Goal: Task Accomplishment & Management: Manage account settings

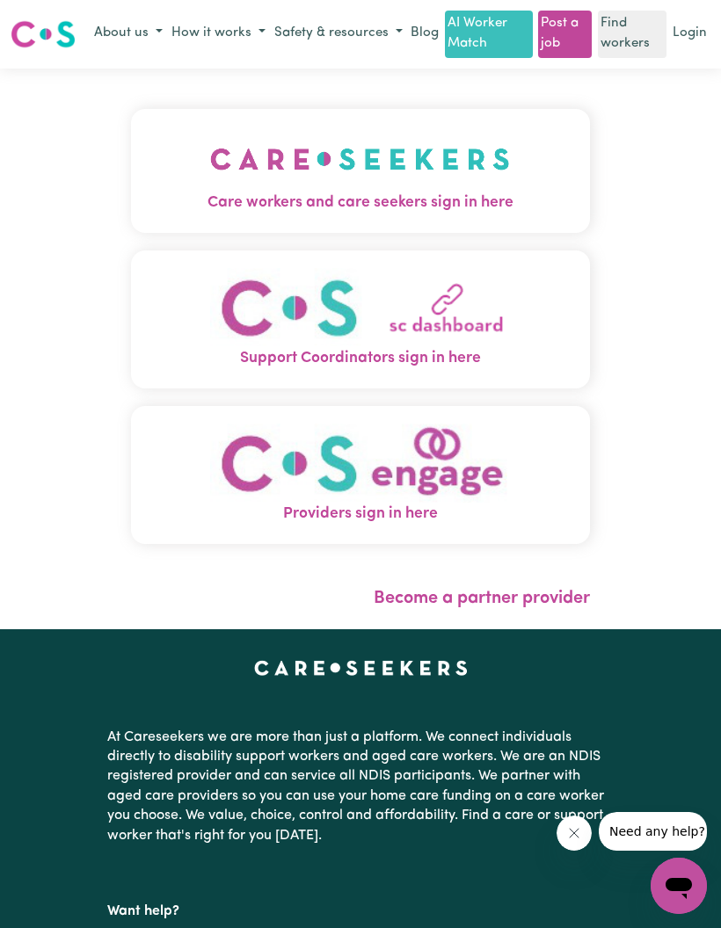
click at [535, 215] on span "Care workers and care seekers sign in here" at bounding box center [361, 203] width 460 height 23
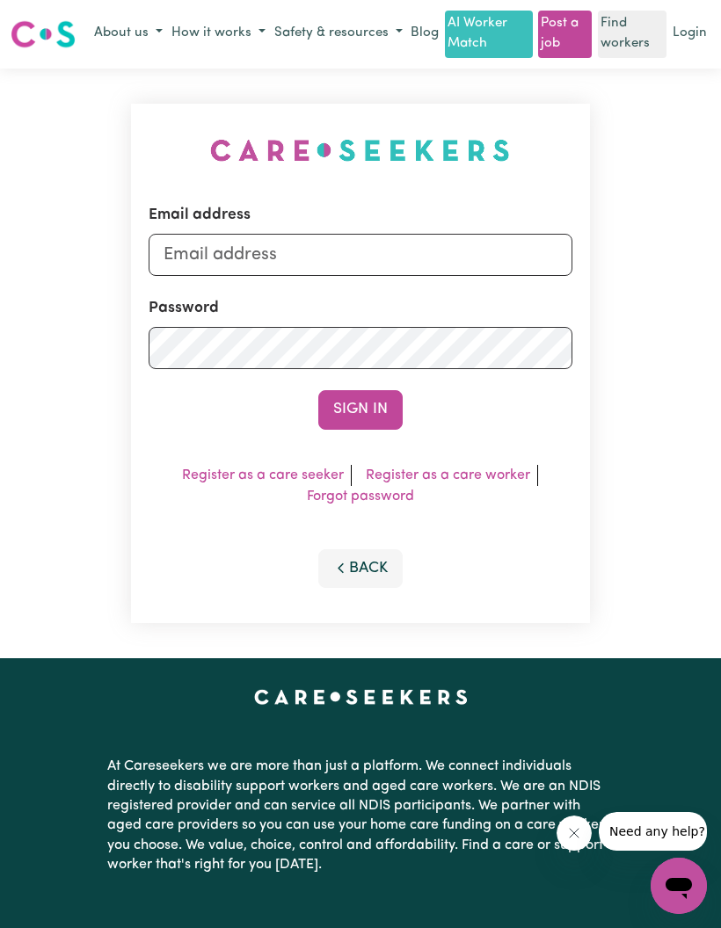
click at [502, 273] on input "Email address" at bounding box center [361, 255] width 425 height 42
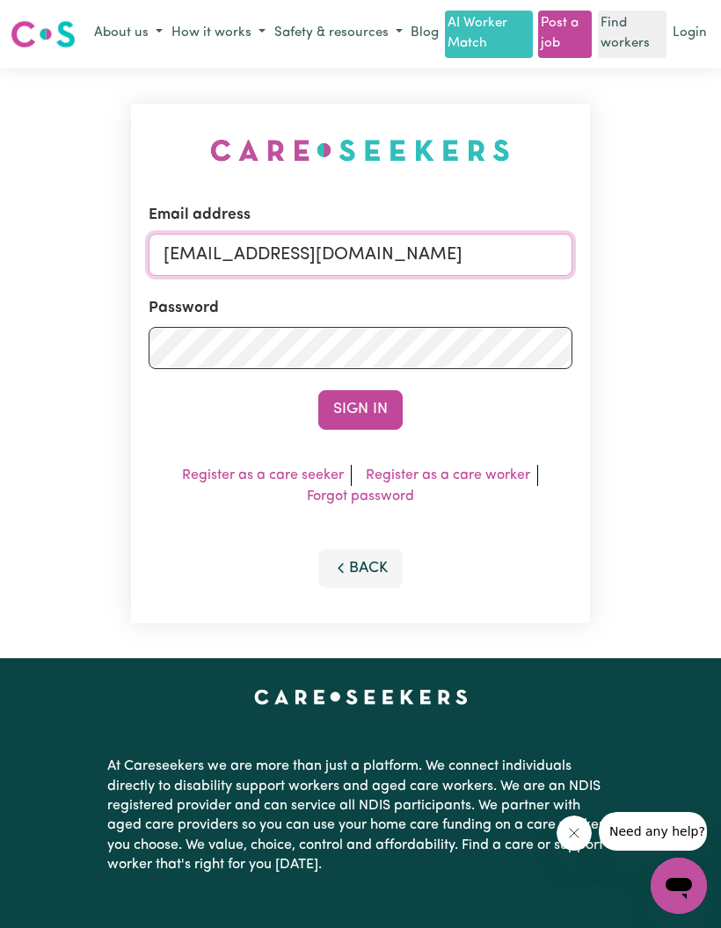
click at [300, 254] on input "[EMAIL_ADDRESS][DOMAIN_NAME]" at bounding box center [361, 255] width 425 height 42
click at [301, 253] on input "techsupport+admin2@careseekers.com.au" at bounding box center [361, 255] width 425 height 42
click at [301, 252] on input "techsupport+admin2@careseekers.com.au" at bounding box center [361, 255] width 425 height 42
type input "techsupport+qaclient1@careseekers.com.au"
click at [376, 404] on button "Sign In" at bounding box center [360, 409] width 84 height 39
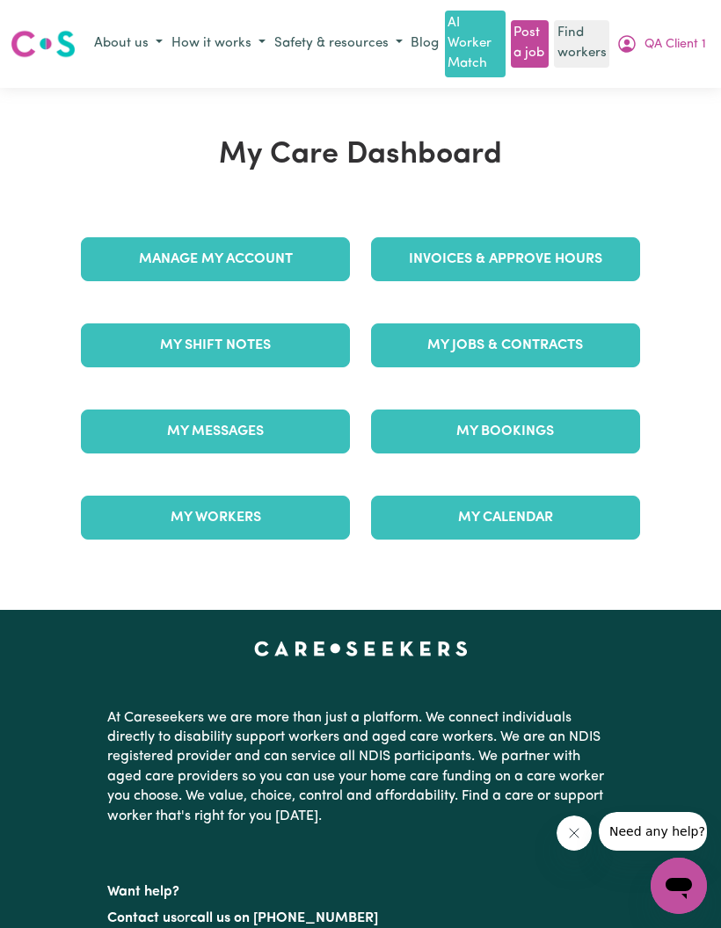
click at [298, 261] on link "Manage My Account" at bounding box center [215, 259] width 269 height 44
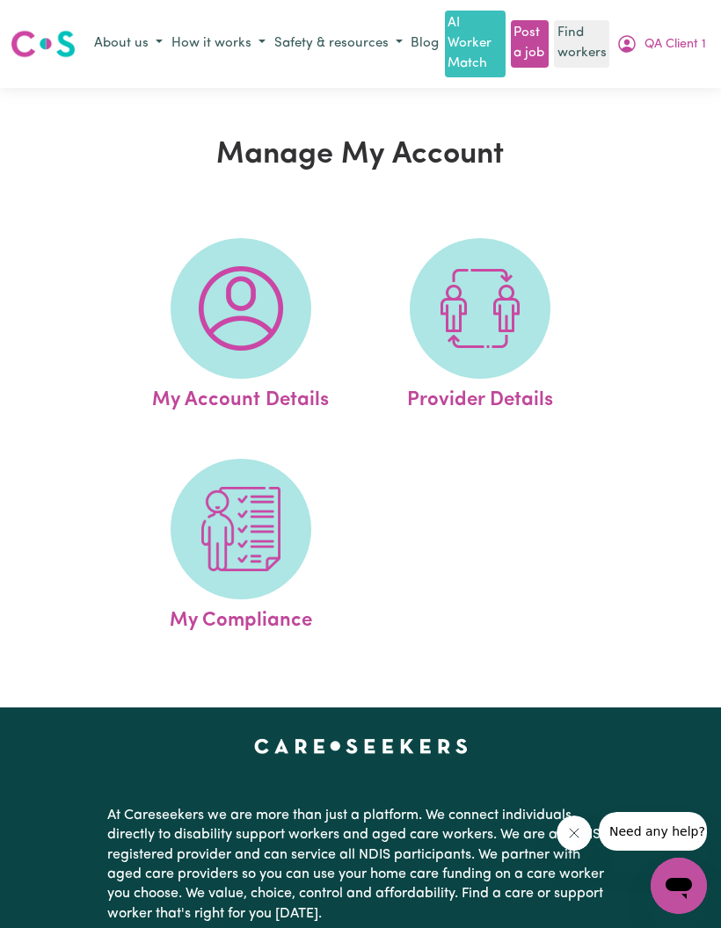
click at [257, 554] on img at bounding box center [241, 529] width 84 height 84
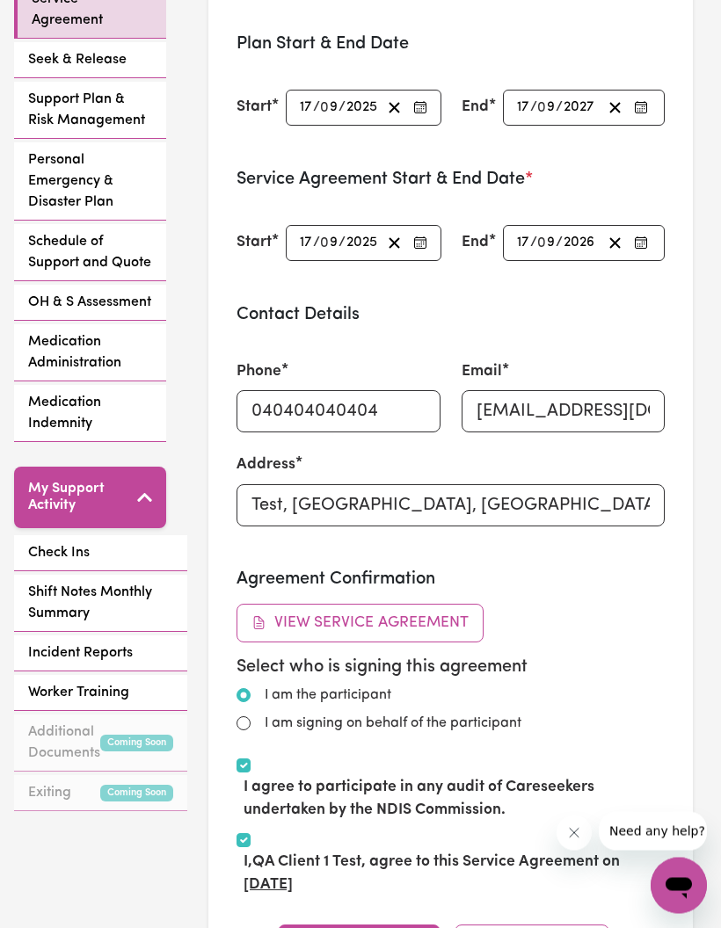
scroll to position [774, 0]
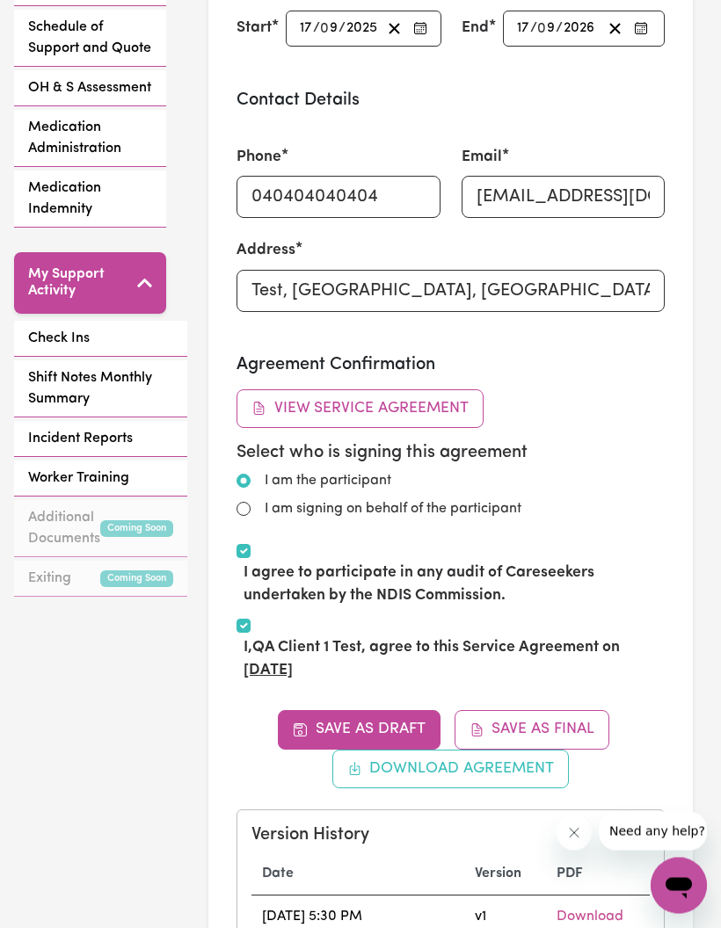
click at [232, 513] on section "Service Agreement Parties: Participant/Participant's Representative e.g. family…" at bounding box center [450, 198] width 484 height 1712
click at [244, 503] on input "I am signing on behalf of the participant" at bounding box center [243, 510] width 14 height 14
radio input "true"
radio input "false"
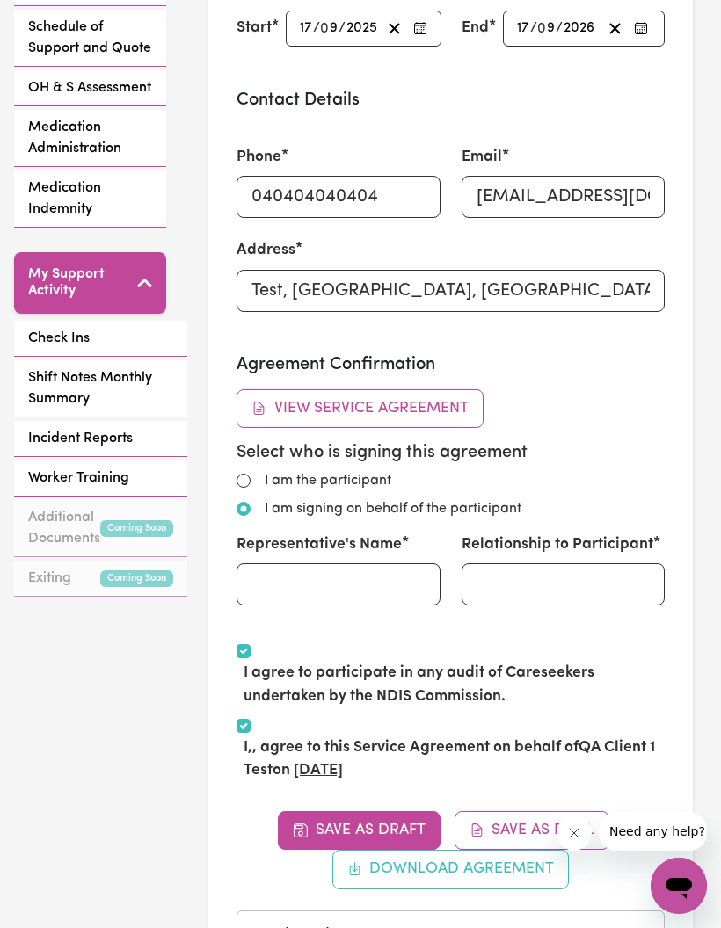
click at [243, 644] on input "I agree to participate in any audit of Careseekers undertaken by the NDIS Commi…" at bounding box center [243, 651] width 14 height 14
checkbox input "false"
click at [366, 591] on input "Representative's Name" at bounding box center [338, 585] width 204 height 42
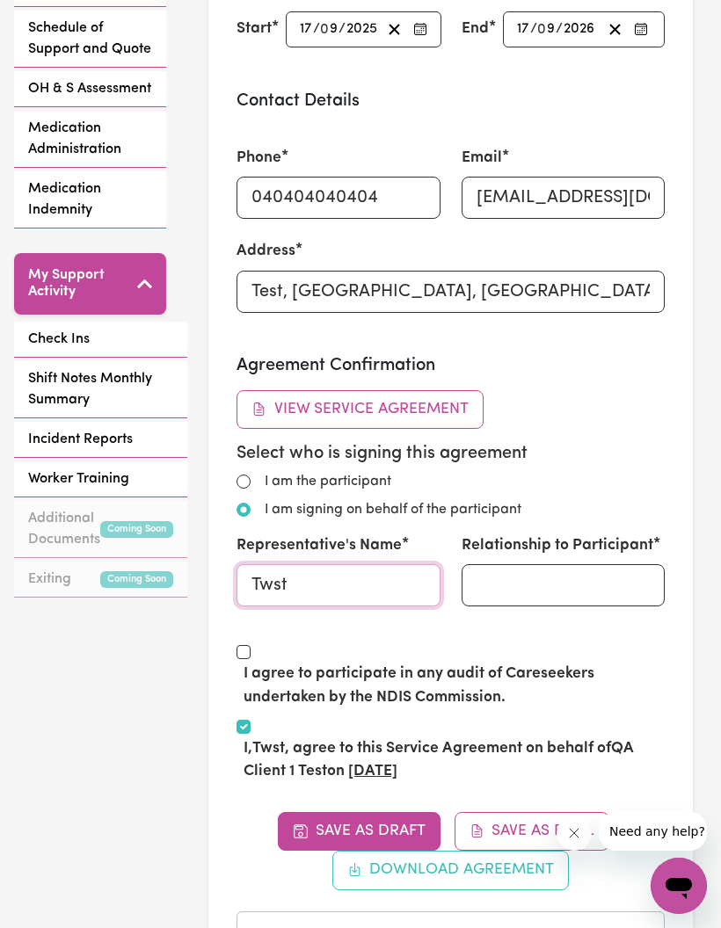
type input "Twst"
click at [530, 577] on input "Relationship to Participant" at bounding box center [564, 585] width 204 height 42
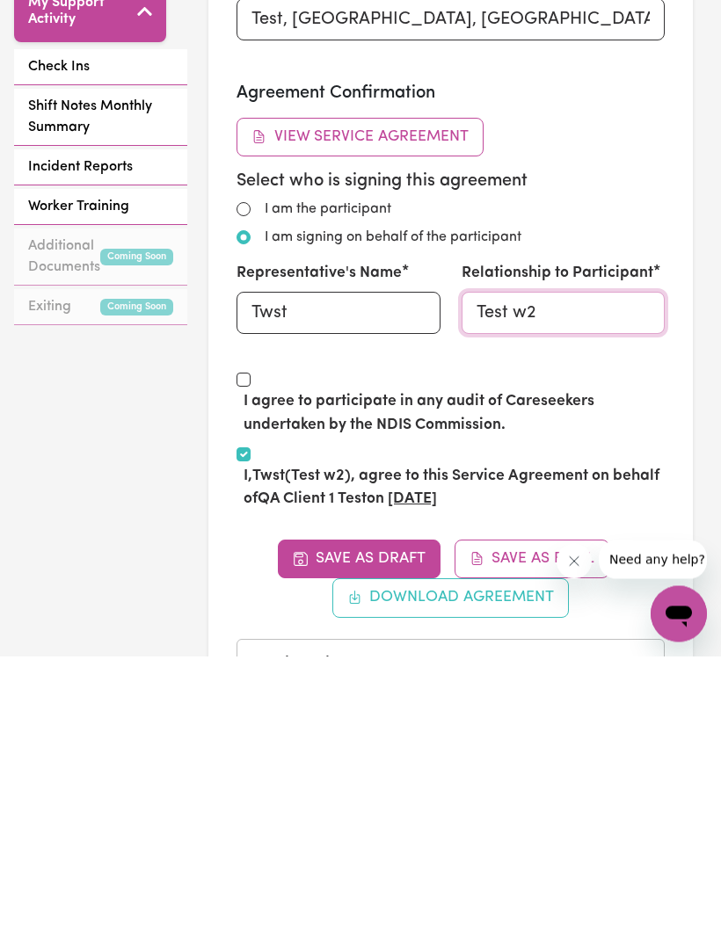
type input "Test w2"
click at [243, 645] on input "I agree to participate in any audit of Careseekers undertaken by the NDIS Commi…" at bounding box center [243, 652] width 14 height 14
checkbox input "true"
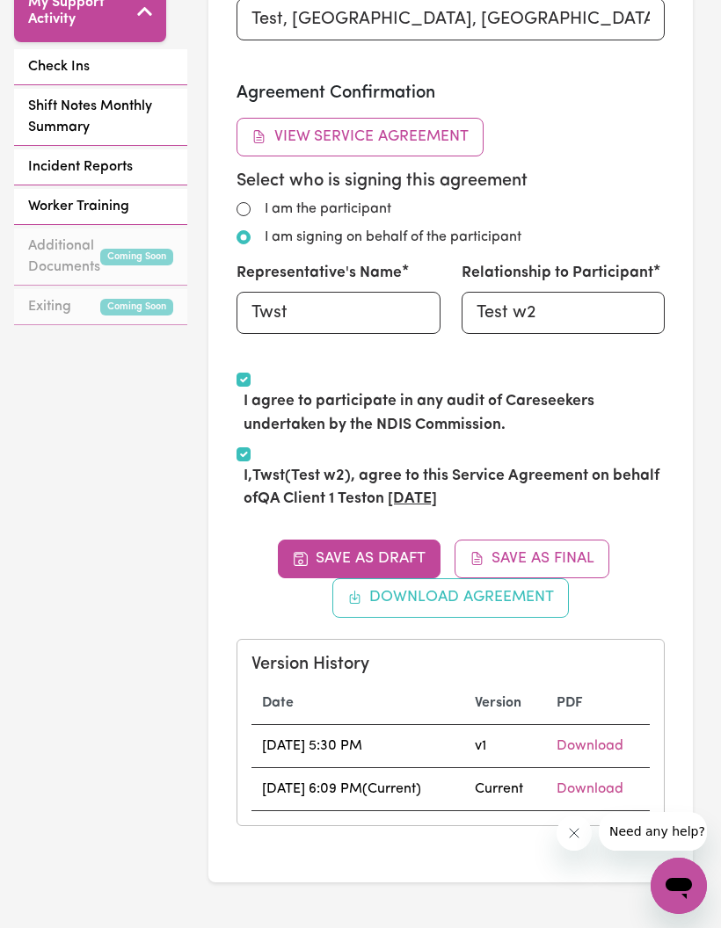
click at [405, 552] on button "Save as Draft" at bounding box center [359, 559] width 163 height 39
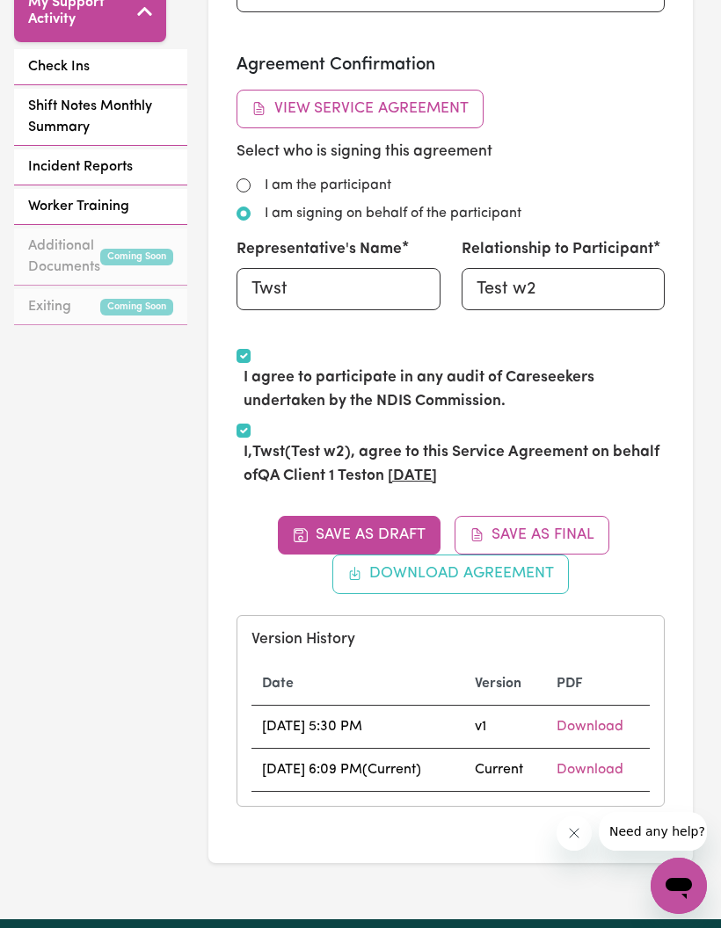
scroll to position [0, 0]
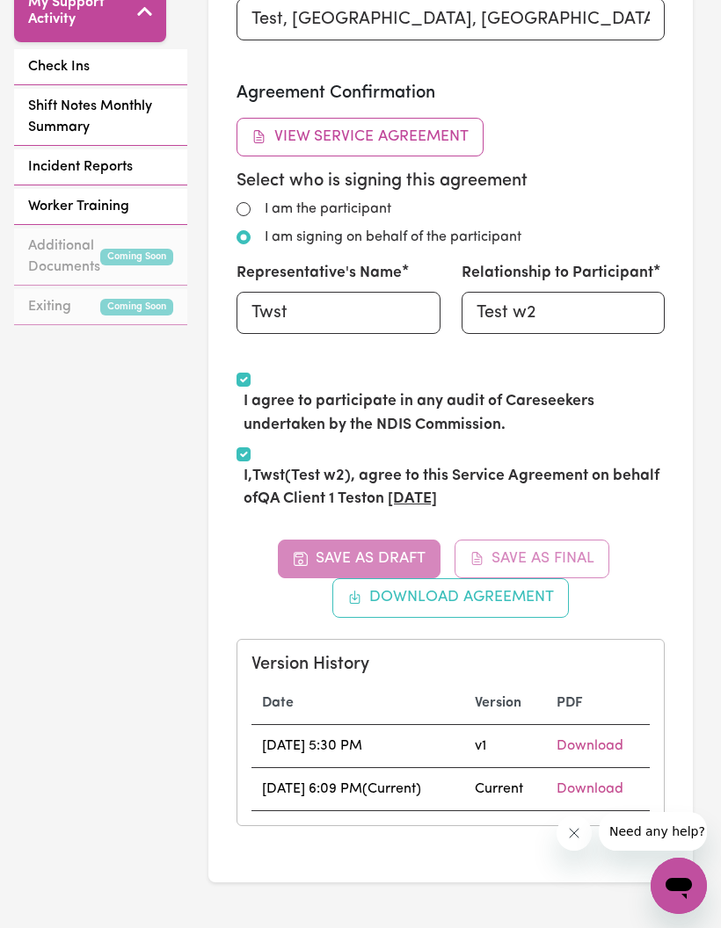
click at [565, 540] on div "Save as Draft Save as Final Download Agreement Version History Date Version PDF…" at bounding box center [450, 683] width 428 height 287
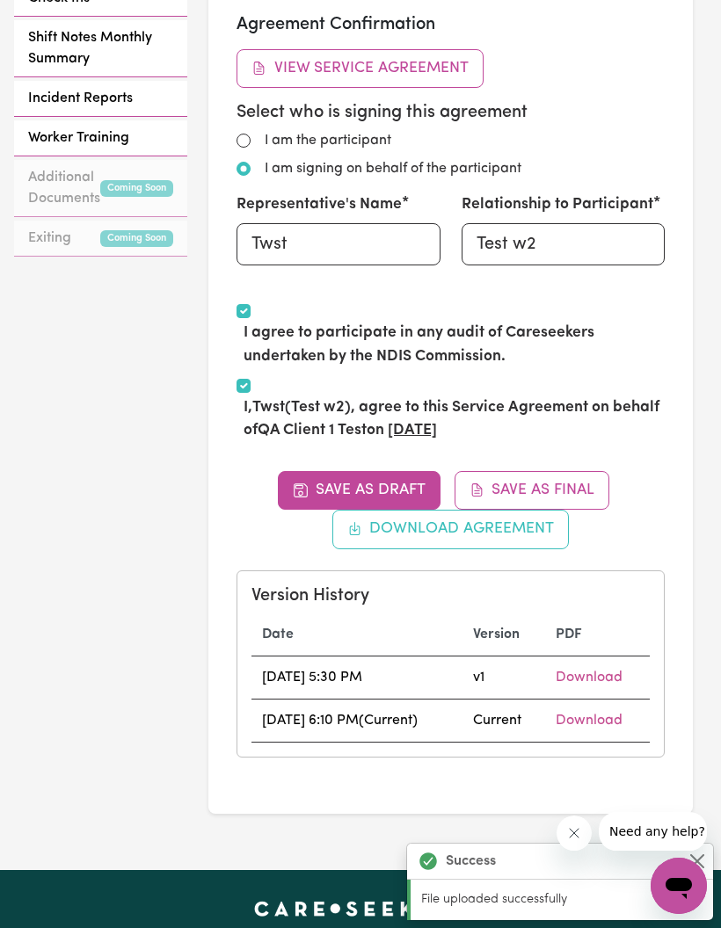
scroll to position [1114, 0]
click at [581, 482] on button "Save as Final" at bounding box center [532, 491] width 156 height 39
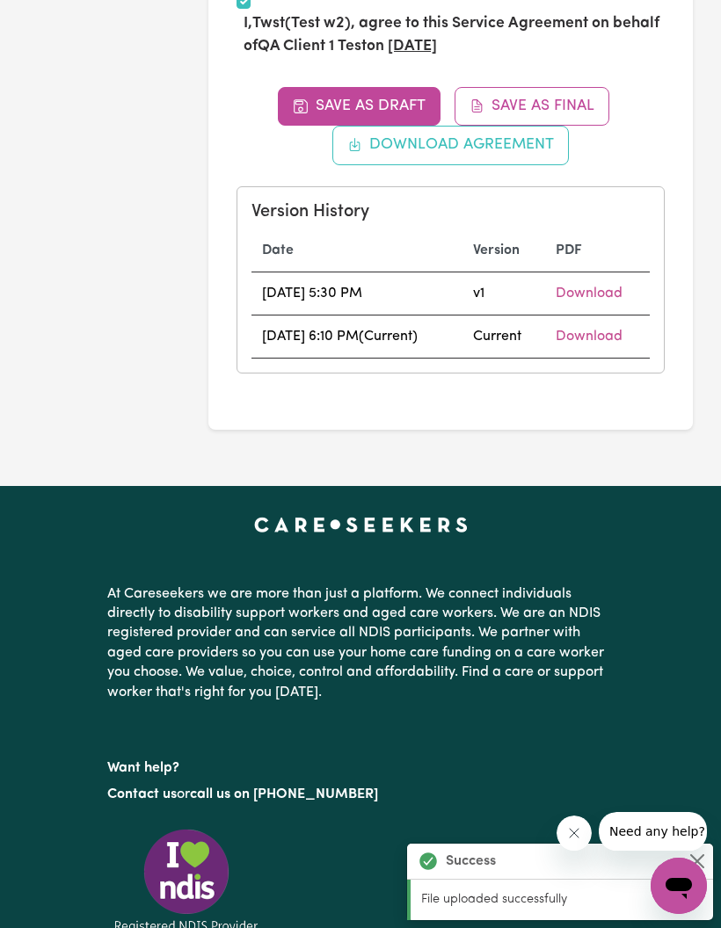
scroll to position [1480, 0]
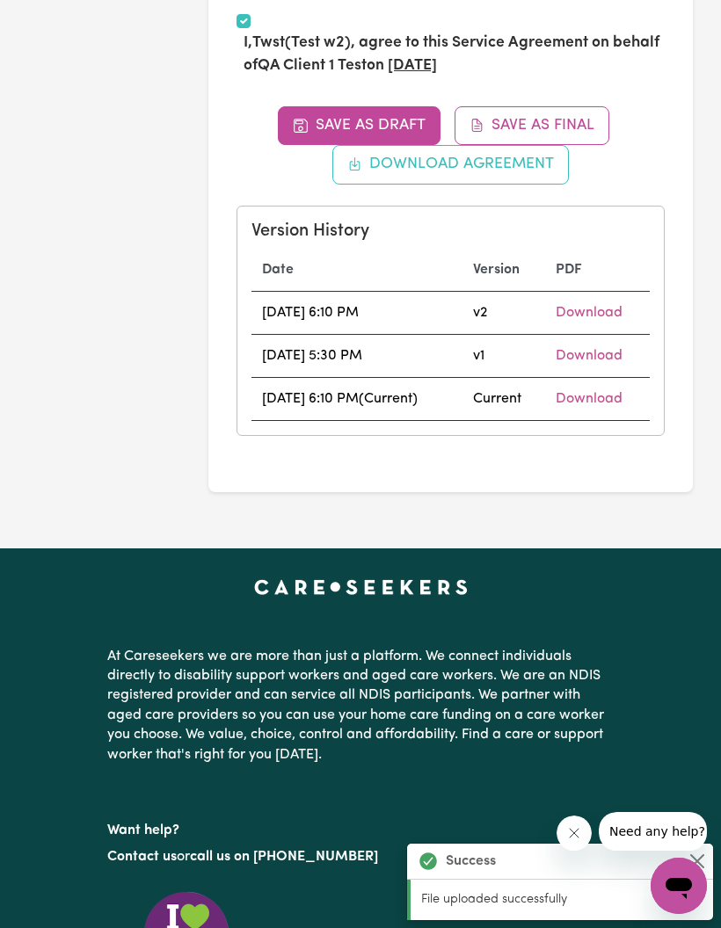
click at [566, 836] on icon "Close message from company" at bounding box center [573, 833] width 14 height 14
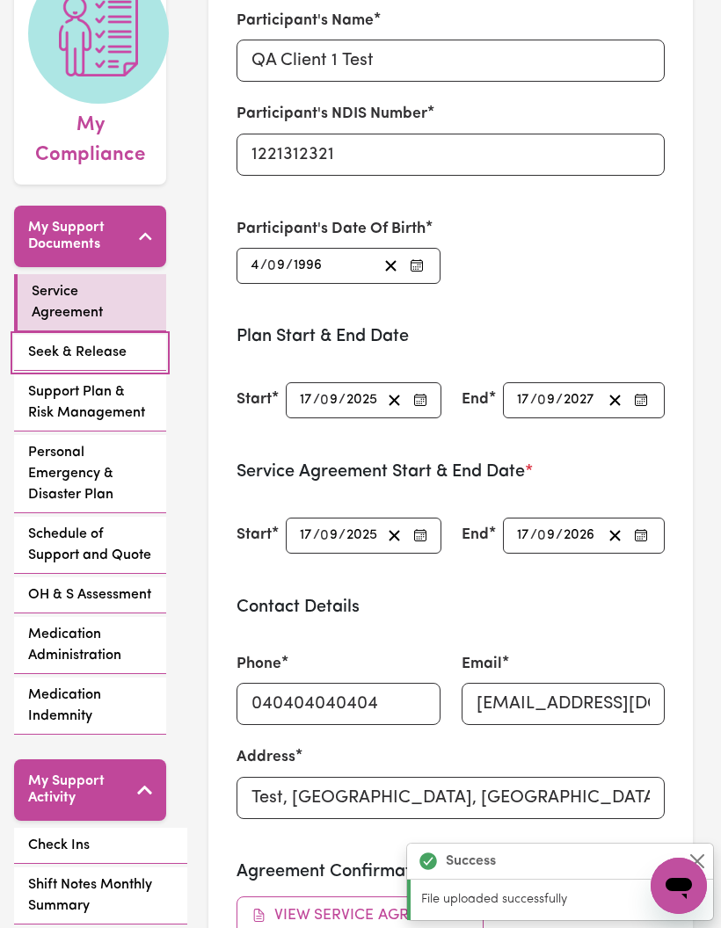
click at [51, 342] on span "Seek & Release" at bounding box center [77, 352] width 98 height 21
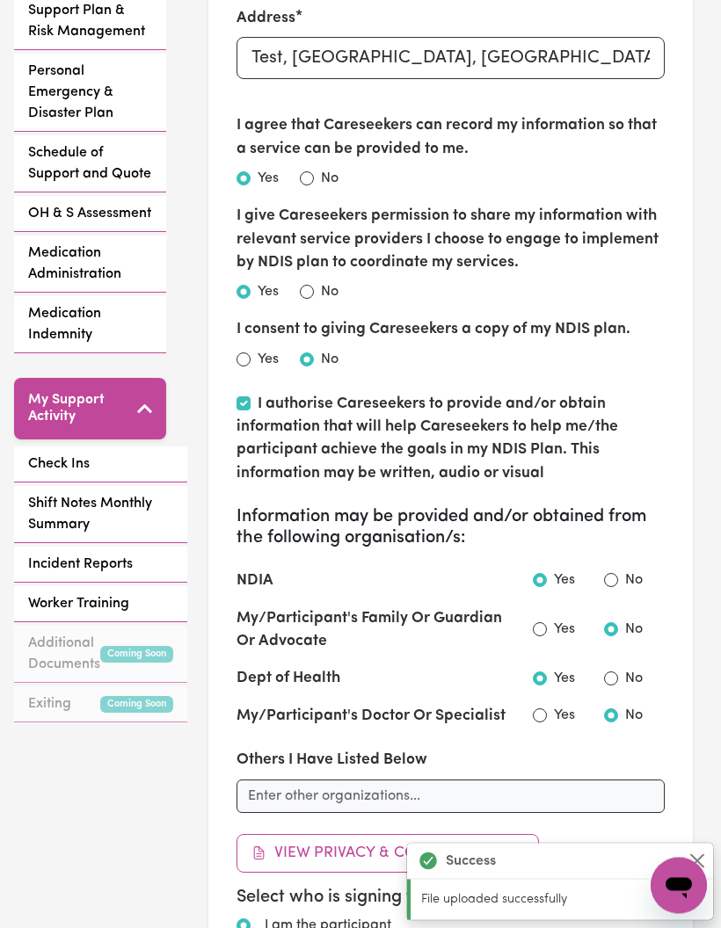
scroll to position [628, 0]
click at [308, 173] on input "No" at bounding box center [307, 178] width 14 height 14
radio input "true"
click at [305, 281] on div "No" at bounding box center [319, 291] width 39 height 21
click at [245, 353] on input "Yes" at bounding box center [243, 360] width 14 height 14
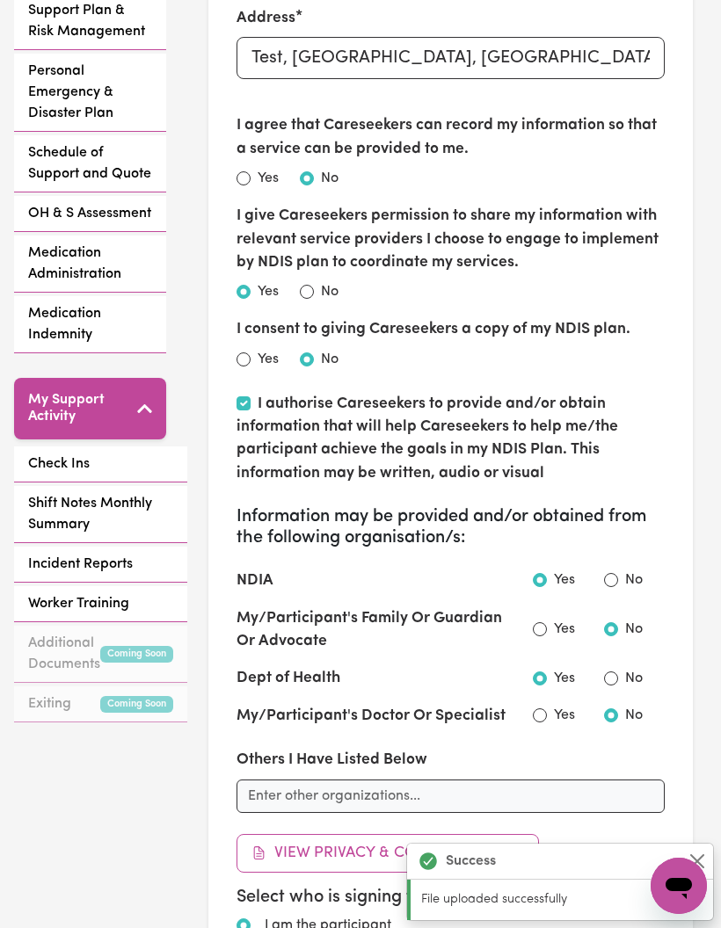
radio input "true"
click at [312, 285] on input "No" at bounding box center [307, 292] width 14 height 14
radio input "true"
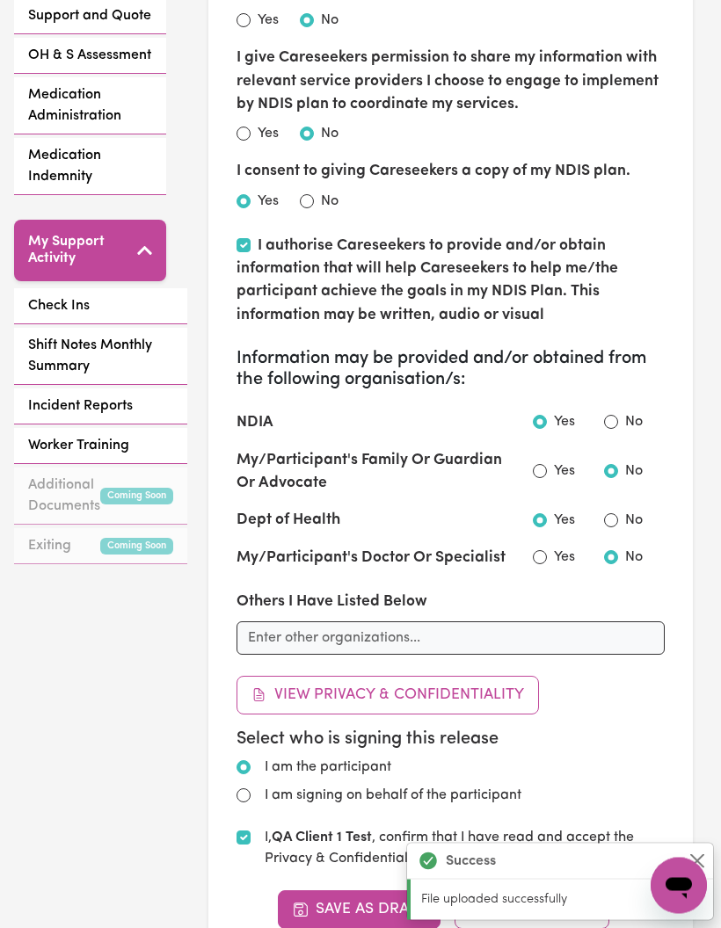
scroll to position [786, 0]
click at [249, 238] on input "I authorise Careseekers to provide and/or obtain information that will help Car…" at bounding box center [243, 245] width 14 height 14
checkbox input "false"
click at [544, 464] on input "Yes" at bounding box center [540, 471] width 14 height 14
radio input "true"
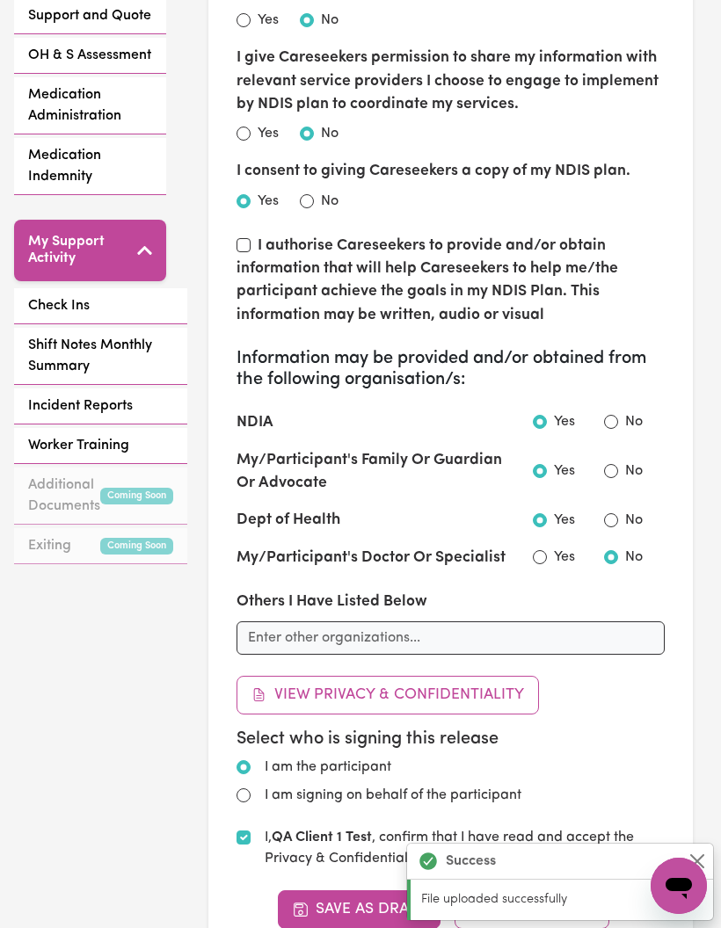
click at [611, 420] on input "No" at bounding box center [611, 422] width 14 height 14
radio input "true"
click at [543, 550] on input "Yes" at bounding box center [540, 557] width 14 height 14
radio input "true"
click at [618, 510] on div "No" at bounding box center [623, 520] width 39 height 21
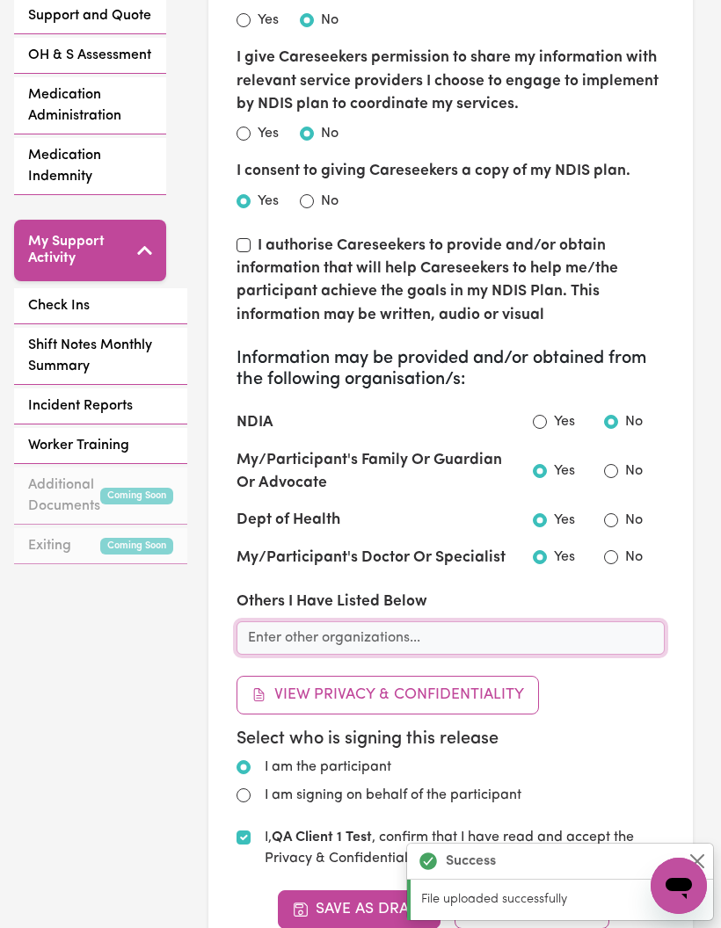
click at [482, 627] on input "text" at bounding box center [450, 638] width 428 height 33
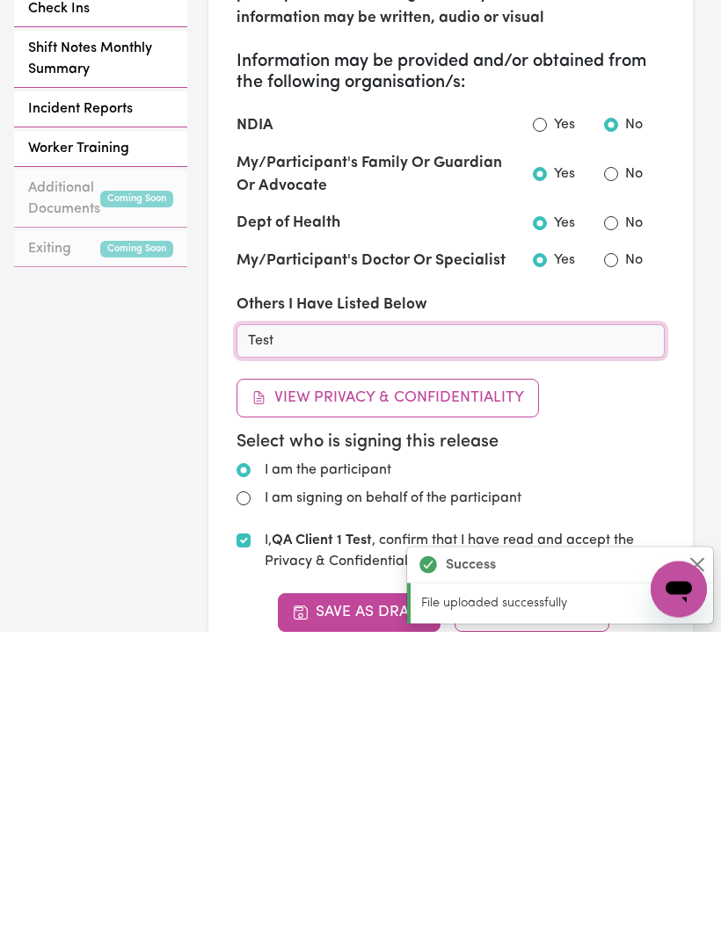
type input "Test"
click at [506, 676] on button "View Privacy & Confidentiality" at bounding box center [387, 695] width 302 height 39
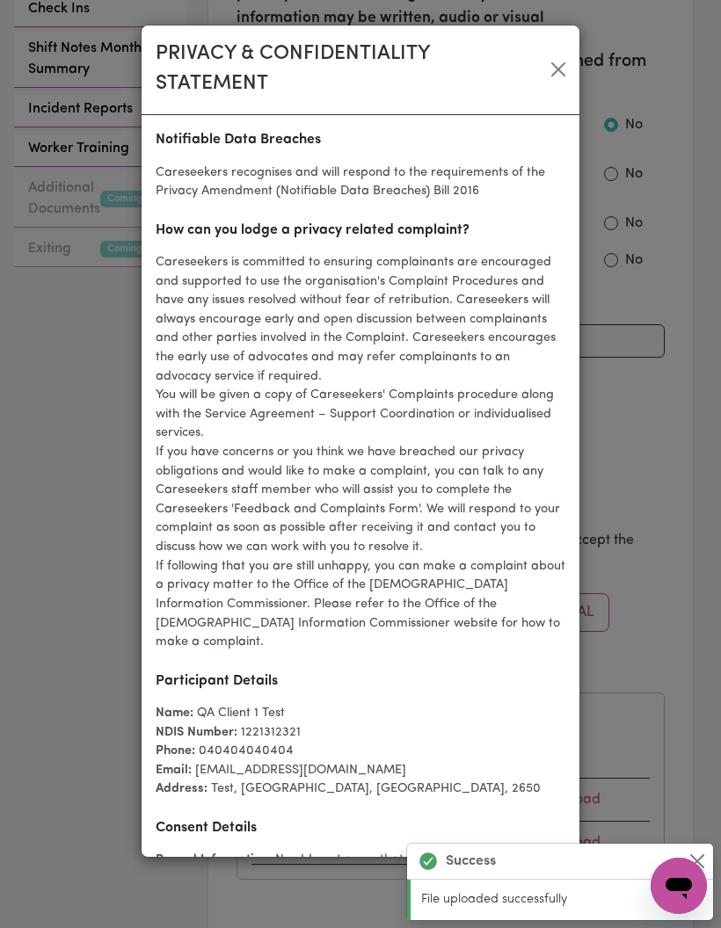
scroll to position [1522, 0]
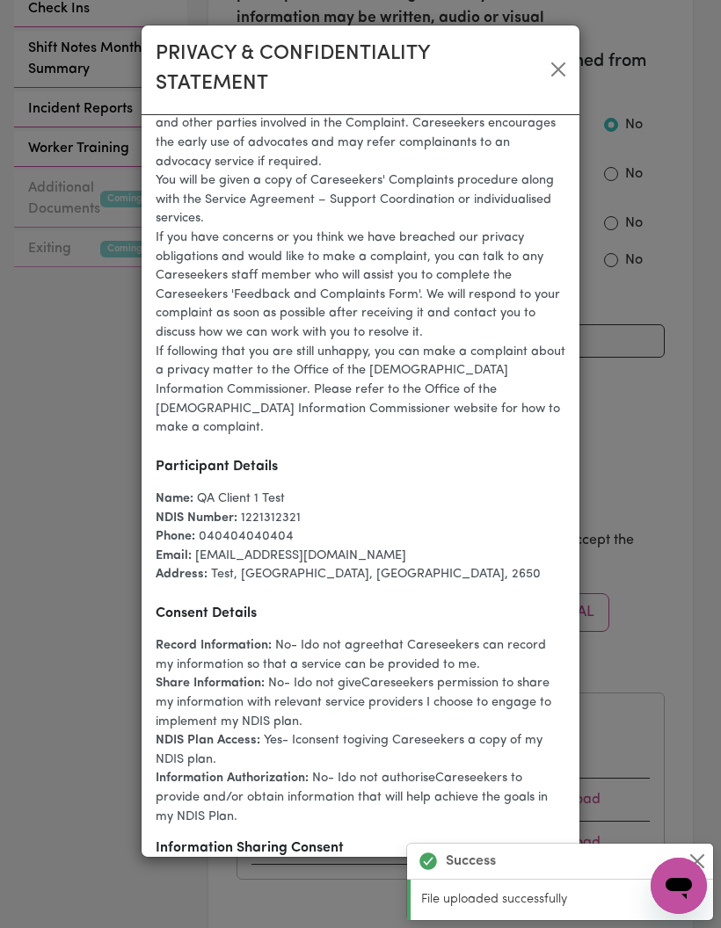
click at [550, 70] on button "Close" at bounding box center [558, 69] width 28 height 28
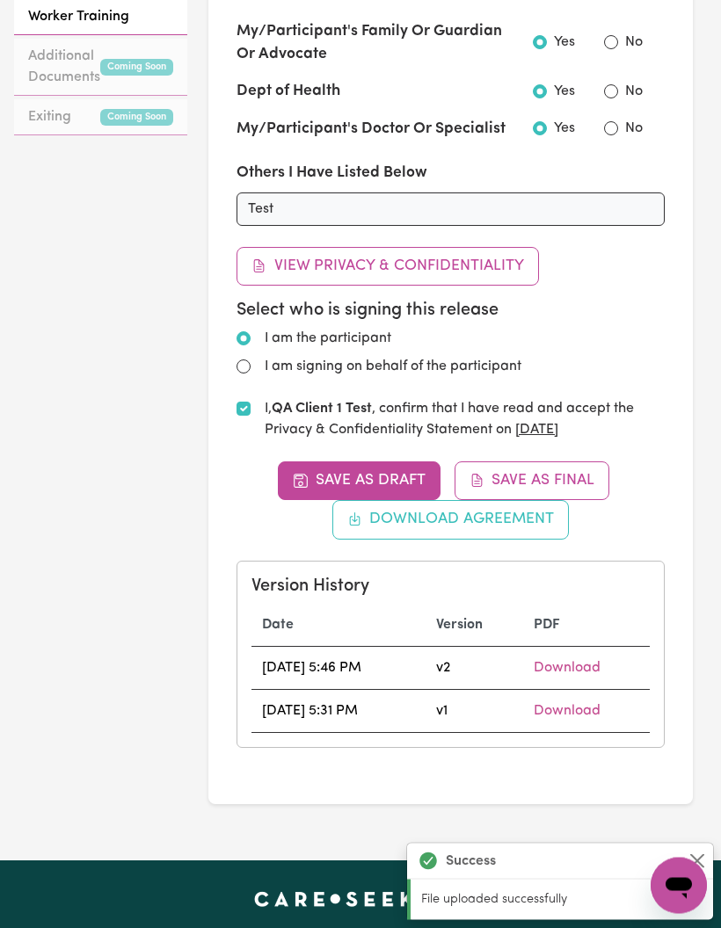
scroll to position [1215, 0]
click at [249, 360] on input "I am signing on behalf of the participant" at bounding box center [243, 367] width 14 height 14
radio input "true"
radio input "false"
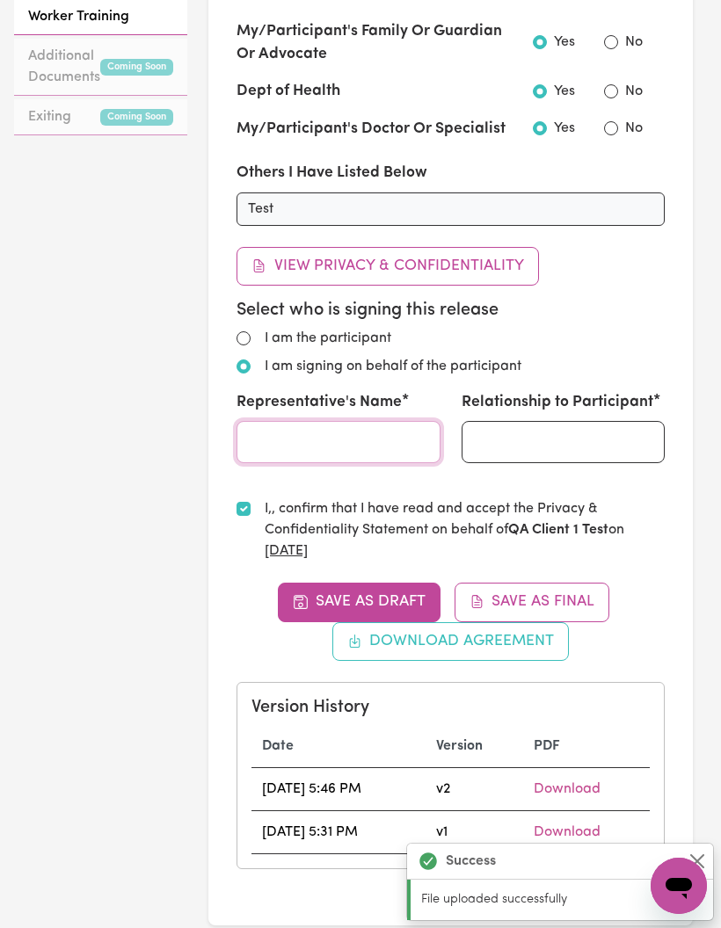
click at [343, 425] on input "Representative's Name" at bounding box center [338, 442] width 204 height 42
type input "Tets"
click at [533, 436] on input "Relationship to Participant" at bounding box center [564, 442] width 204 height 42
type input "Twts"
click at [658, 328] on div "I am the participant" at bounding box center [450, 338] width 428 height 21
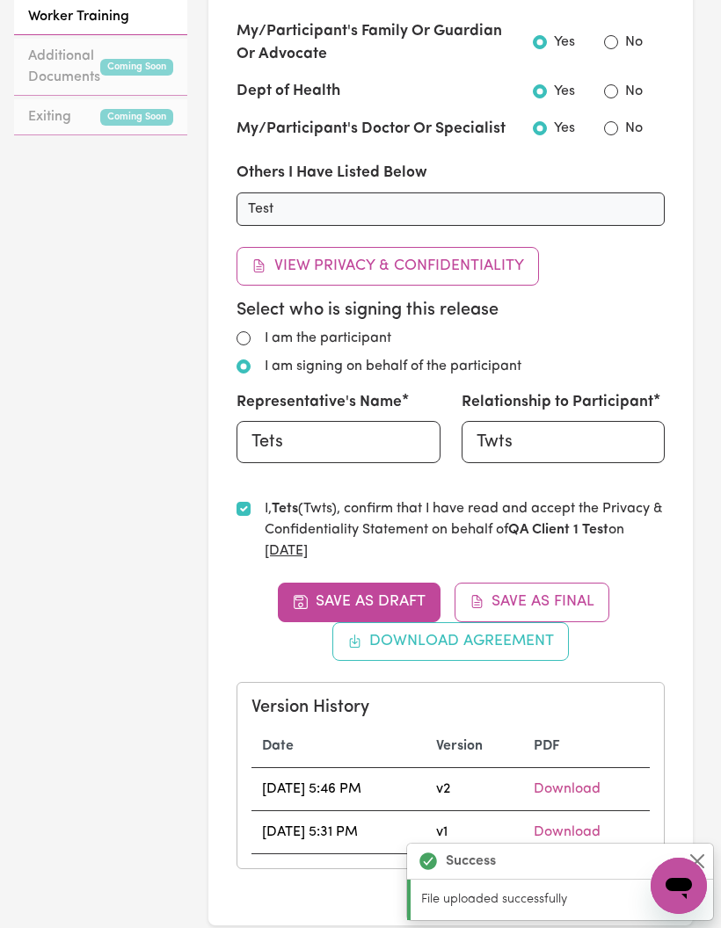
click at [571, 600] on button "Save as Final" at bounding box center [532, 602] width 156 height 39
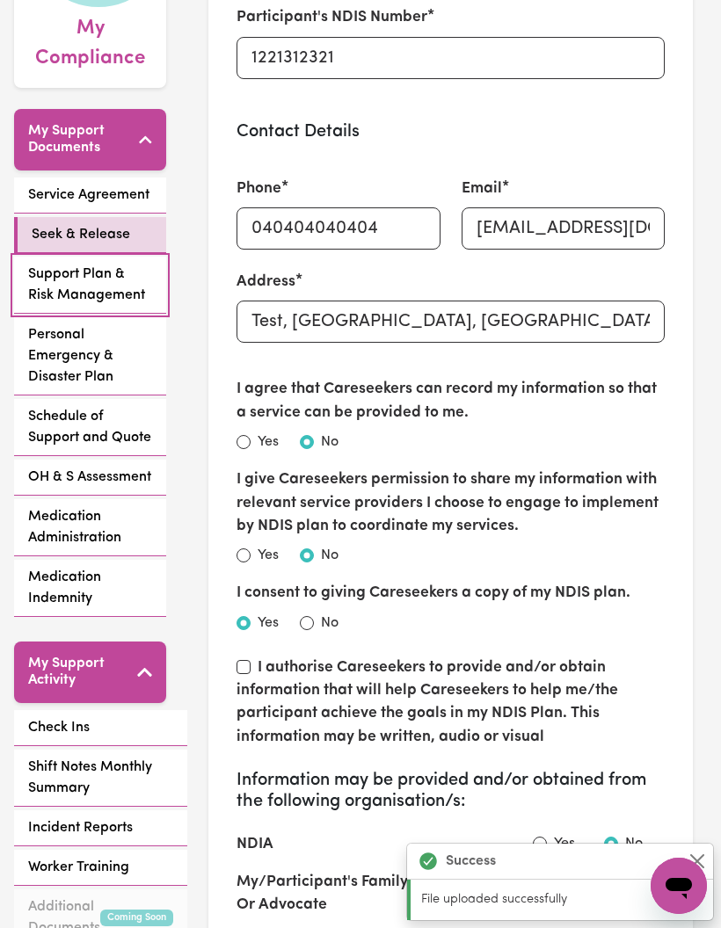
click at [47, 265] on span "Support Plan & Risk Management" at bounding box center [90, 285] width 124 height 42
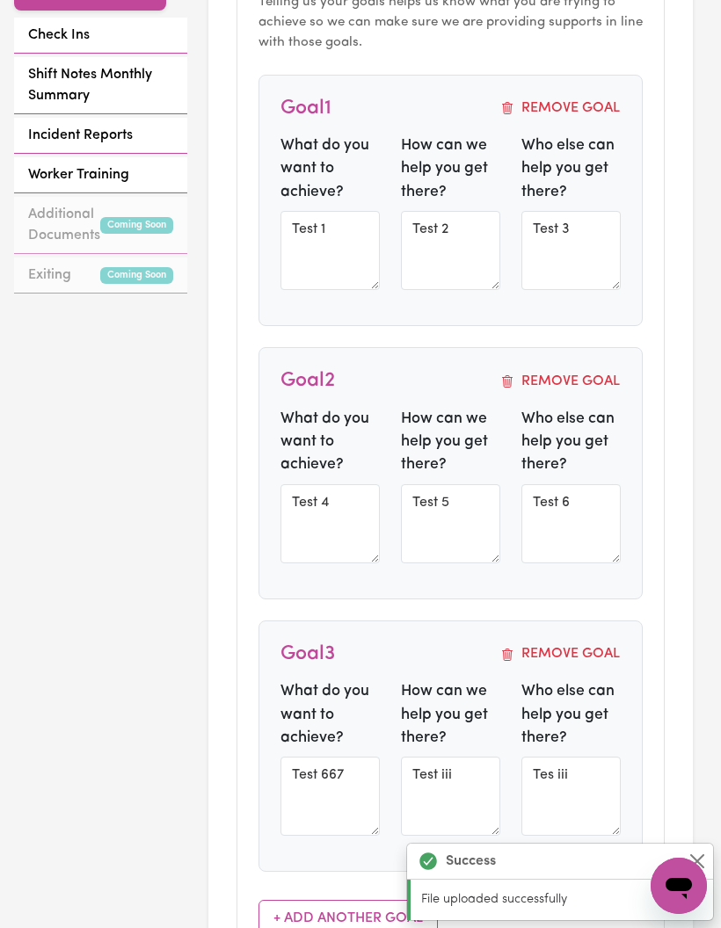
click at [593, 370] on button "Remove Goal" at bounding box center [559, 381] width 121 height 23
type textarea "Test 667"
type textarea "Test iii"
type textarea "Tes iii"
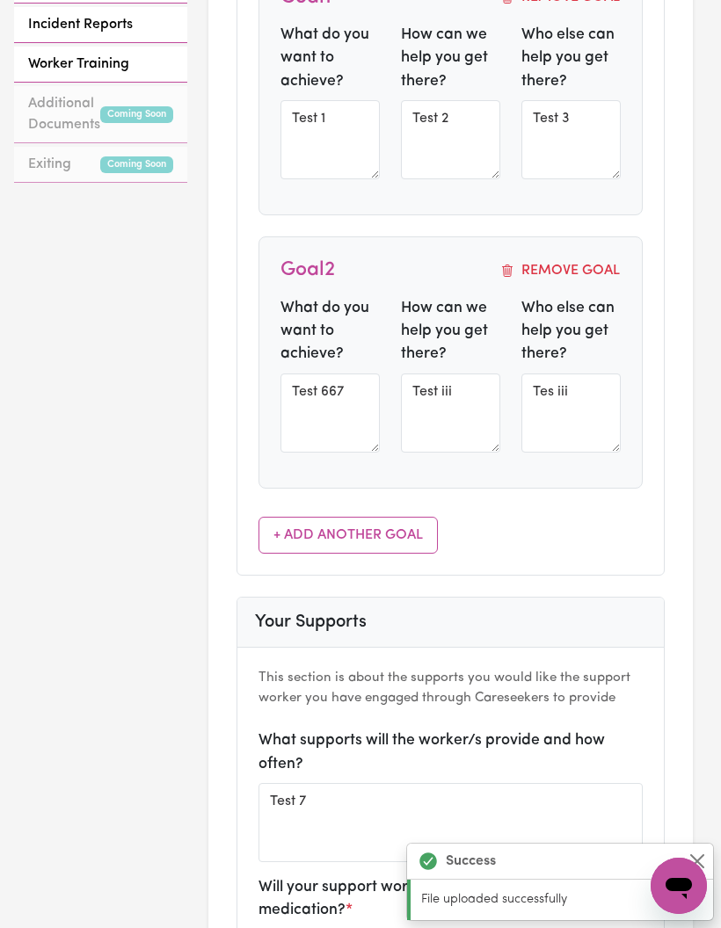
scroll to position [1240, 0]
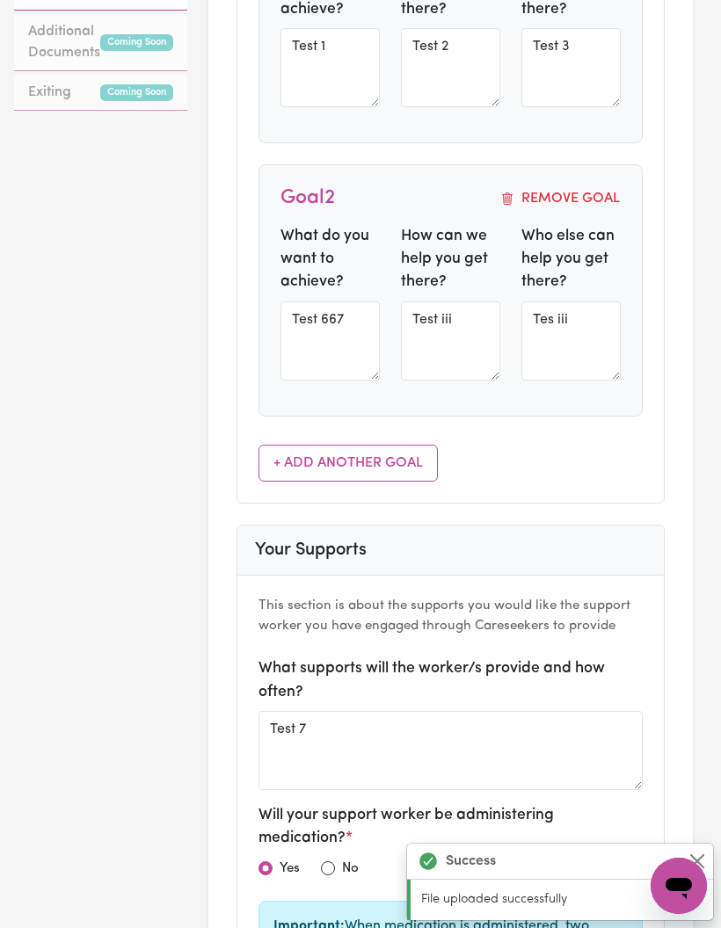
click at [406, 454] on button "+ Add Another Goal" at bounding box center [347, 463] width 179 height 37
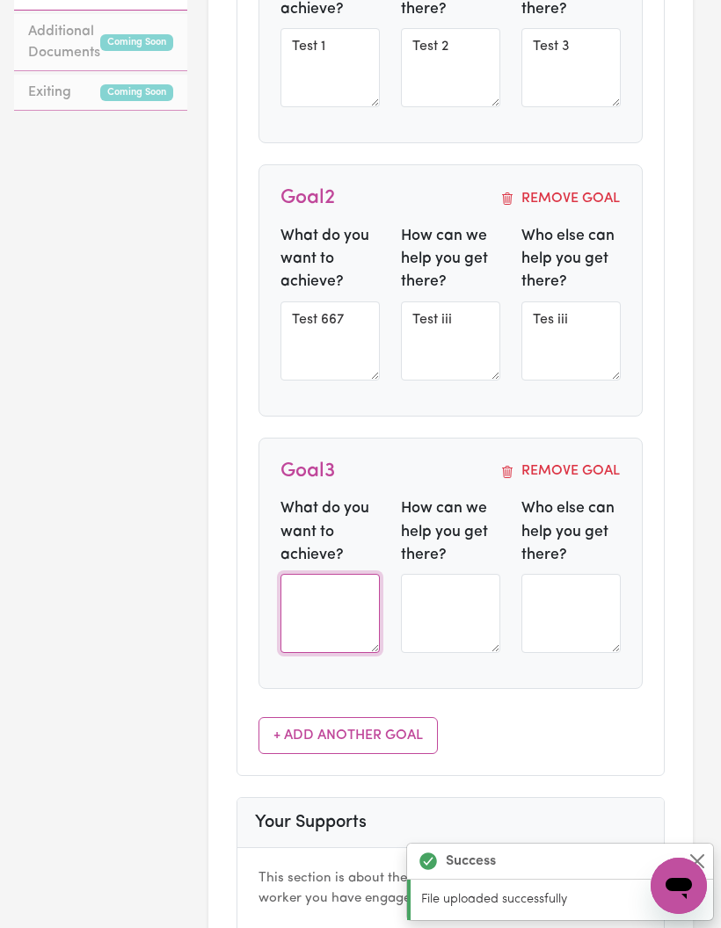
click at [351, 600] on textarea at bounding box center [329, 613] width 99 height 79
type textarea "Tege"
click at [463, 590] on textarea at bounding box center [450, 613] width 99 height 79
click at [454, 614] on textarea at bounding box center [450, 613] width 99 height 79
type textarea "Hehe"
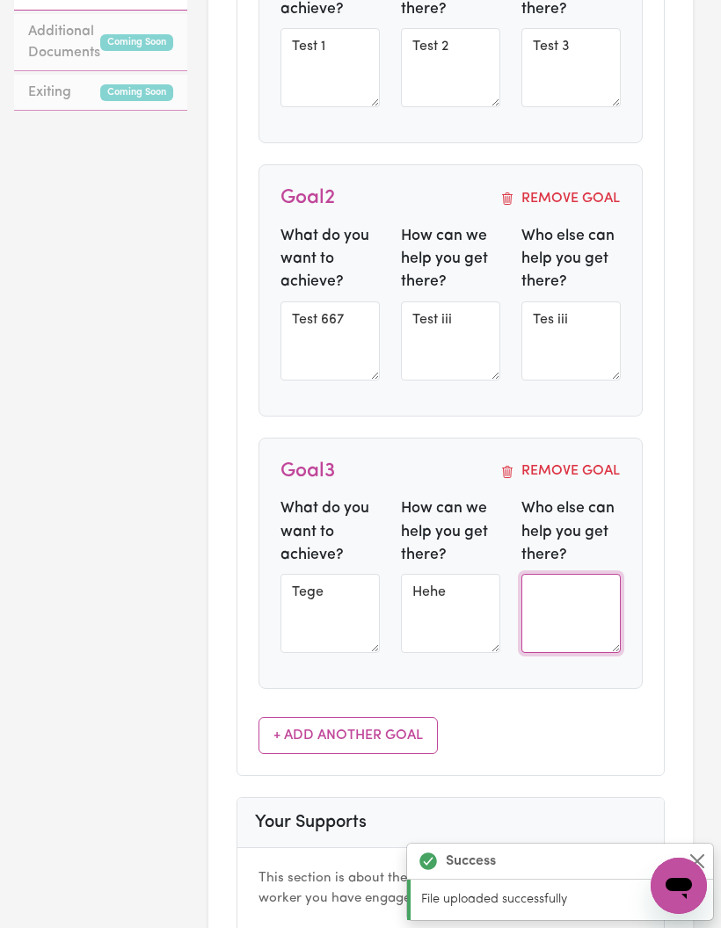
click at [549, 608] on textarea at bounding box center [570, 613] width 99 height 79
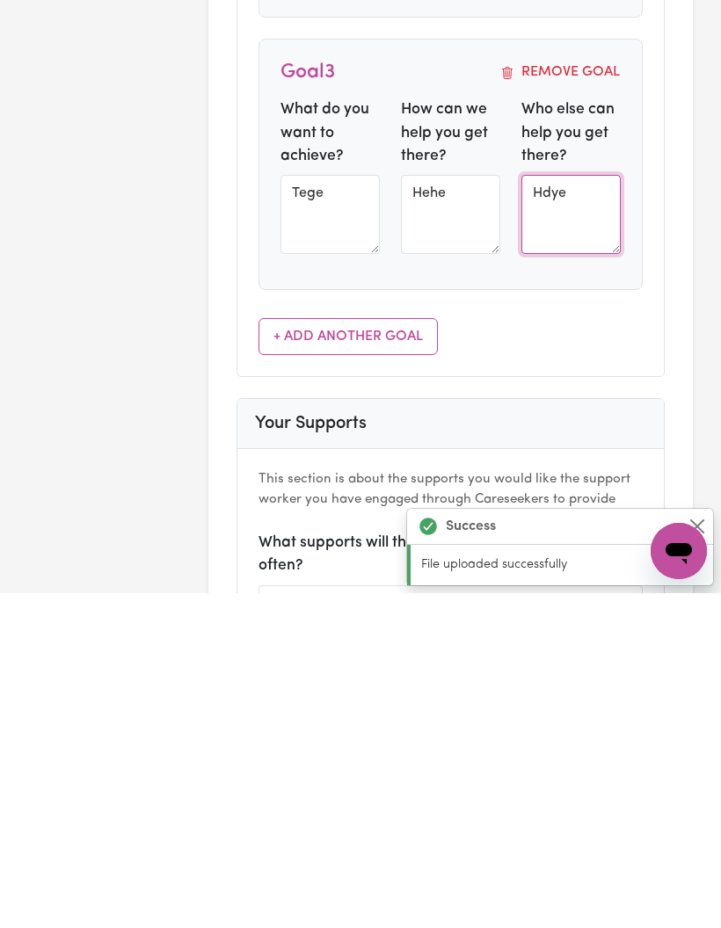
type textarea "Hdye"
click at [394, 653] on button "+ Add Another Goal" at bounding box center [347, 671] width 179 height 37
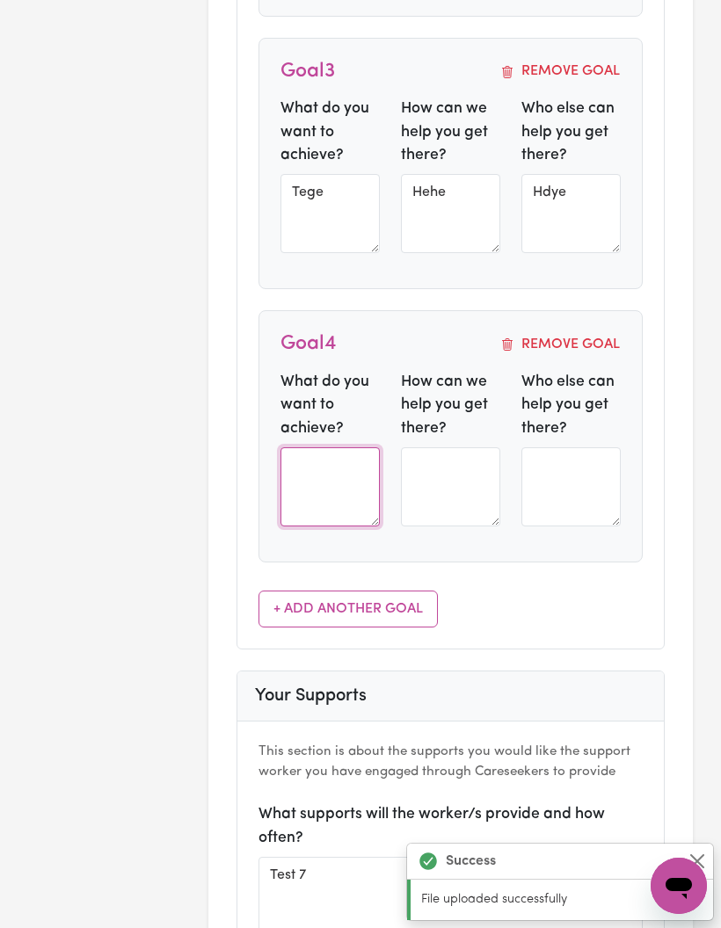
click at [358, 462] on textarea at bounding box center [329, 486] width 99 height 79
type textarea "Tets"
click at [485, 462] on textarea at bounding box center [450, 487] width 99 height 79
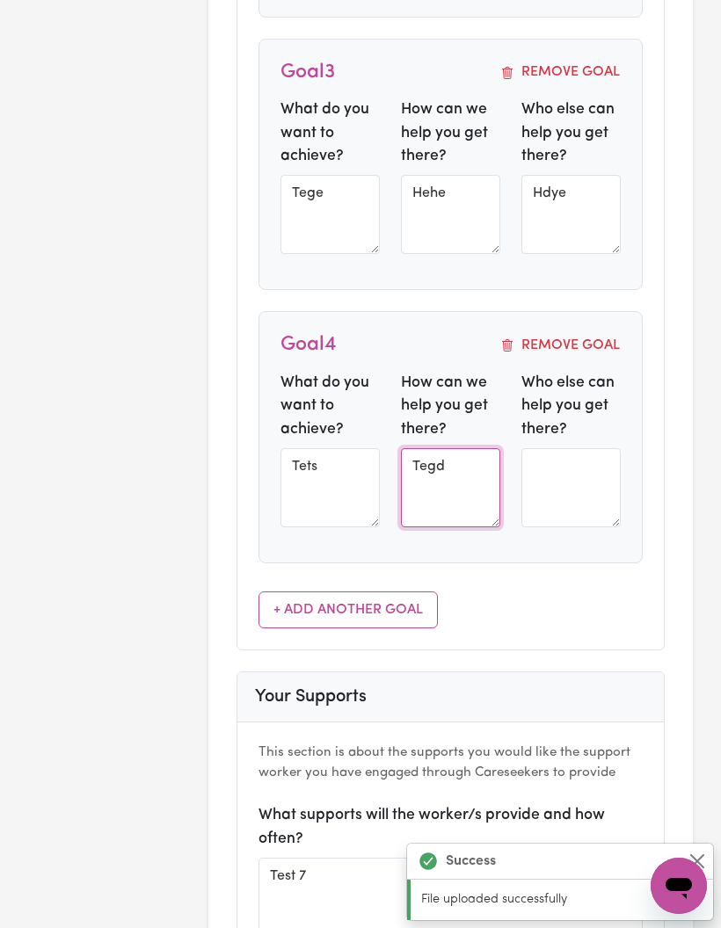
type textarea "Tegd"
click at [562, 455] on textarea at bounding box center [570, 487] width 99 height 79
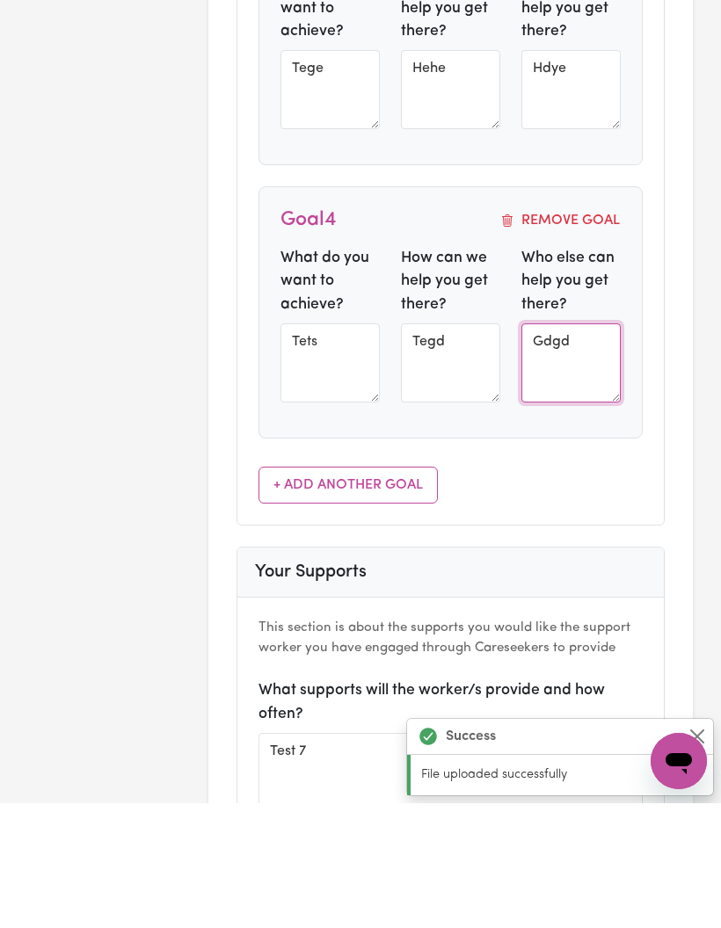
type textarea "Gdgd"
click at [386, 592] on button "+ Add Another Goal" at bounding box center [347, 610] width 179 height 37
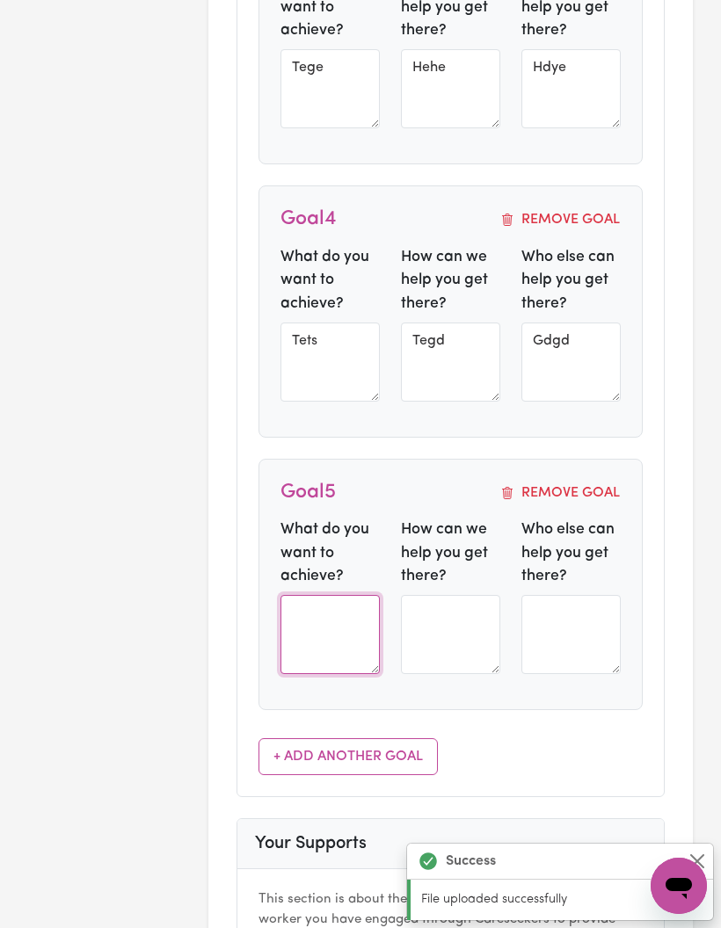
click at [346, 603] on textarea at bounding box center [329, 634] width 99 height 79
type textarea "Gdgd"
click at [453, 636] on textarea at bounding box center [450, 635] width 99 height 79
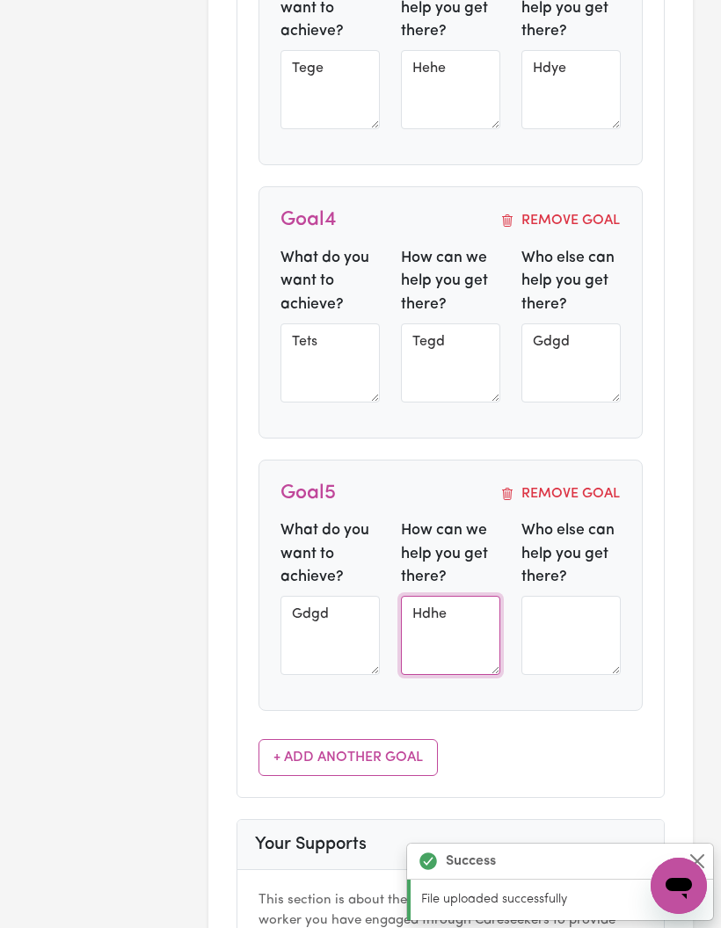
type textarea "Hdhe"
click at [555, 628] on textarea at bounding box center [570, 635] width 99 height 79
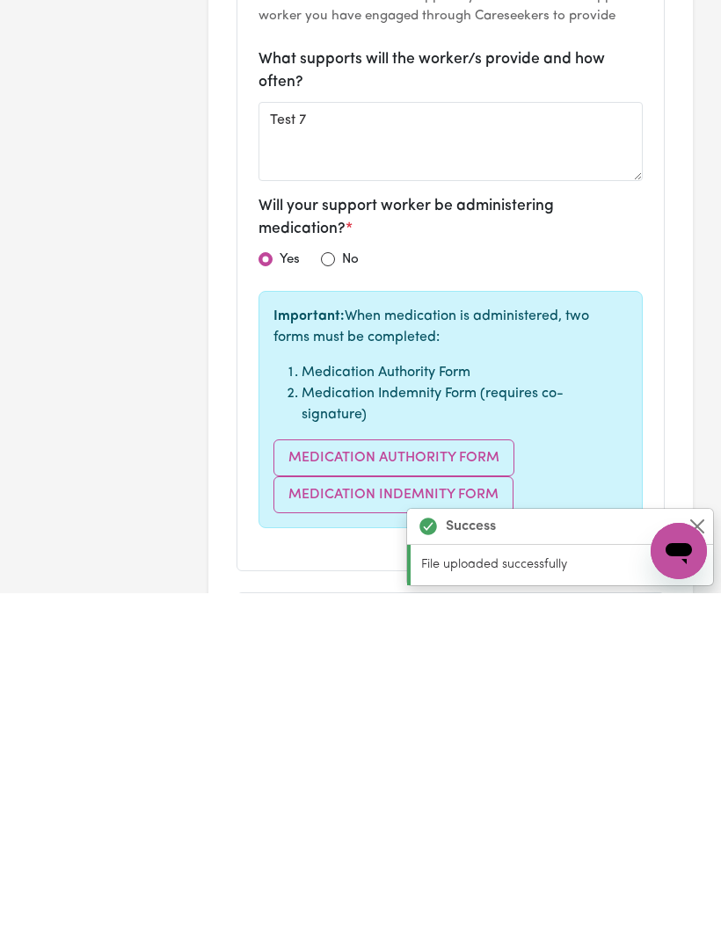
type textarea "Ushe"
click at [322, 587] on input "radio" at bounding box center [328, 594] width 14 height 14
radio input "true"
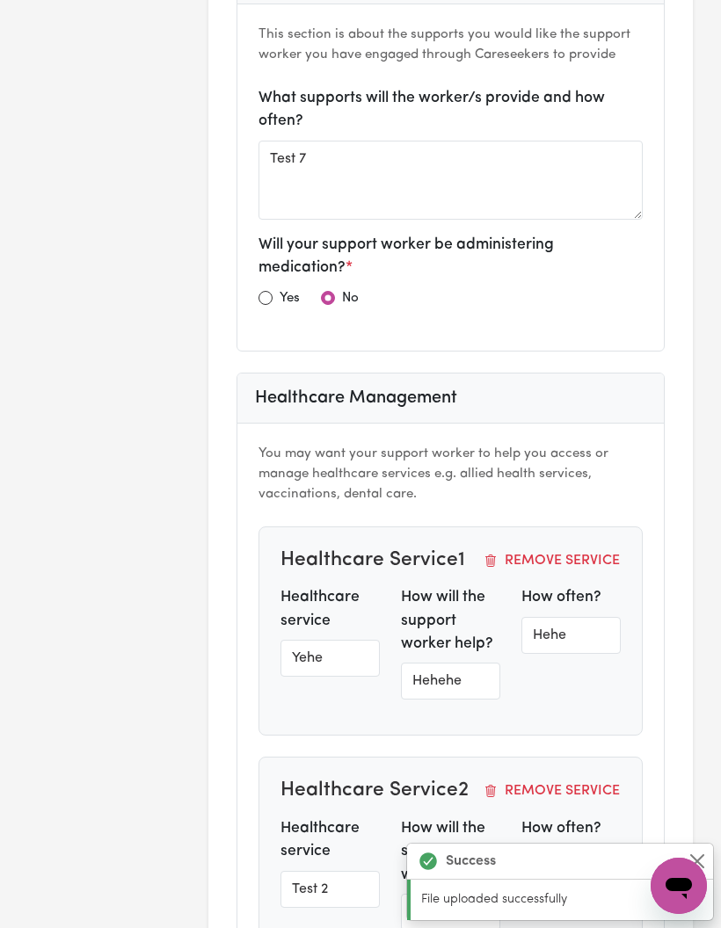
scroll to position [2621, 0]
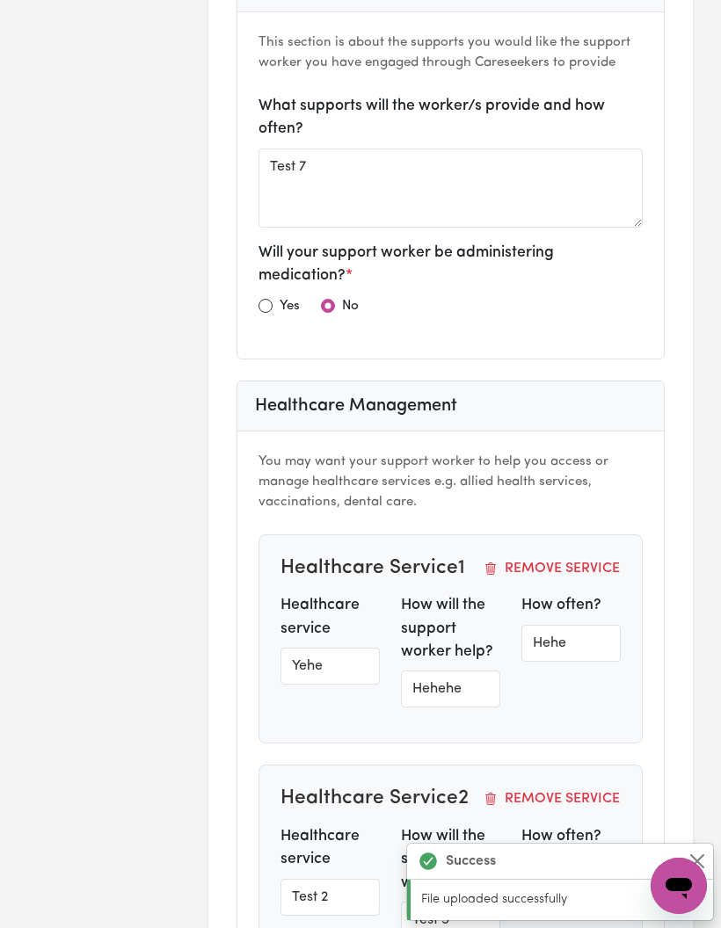
click at [270, 299] on input "radio" at bounding box center [265, 306] width 14 height 14
radio input "true"
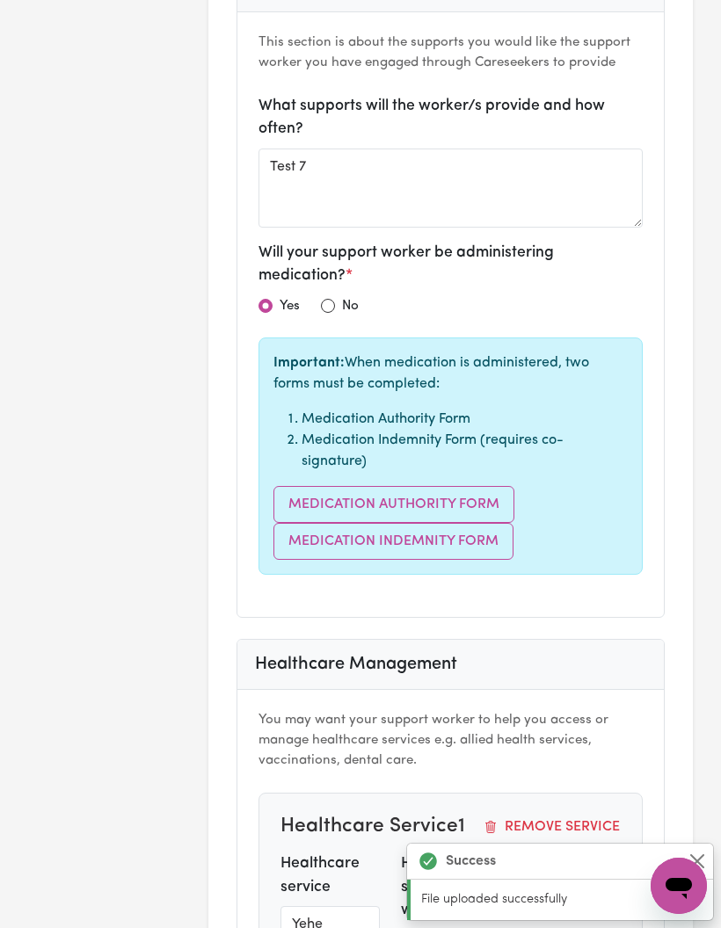
click at [360, 491] on button "Medication Authority Form" at bounding box center [393, 504] width 241 height 37
click at [460, 523] on button "Medication Indemnity Form" at bounding box center [393, 541] width 240 height 37
click at [483, 527] on button "Medication Indemnity Form" at bounding box center [393, 541] width 240 height 37
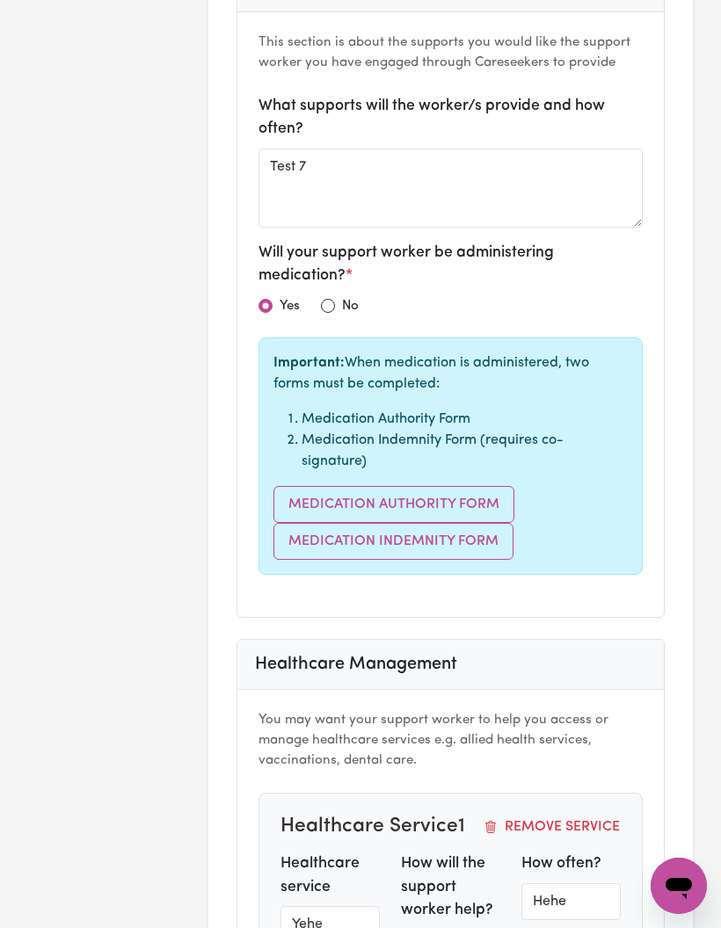
type textarea "Gdgd"
type textarea "Hdhe"
type textarea "Ushe"
type textarea "Tets"
type textarea "Tegd"
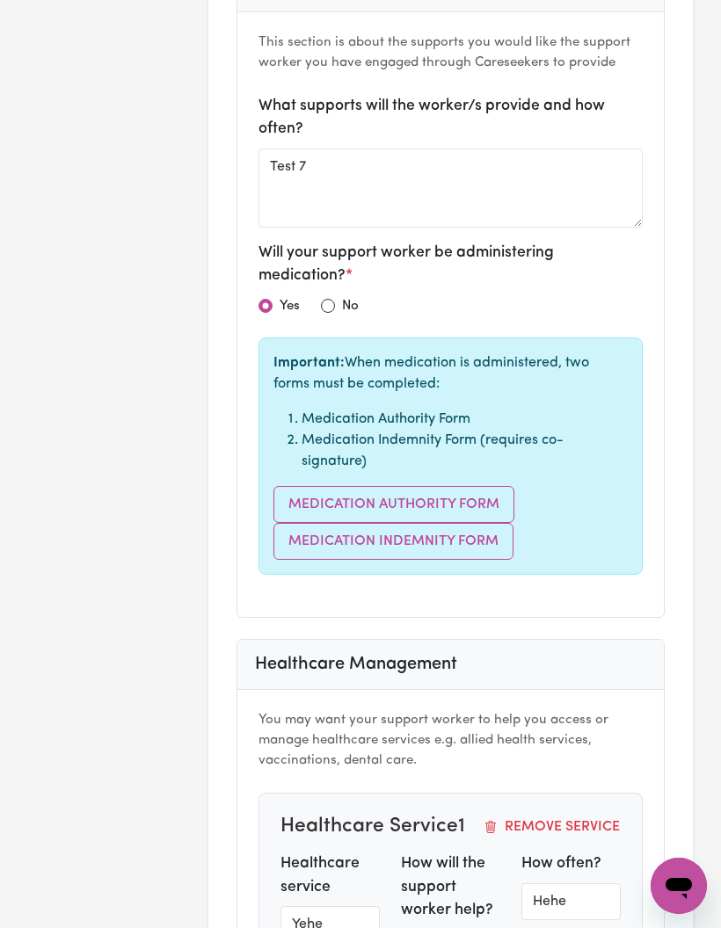
type textarea "Gdgd"
type input "Test 2"
type input "Test 5"
type input "Test6ye"
type input "Hwhe"
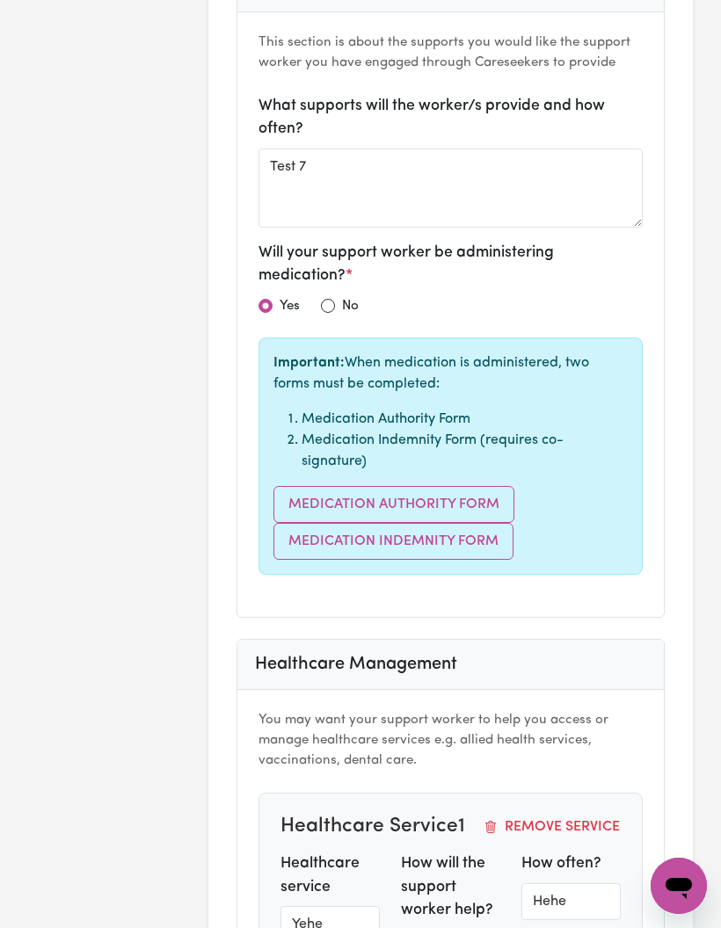
type input "Wheh"
type input "Whee"
type input "Yehe"
type input "Hehehe"
type input "Hehe"
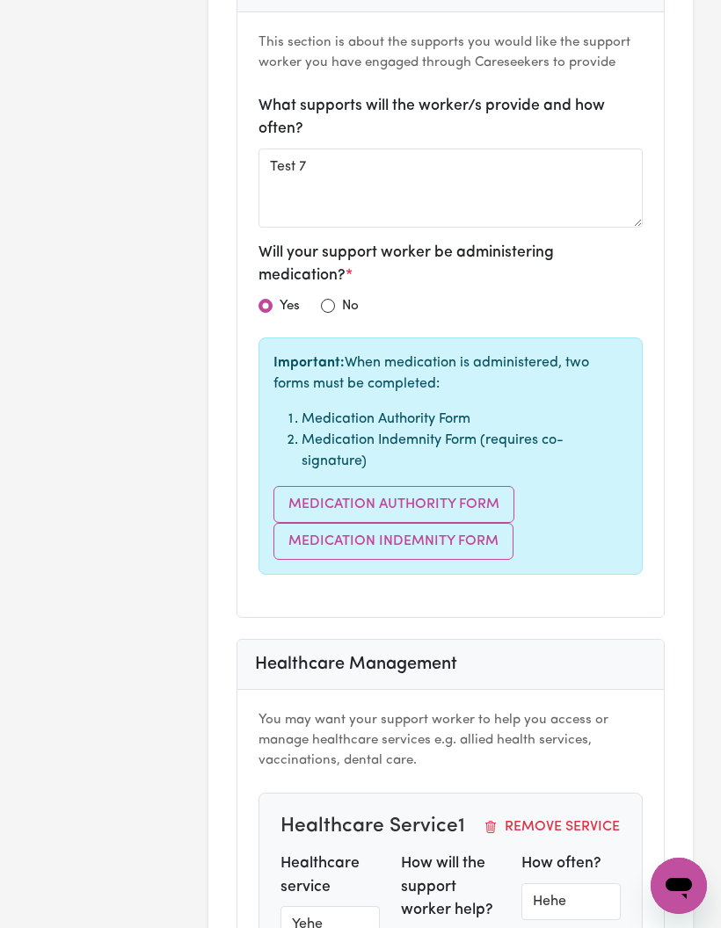
type textarea "Test 667"
type textarea "Test iii"
type textarea "Tes iii"
type textarea "Test 1"
type textarea "Test 2"
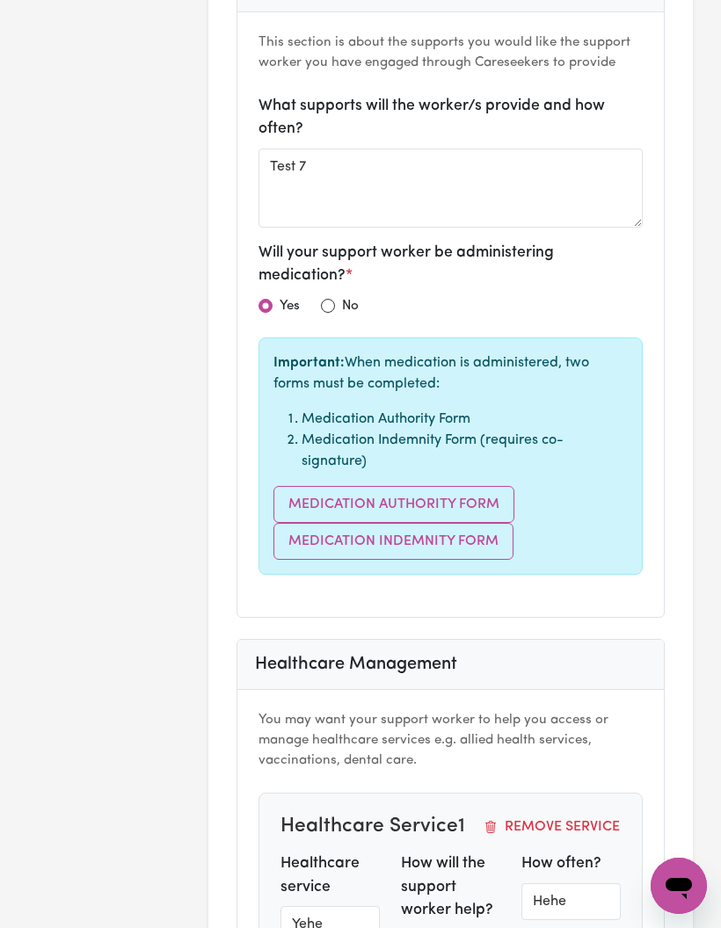
type textarea "Test 3"
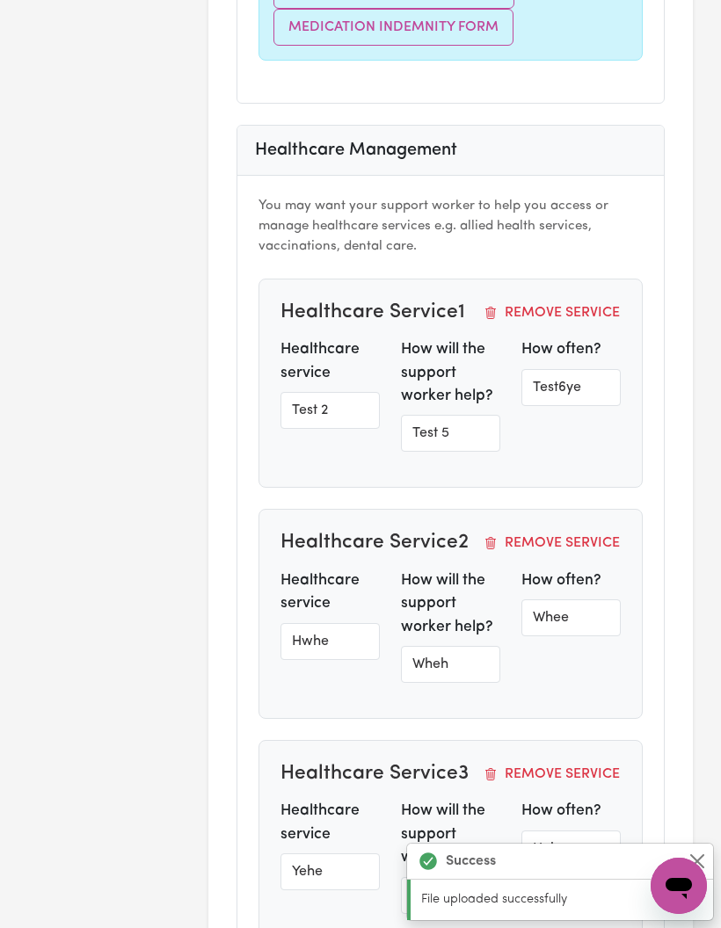
click at [586, 302] on button "Remove Service" at bounding box center [552, 313] width 138 height 23
type input "Hwhe"
type input "Wheh"
type input "Whee"
type input "Yehe"
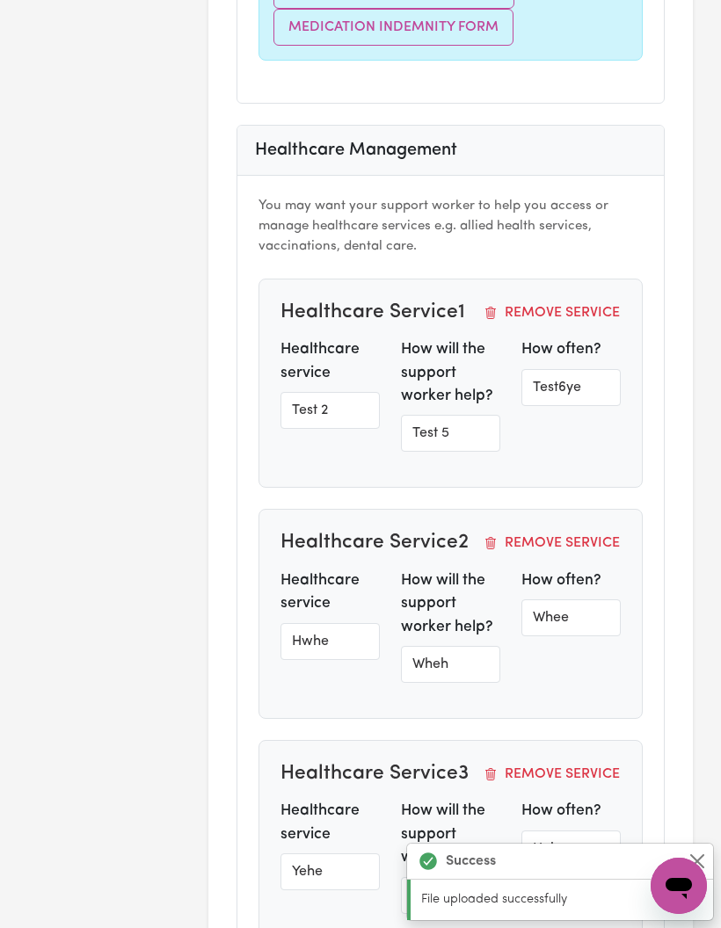
type input "Hehehe"
type input "Hehe"
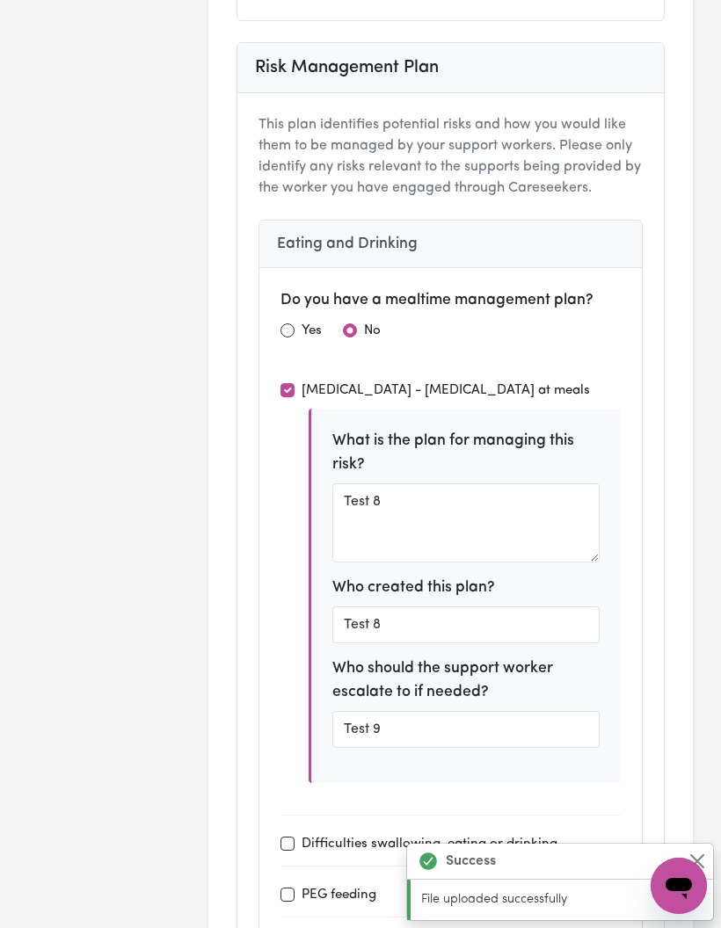
click at [289, 324] on input "radio" at bounding box center [287, 331] width 14 height 14
radio input "true"
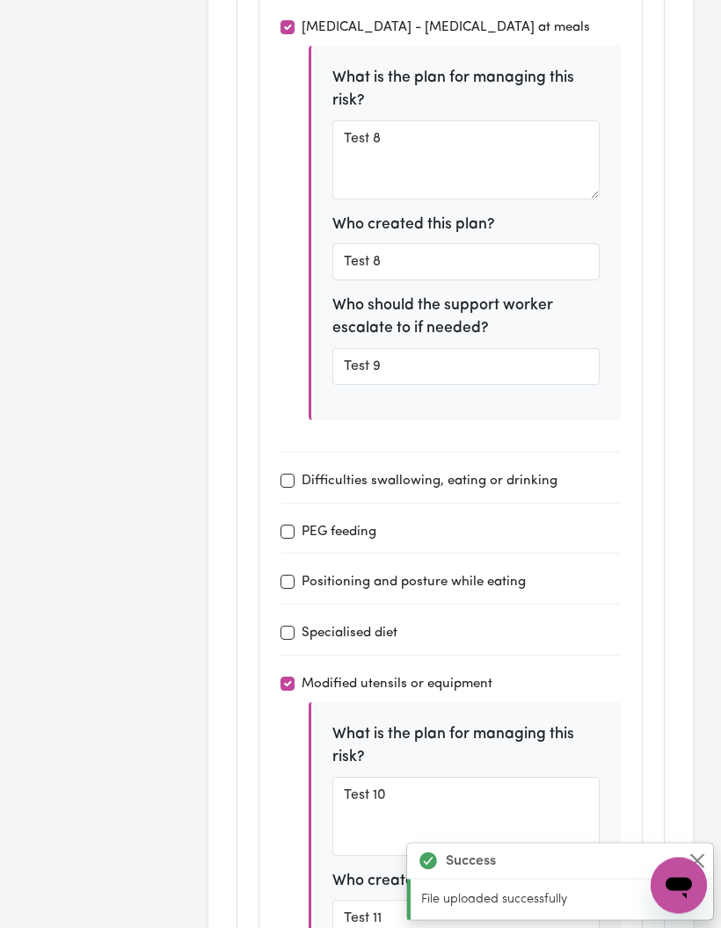
scroll to position [4514, 0]
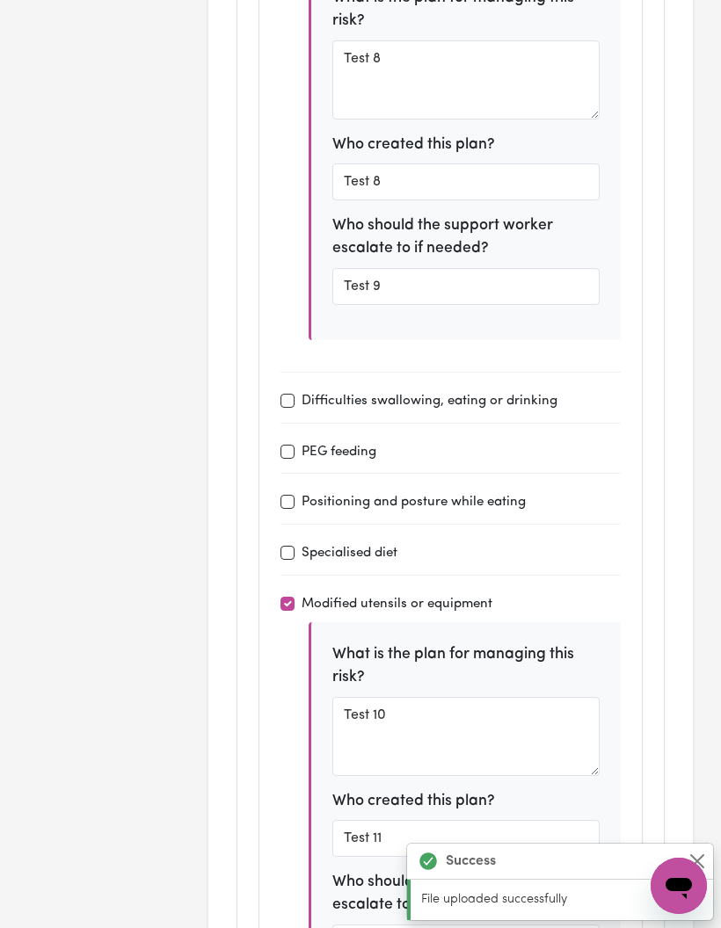
click at [298, 491] on div "Positioning and posture while eating" at bounding box center [450, 502] width 340 height 22
click at [293, 495] on input "Positioning and posture while eating" at bounding box center [287, 502] width 14 height 14
checkbox input "true"
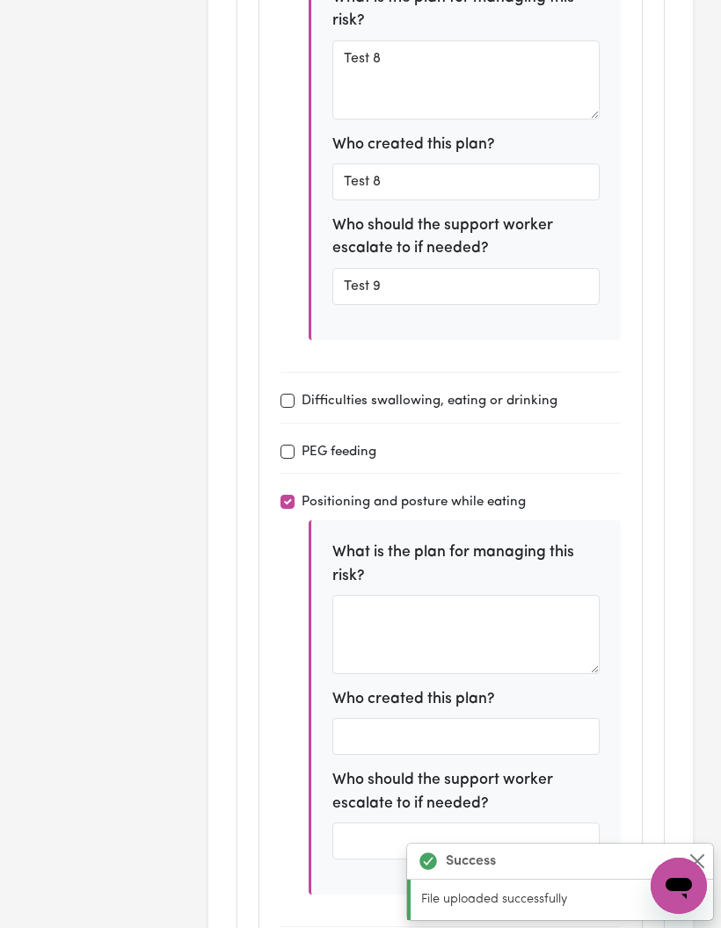
click at [447, 608] on textarea at bounding box center [465, 634] width 267 height 79
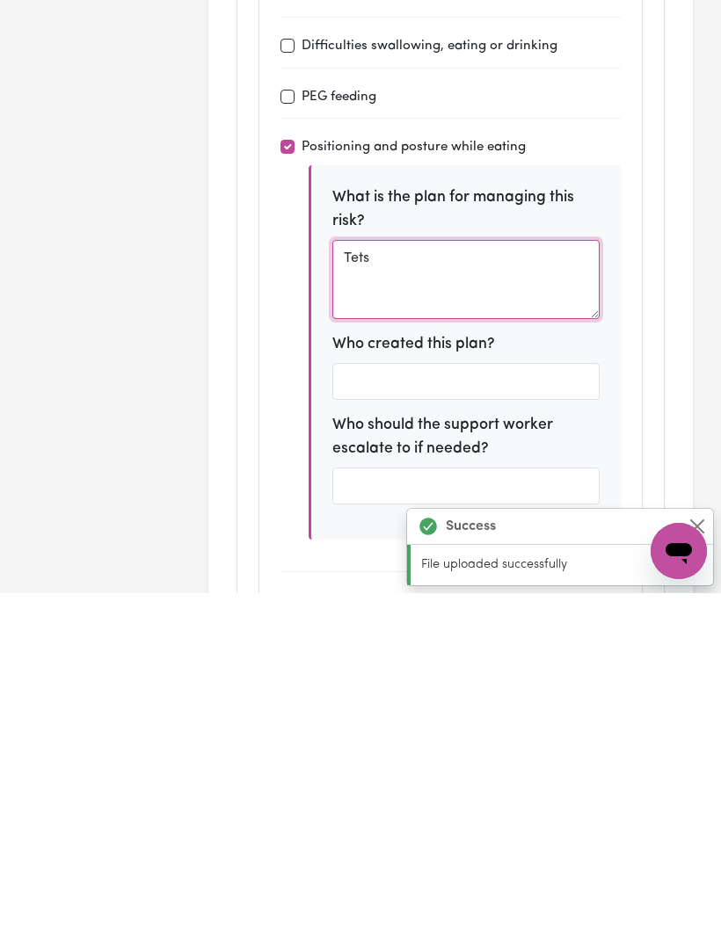
scroll to position [4544, 0]
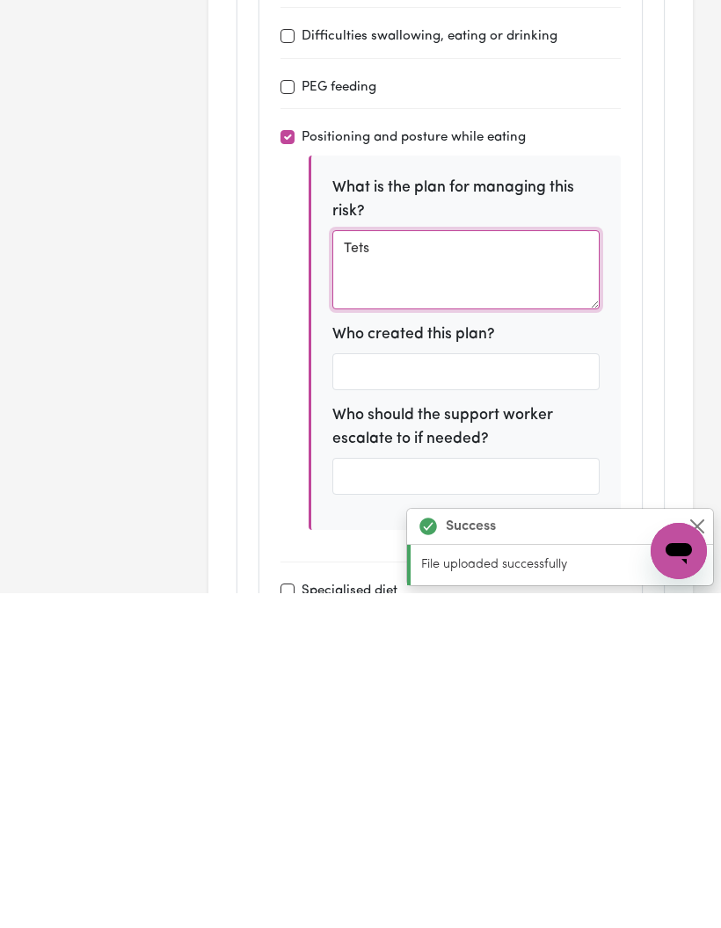
type textarea "Tets"
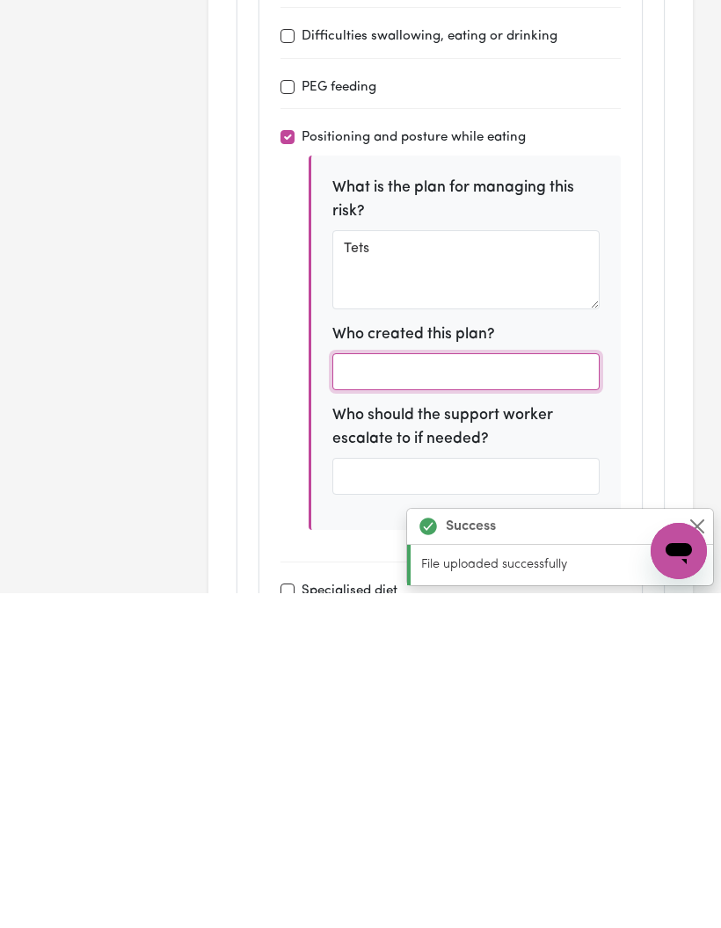
click at [508, 688] on input "text" at bounding box center [465, 706] width 267 height 37
type input "Tets"
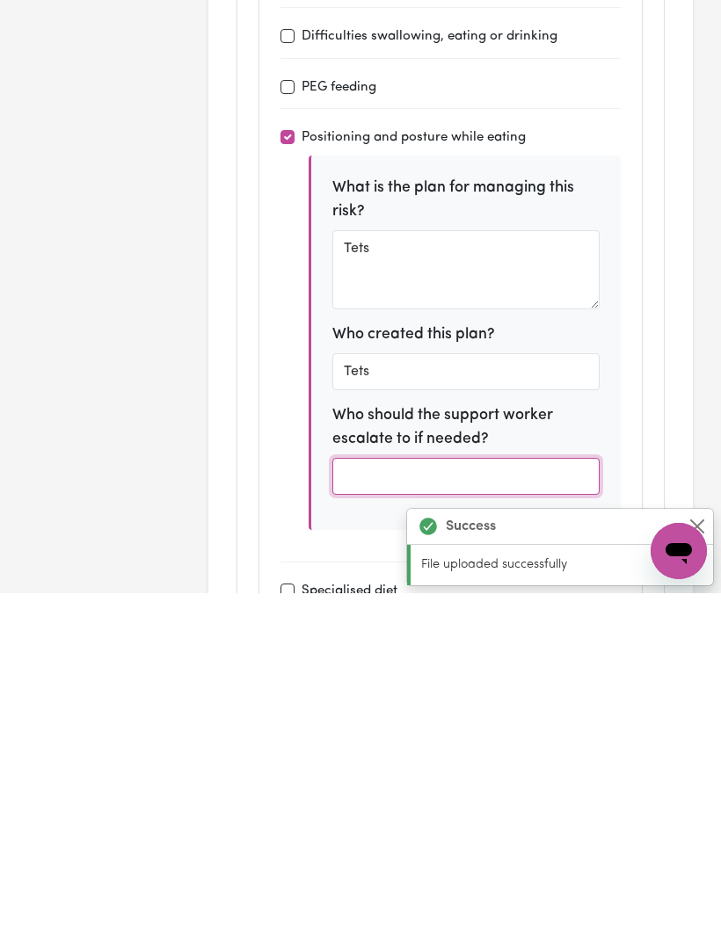
click at [473, 793] on input "text" at bounding box center [465, 811] width 267 height 37
type input "Ysys"
click at [628, 409] on div "Do you have a mealtime management plan? Yes No Upload mealtime management plan …" at bounding box center [450, 588] width 382 height 1886
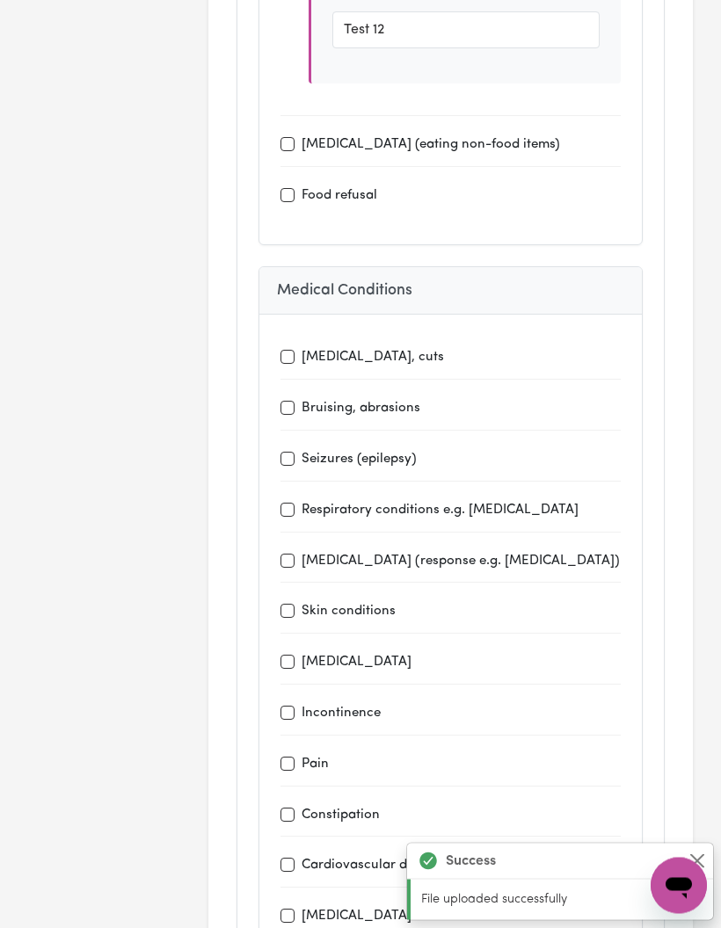
scroll to position [5841, 0]
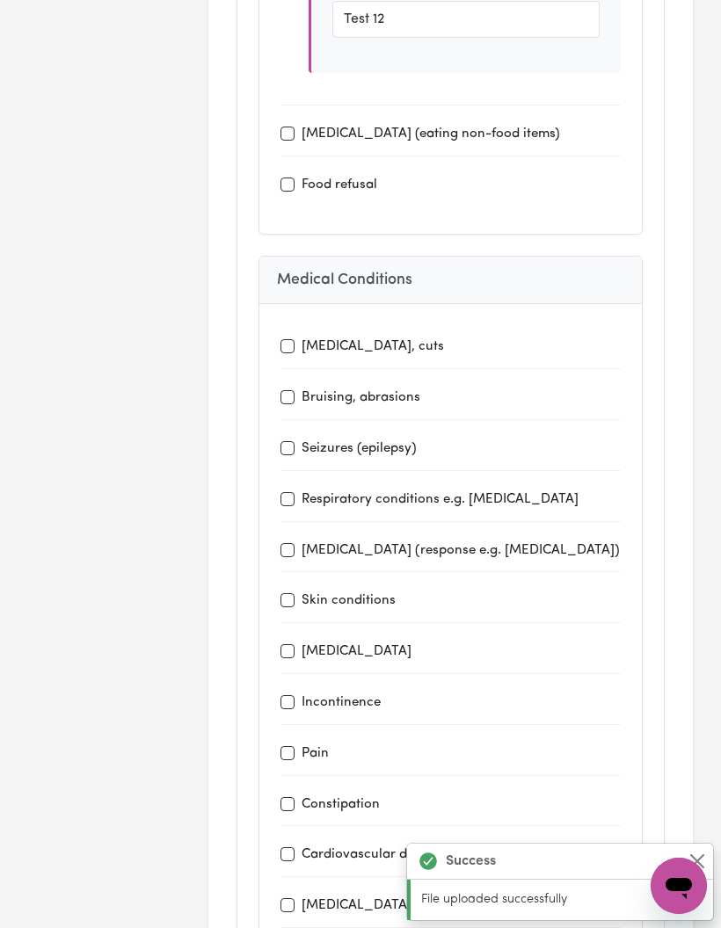
click at [386, 542] on label "Allergies (response e.g. anaphylaxis)" at bounding box center [461, 552] width 318 height 20
click at [295, 543] on input "Allergies (response e.g. anaphylaxis)" at bounding box center [287, 550] width 14 height 14
checkbox input "true"
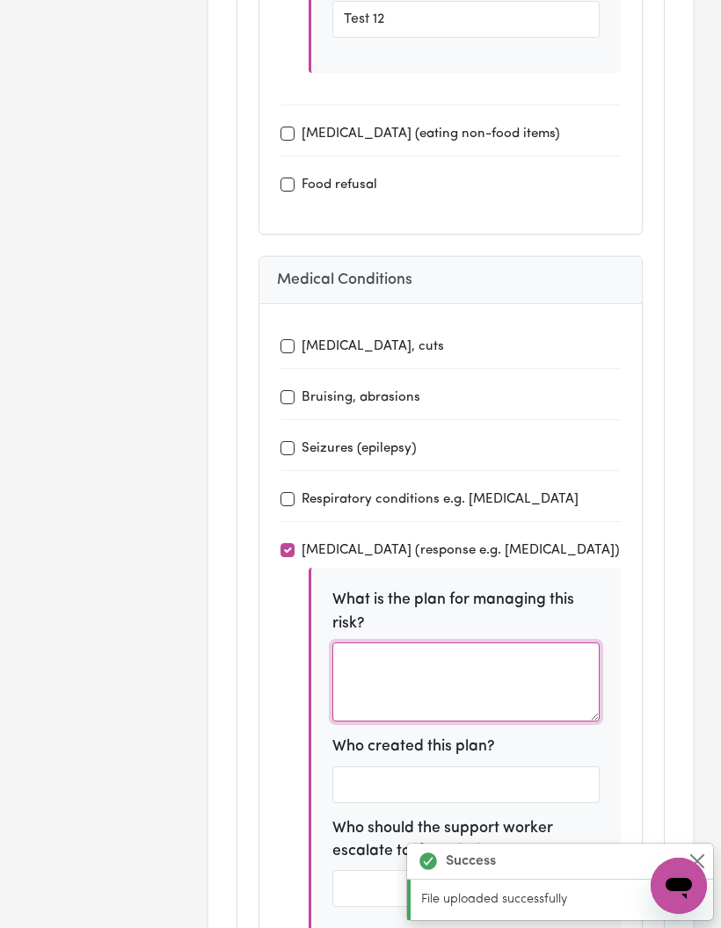
click at [454, 643] on textarea at bounding box center [465, 682] width 267 height 79
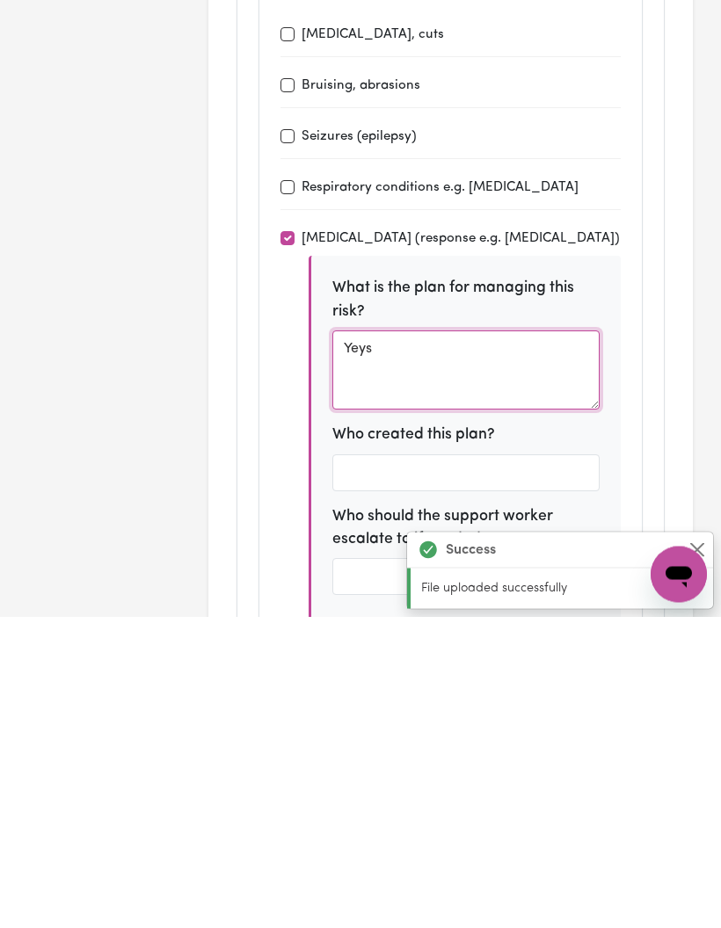
type textarea "Yeys"
click at [491, 767] on input "text" at bounding box center [465, 785] width 267 height 37
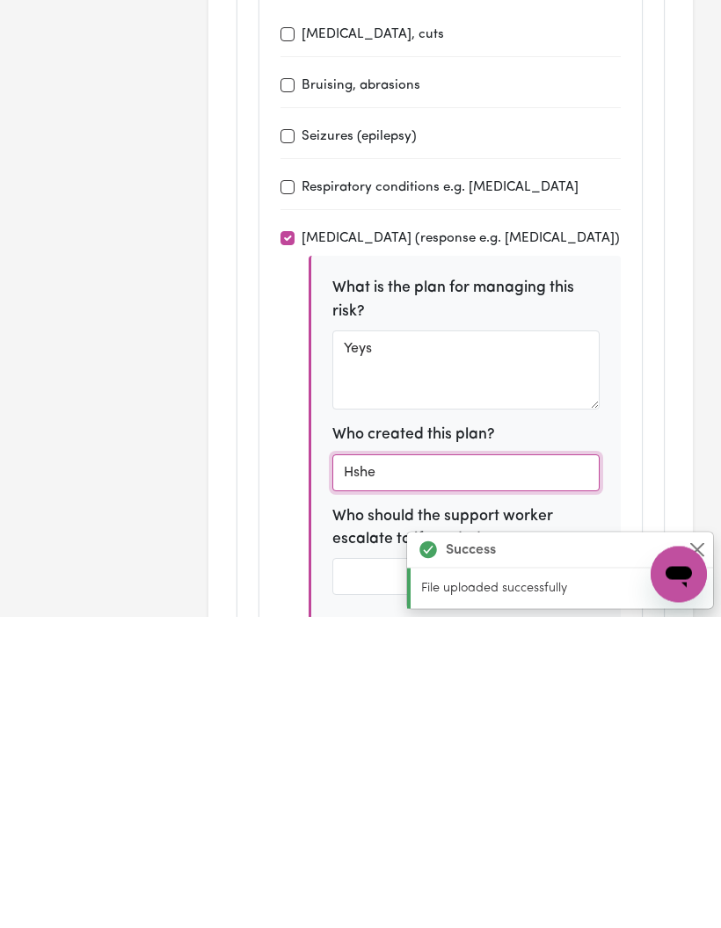
type input "Hshe"
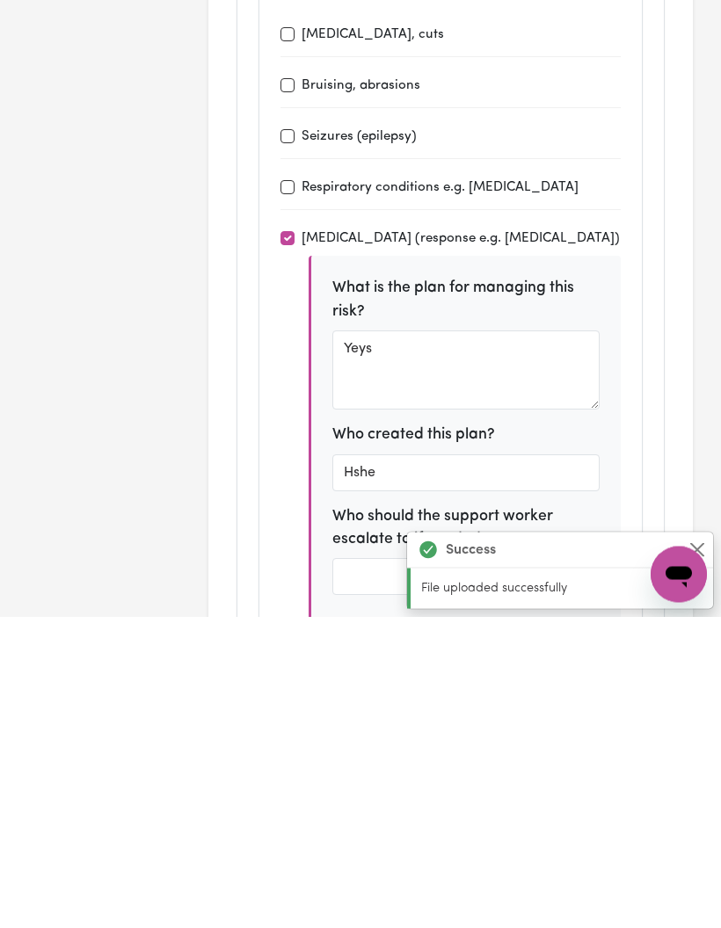
click at [476, 870] on input "text" at bounding box center [465, 888] width 267 height 37
type input "Hehe"
click at [631, 477] on div "Fractures, cuts Bruising, abrasions Seizures (epilepsy) Respiratory conditions …" at bounding box center [450, 856] width 382 height 1104
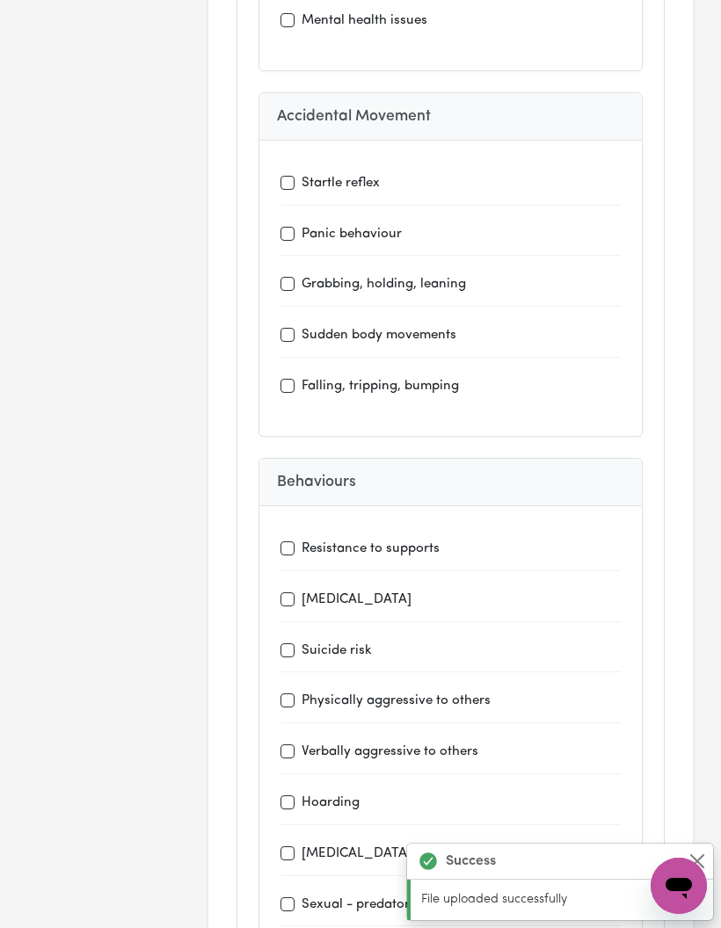
click at [428, 692] on label "Physically aggressive to others" at bounding box center [396, 702] width 189 height 20
click at [295, 694] on input "Physically aggressive to others" at bounding box center [287, 701] width 14 height 14
checkbox input "true"
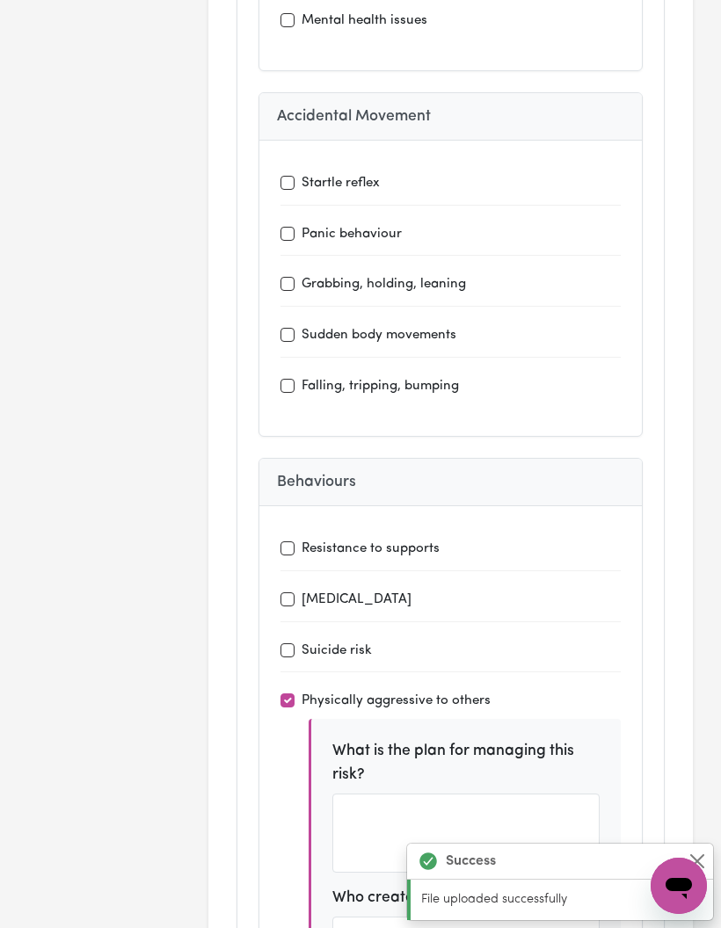
click at [424, 794] on textarea at bounding box center [465, 833] width 267 height 79
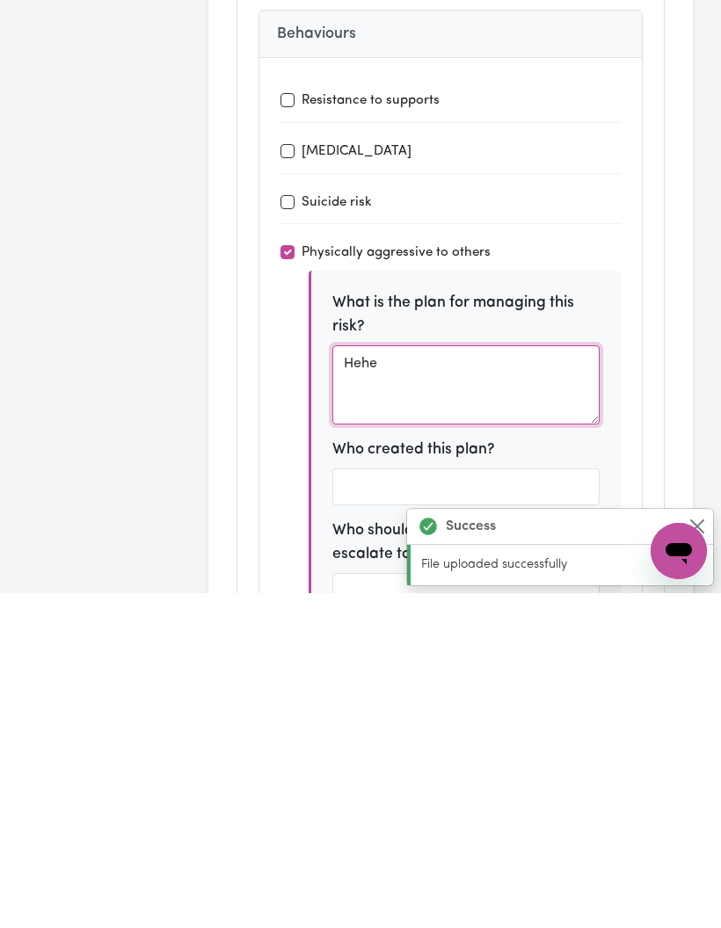
type textarea "Hehe"
click at [495, 804] on input "text" at bounding box center [465, 822] width 267 height 37
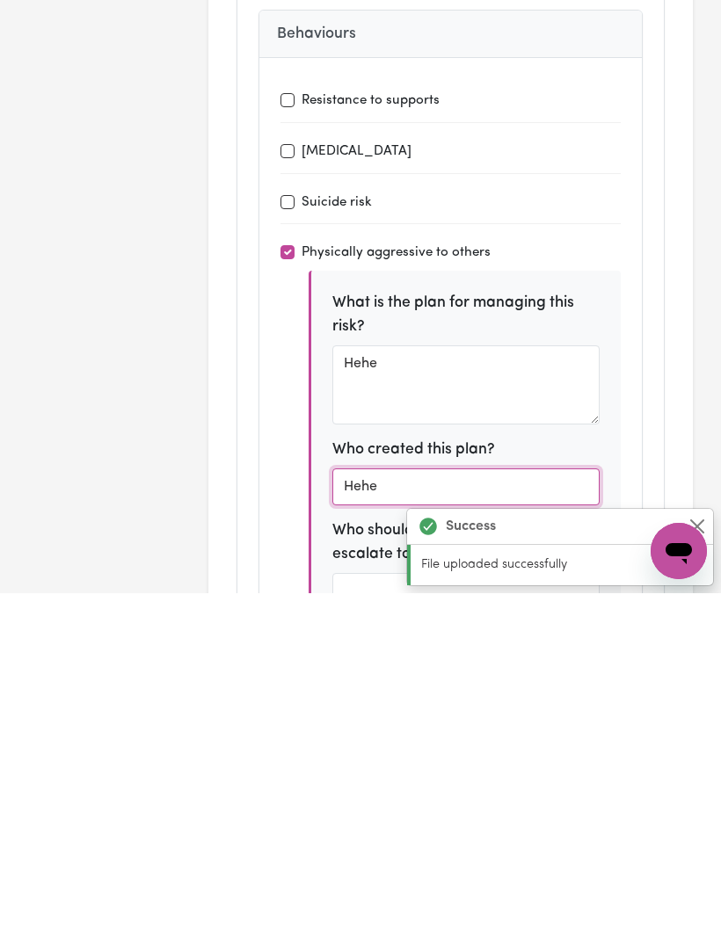
type input "Hehe"
click at [482, 908] on input "text" at bounding box center [465, 926] width 267 height 37
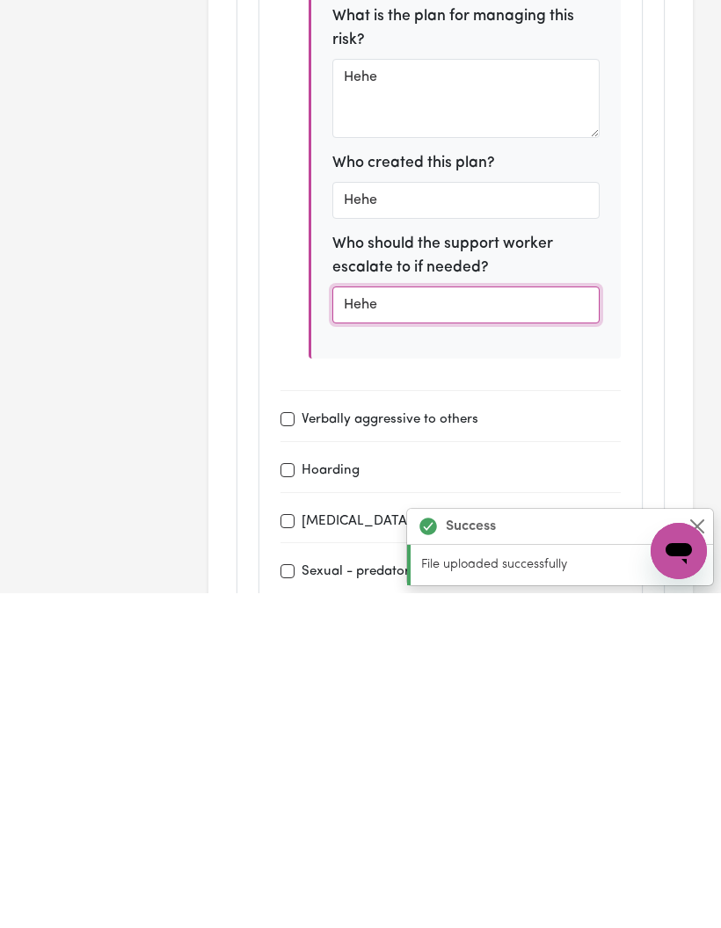
type input "Hehe"
click at [449, 745] on label "Verbally aggressive to others" at bounding box center [390, 755] width 177 height 20
click at [295, 747] on input "Verbally aggressive to others" at bounding box center [287, 754] width 14 height 14
checkbox input "true"
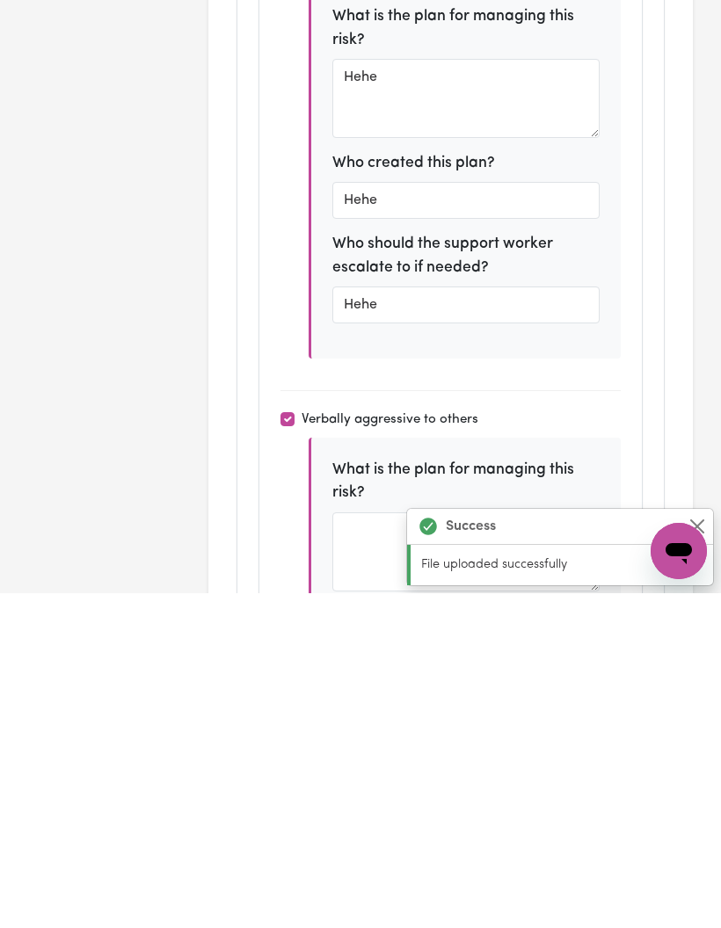
scroll to position [7915, 0]
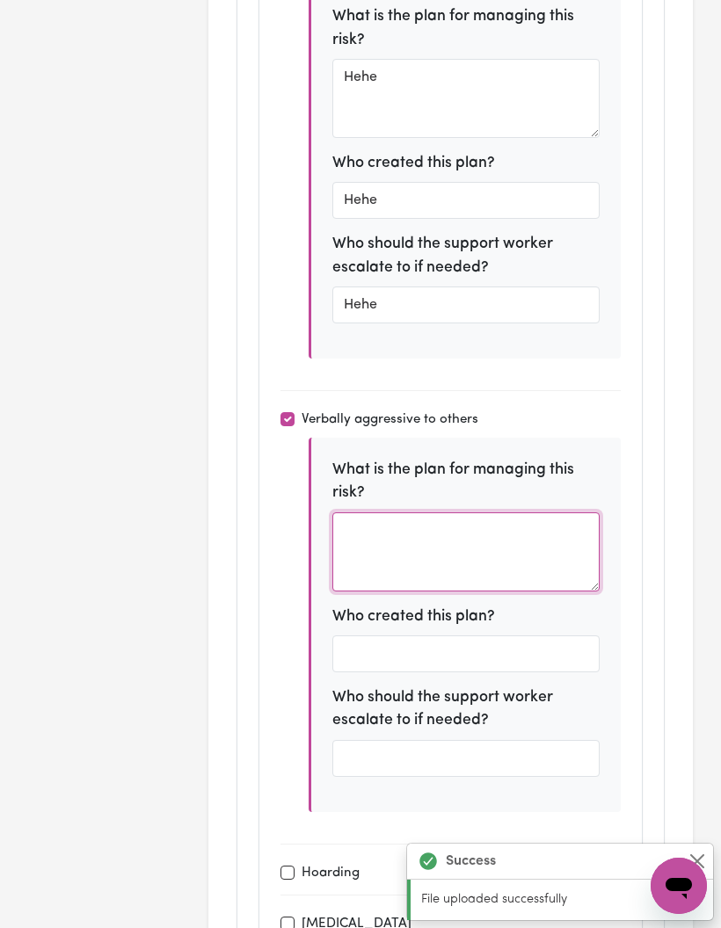
click at [502, 513] on textarea at bounding box center [465, 552] width 267 height 79
type textarea "Hehe"
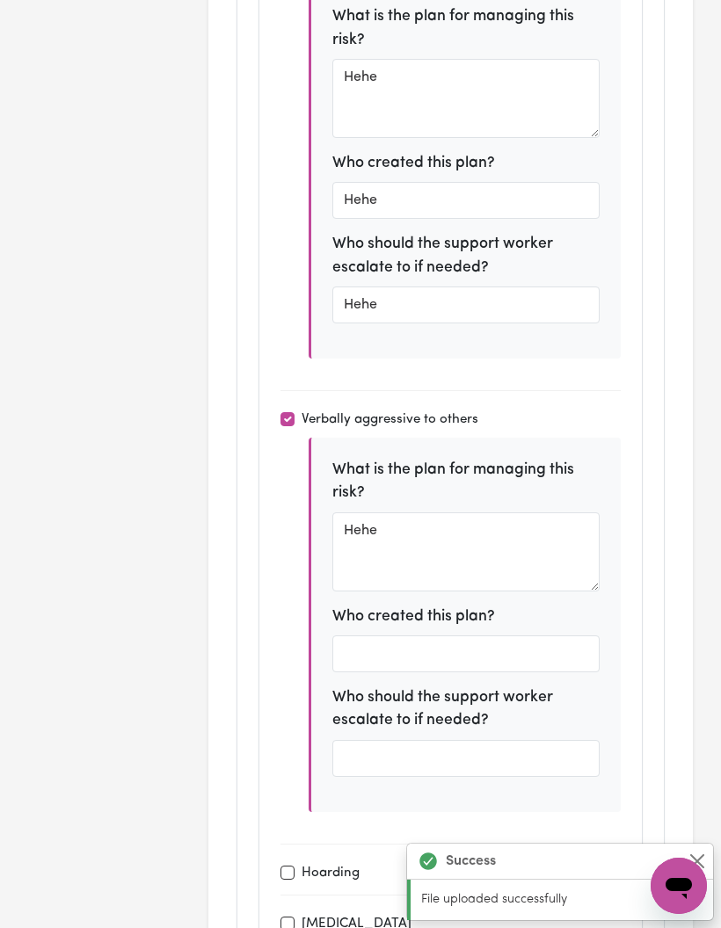
click at [468, 636] on input "text" at bounding box center [465, 654] width 267 height 37
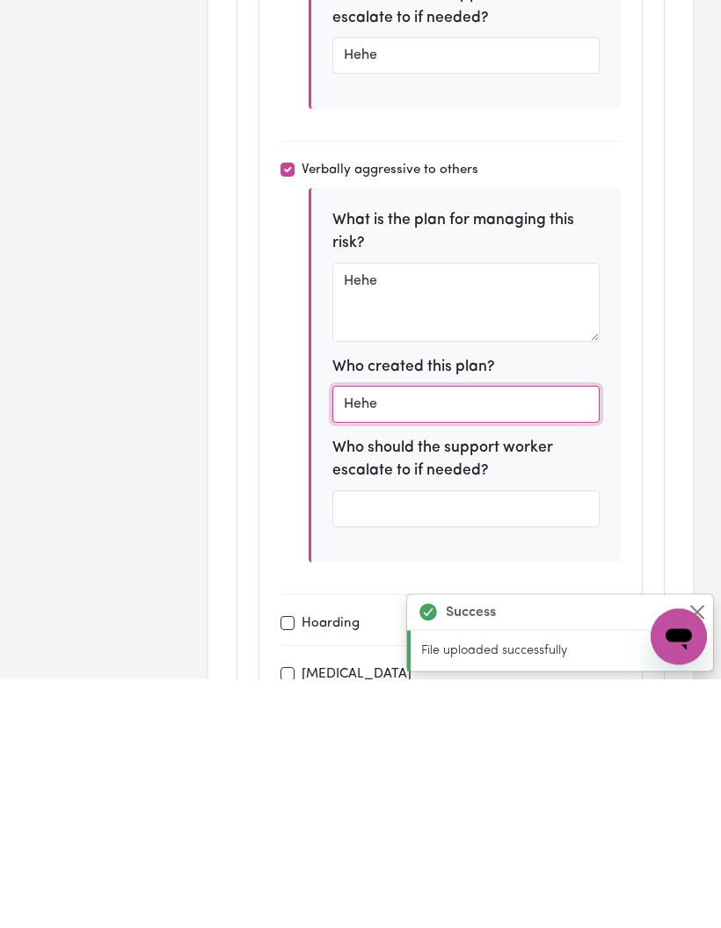
type input "Hehe"
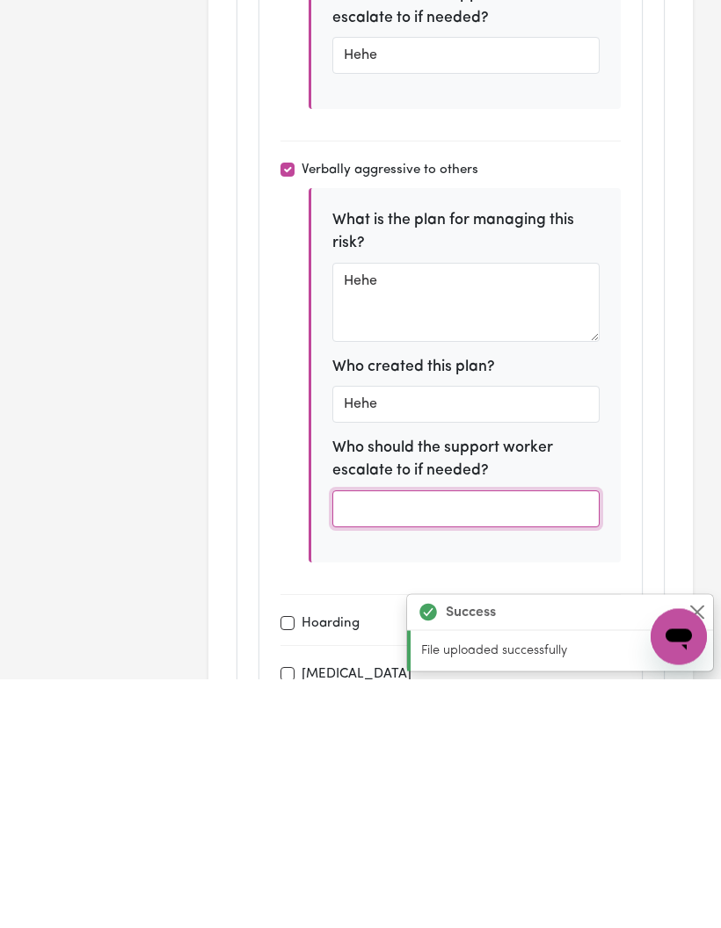
click at [512, 740] on input "text" at bounding box center [465, 758] width 267 height 37
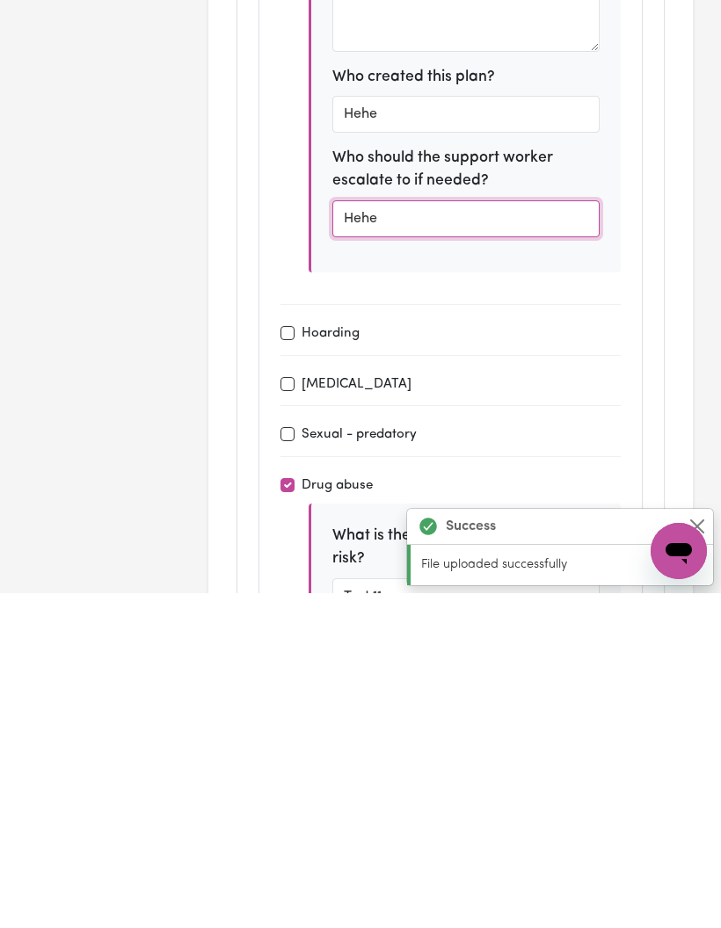
type input "Hehe"
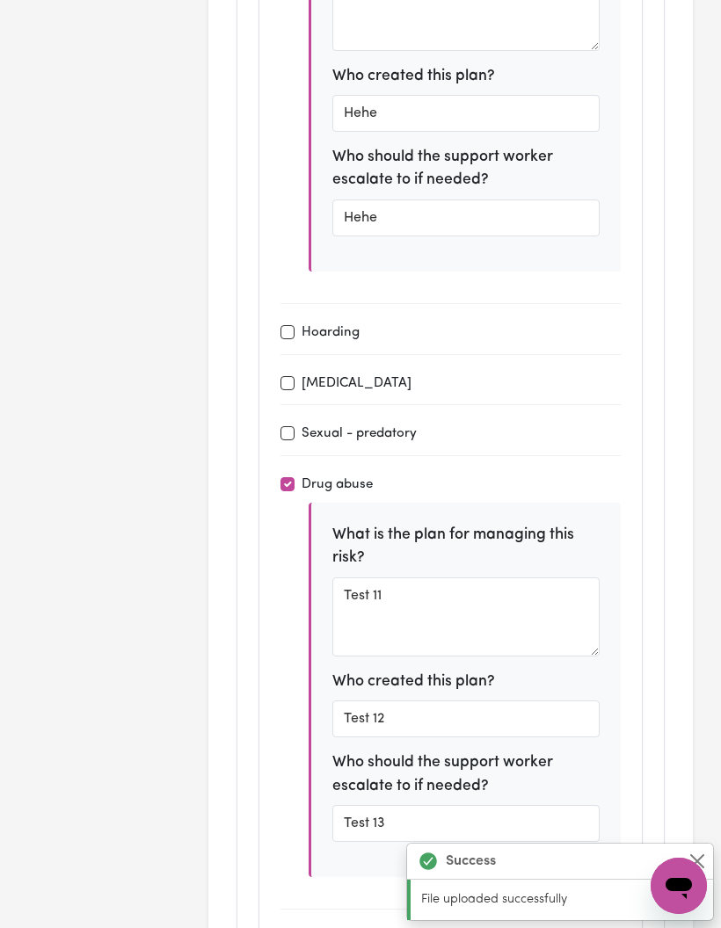
click at [424, 423] on div "Sexual - predatory" at bounding box center [450, 434] width 340 height 22
click at [404, 425] on label "Sexual - predatory" at bounding box center [359, 435] width 115 height 20
click at [295, 426] on input "Sexual - predatory" at bounding box center [287, 433] width 14 height 14
checkbox input "true"
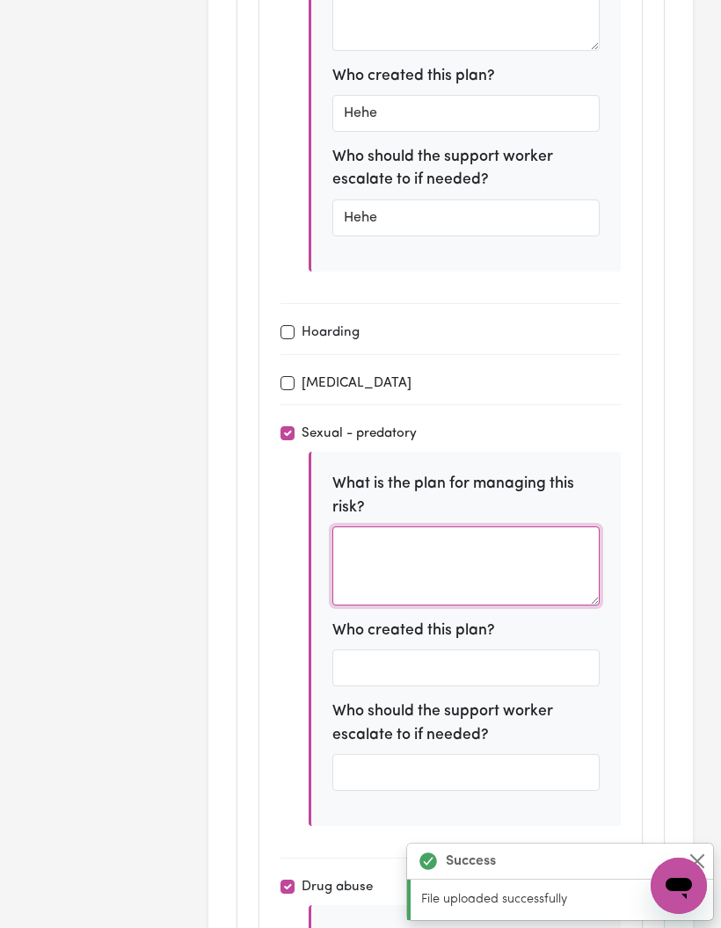
click at [464, 527] on textarea at bounding box center [465, 566] width 267 height 79
type textarea "Yeys"
click at [450, 651] on input "text" at bounding box center [465, 669] width 267 height 37
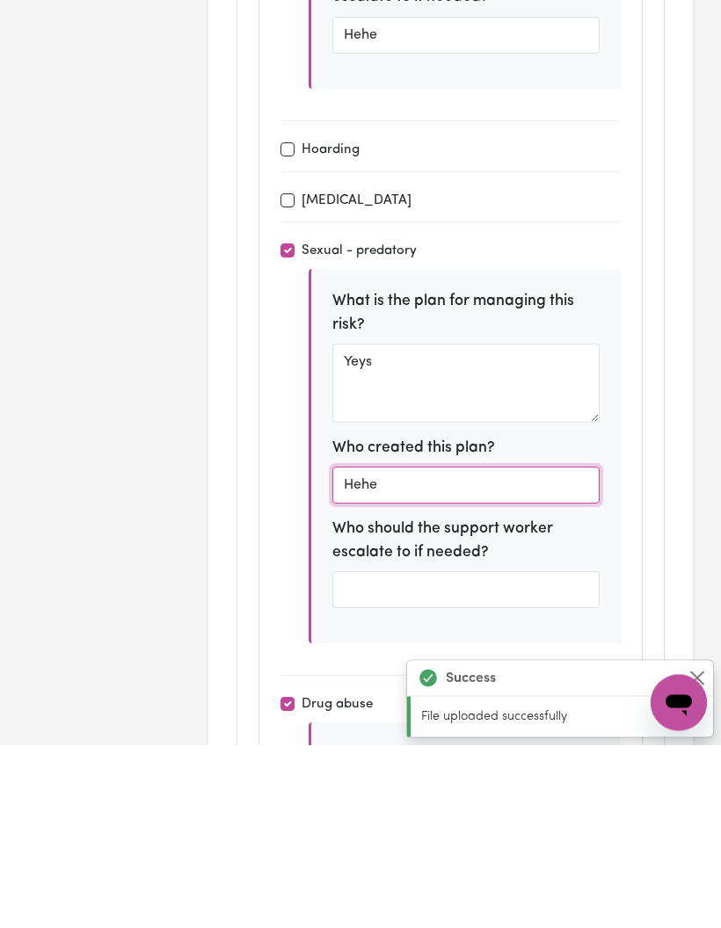
type input "Hehe"
click at [473, 755] on input "text" at bounding box center [465, 773] width 267 height 37
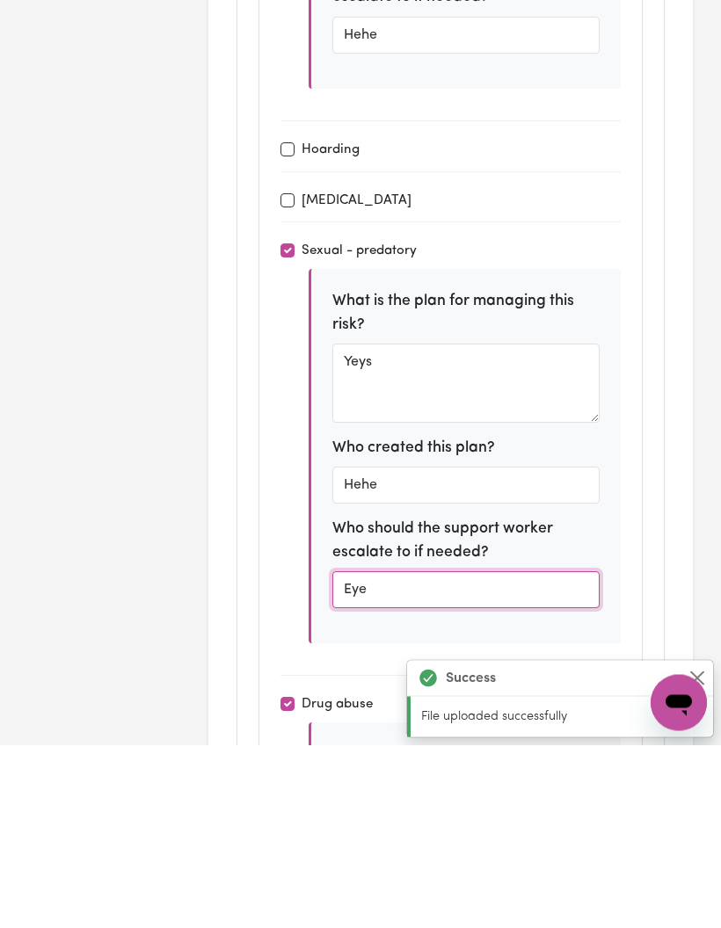
type input "Eye"
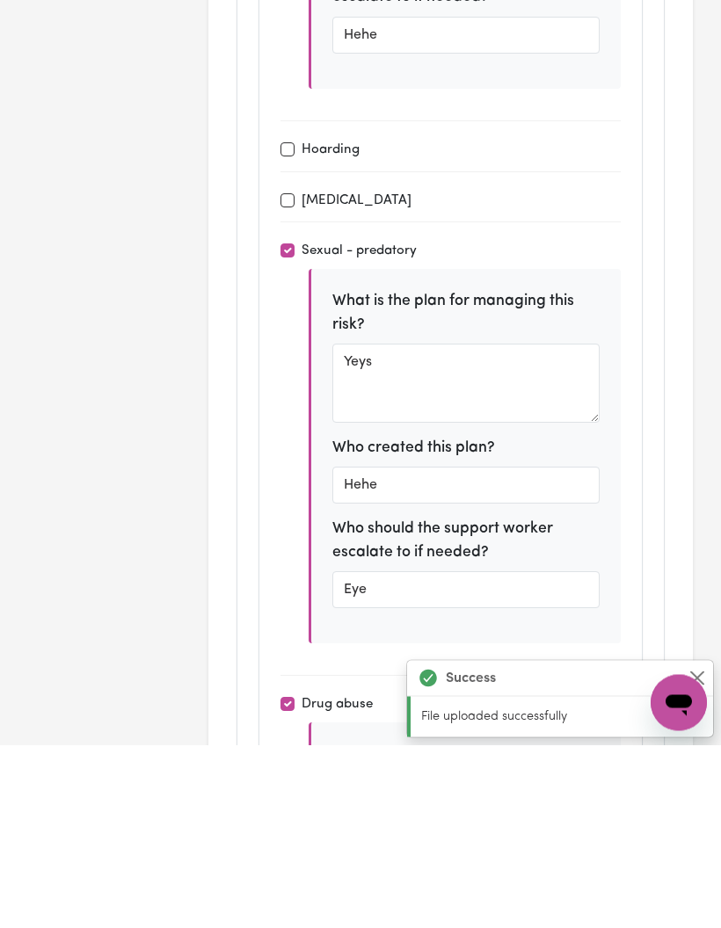
click at [642, 448] on div "Behaviours Resistance to supports Self harm Suicide risk Physically aggressive …" at bounding box center [450, 287] width 384 height 2209
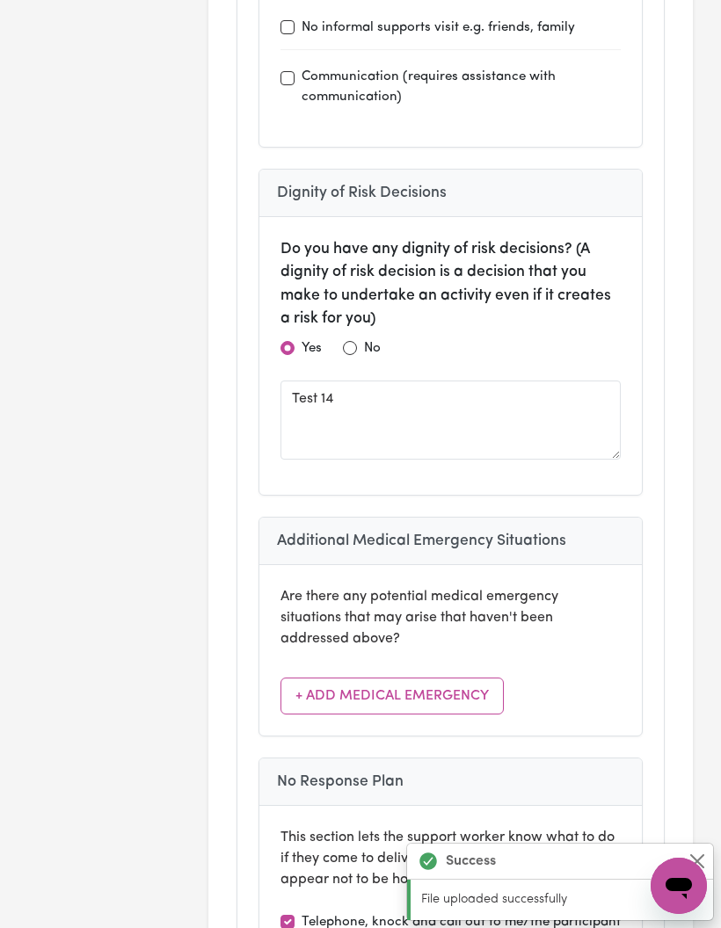
scroll to position [10712, 0]
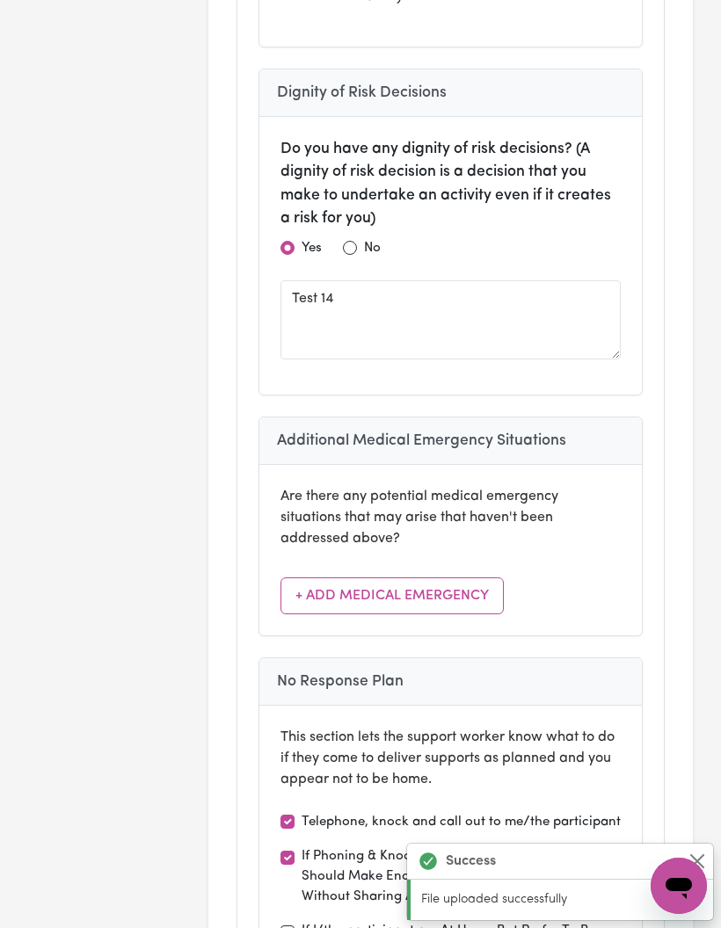
click at [491, 578] on button "+ Add Medical Emergency" at bounding box center [391, 596] width 223 height 37
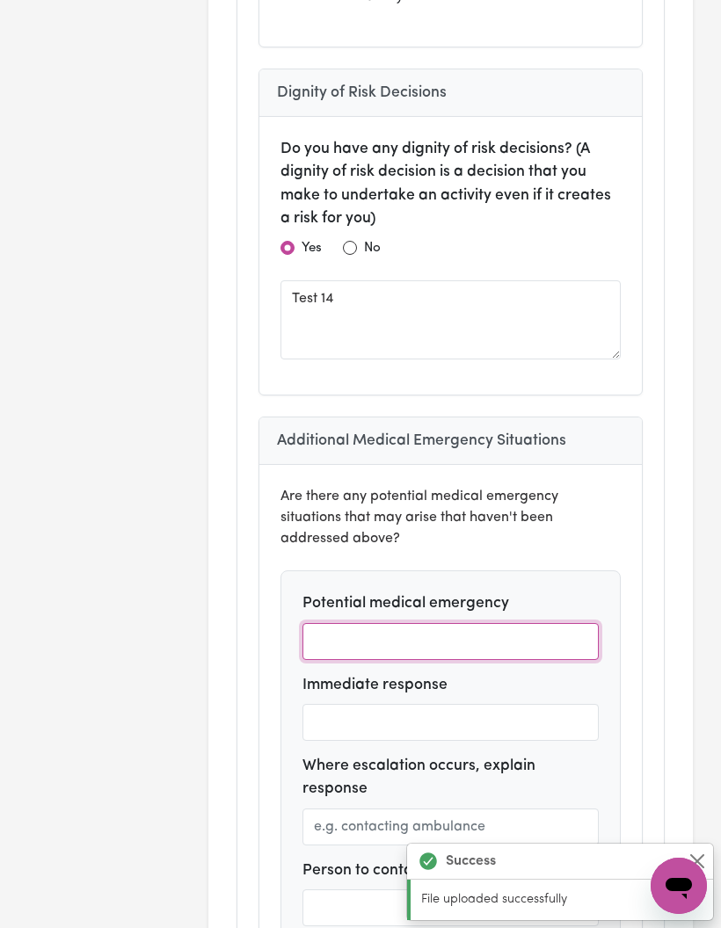
click at [449, 623] on input "text" at bounding box center [450, 641] width 296 height 37
type input "Hehe"
click at [442, 704] on input "text" at bounding box center [450, 722] width 296 height 37
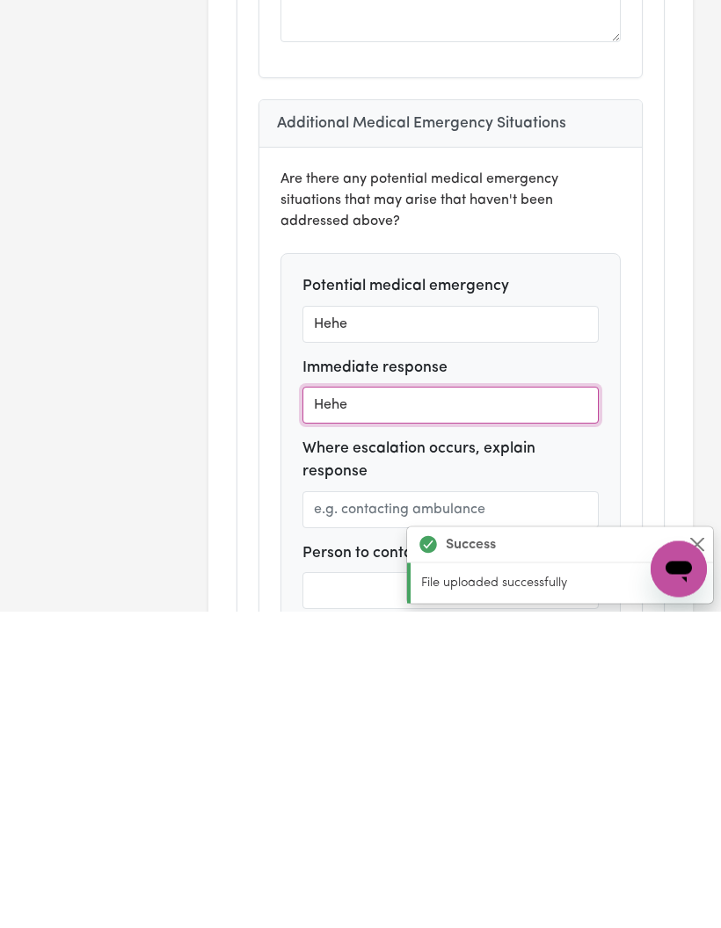
type input "Hehe"
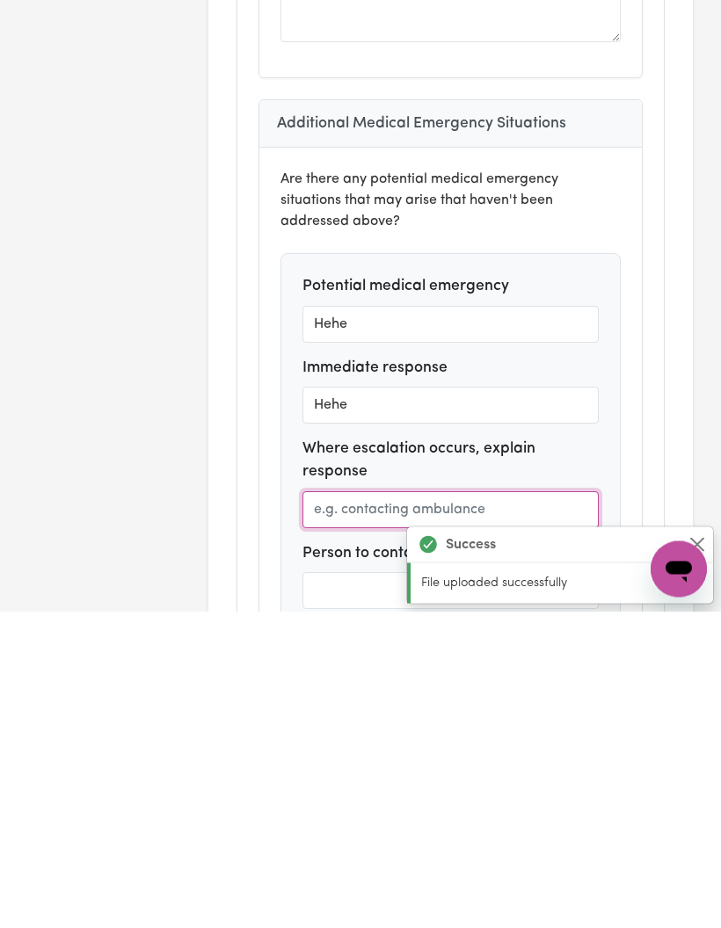
click at [478, 809] on input "text" at bounding box center [450, 827] width 296 height 37
type input "Yeye"
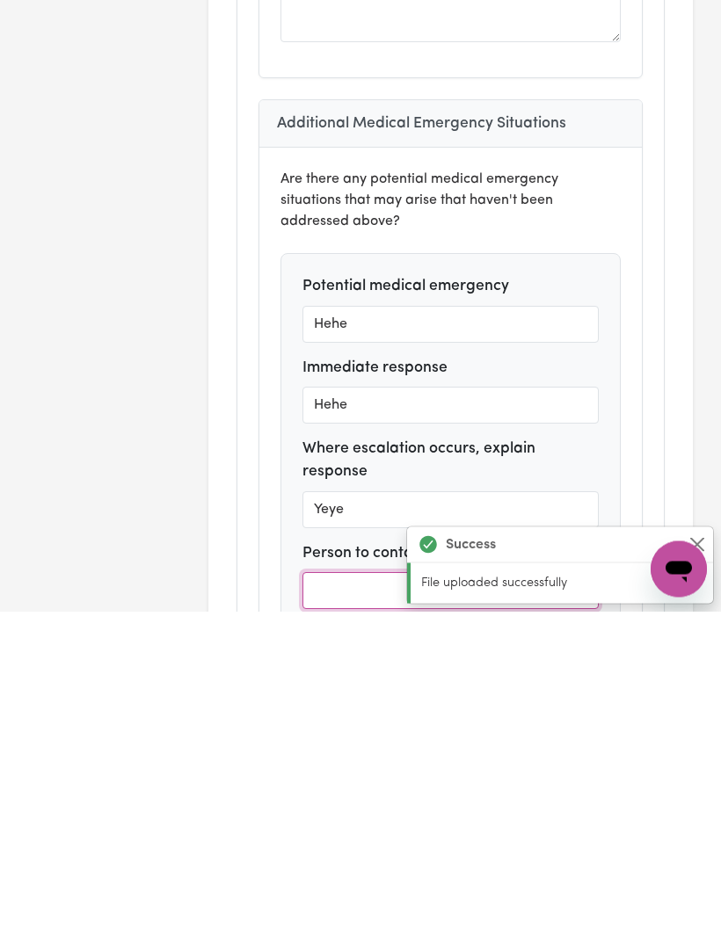
click at [491, 890] on input "text" at bounding box center [450, 908] width 296 height 37
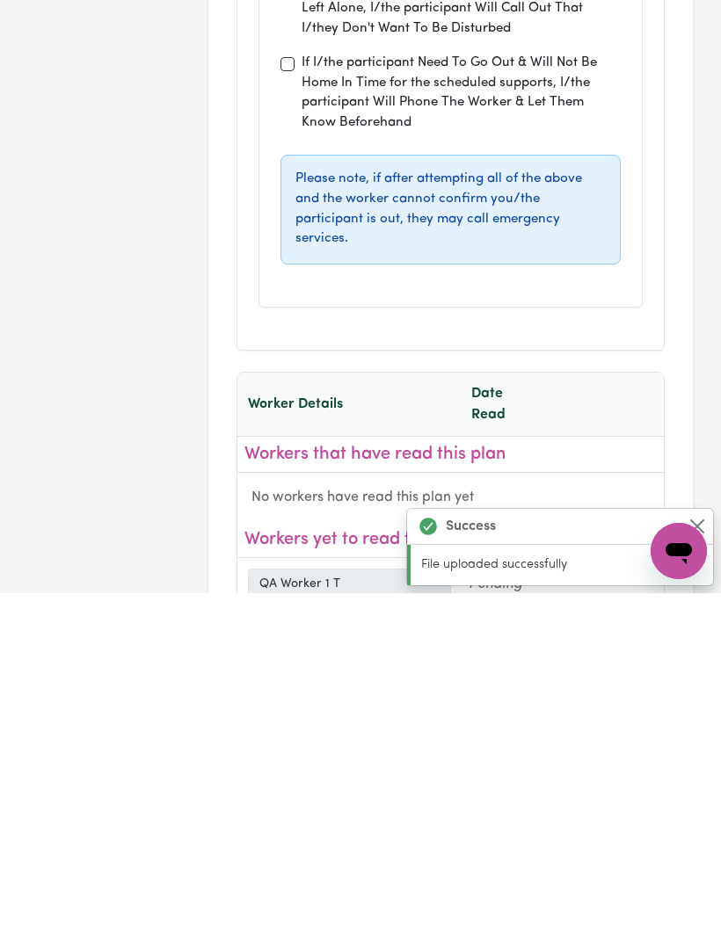
scroll to position [11760, 0]
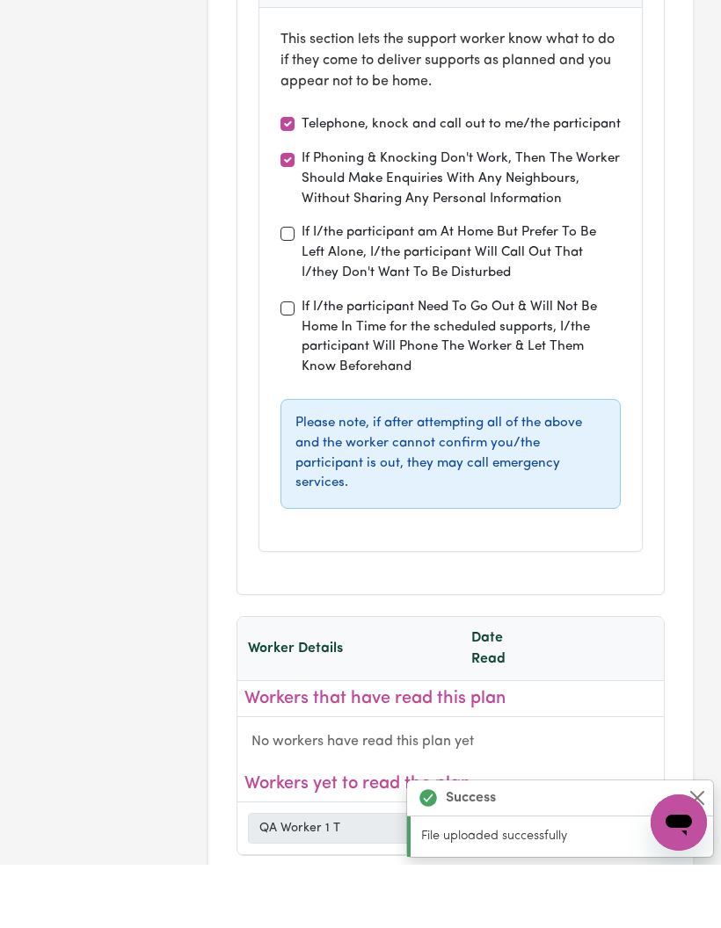
type input "Yeye"
click at [287, 290] on input "If I/the participant am At Home But Prefer To Be Left Alone, I/the participant …" at bounding box center [287, 297] width 14 height 14
checkbox input "true"
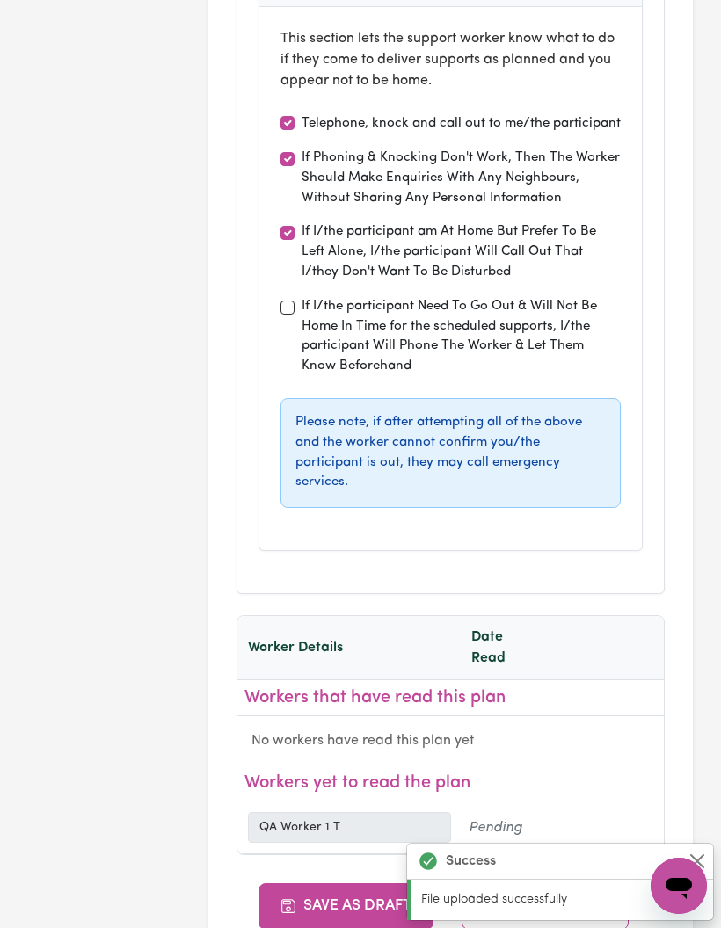
click at [286, 301] on input "If I/the participant Need To Go Out & Will Not Be Home In Time for the schedule…" at bounding box center [287, 308] width 14 height 14
checkbox input "true"
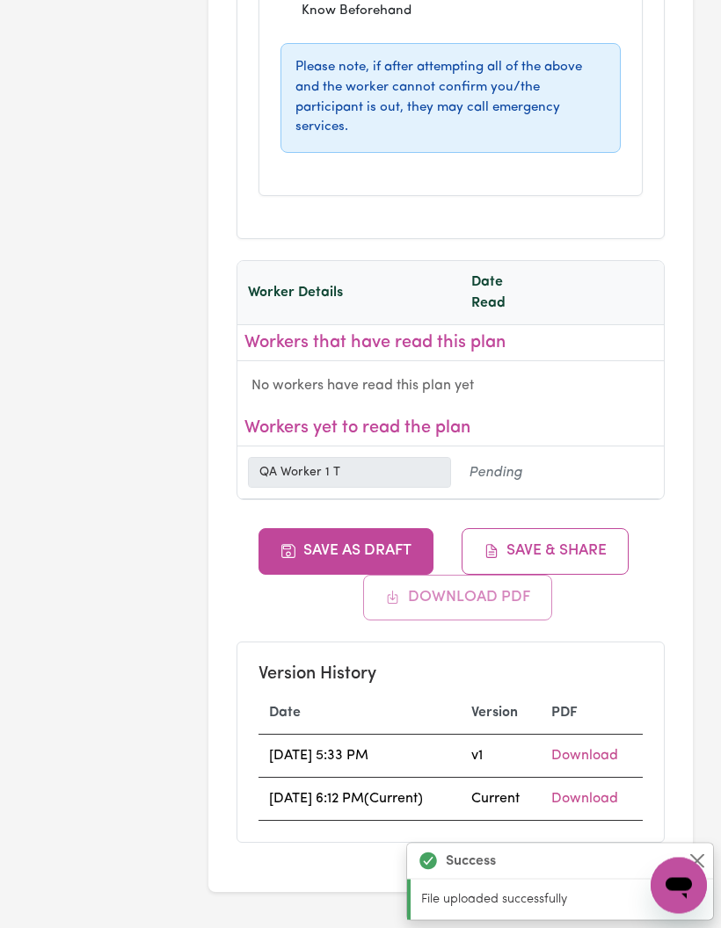
click at [560, 529] on button "Save & Share" at bounding box center [545, 552] width 167 height 46
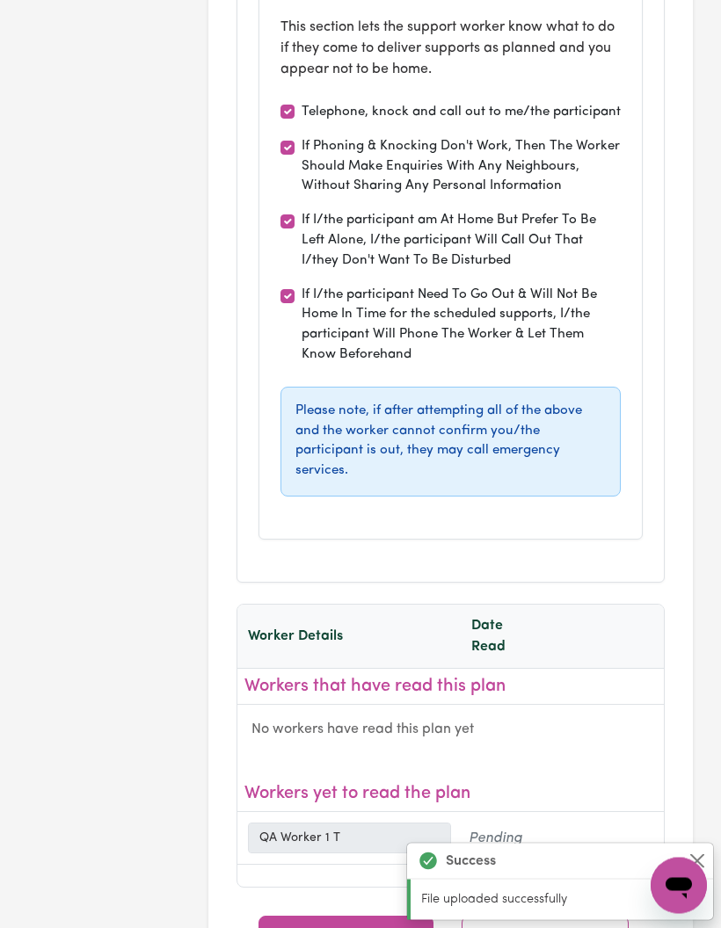
scroll to position [12179, 0]
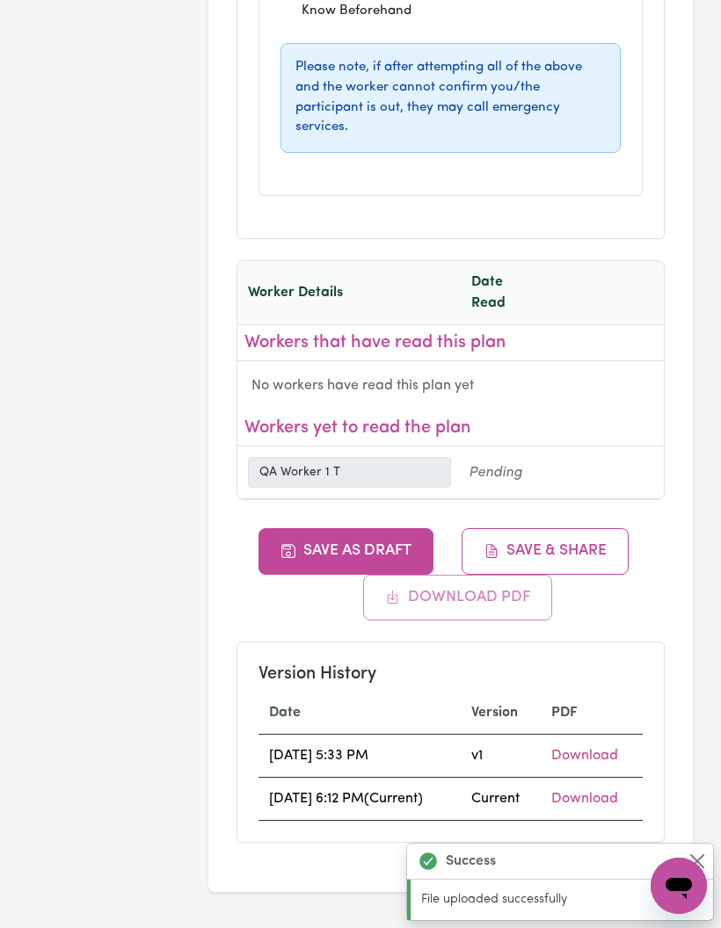
type textarea "Tege"
type textarea "Hehe"
type textarea "Hdye"
type textarea "Gdgd"
type textarea "Hdhe"
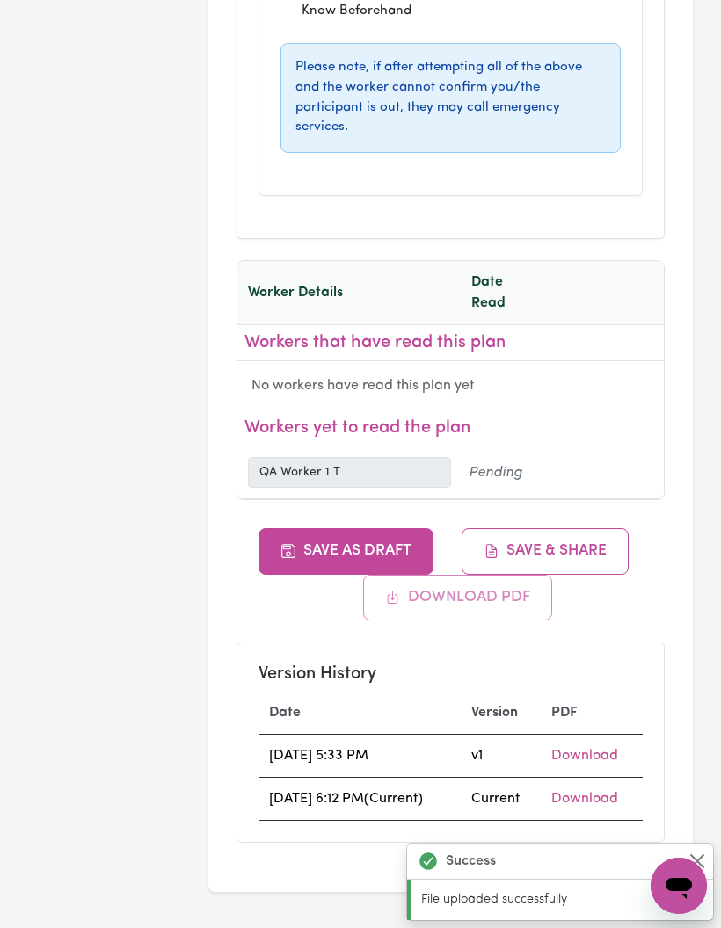
type textarea "Ushe"
type textarea "Tets"
type textarea "Tegd"
type textarea "Gdgd"
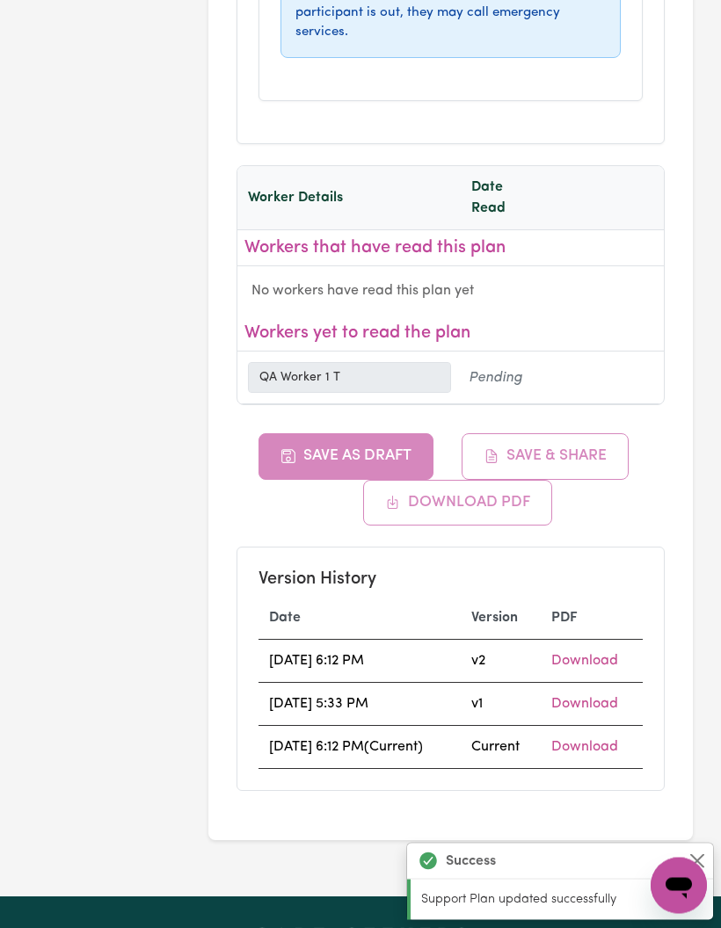
type textarea "Test 1"
type textarea "Test 2"
type textarea "Test 3"
type textarea "Test 667"
type textarea "Test iii"
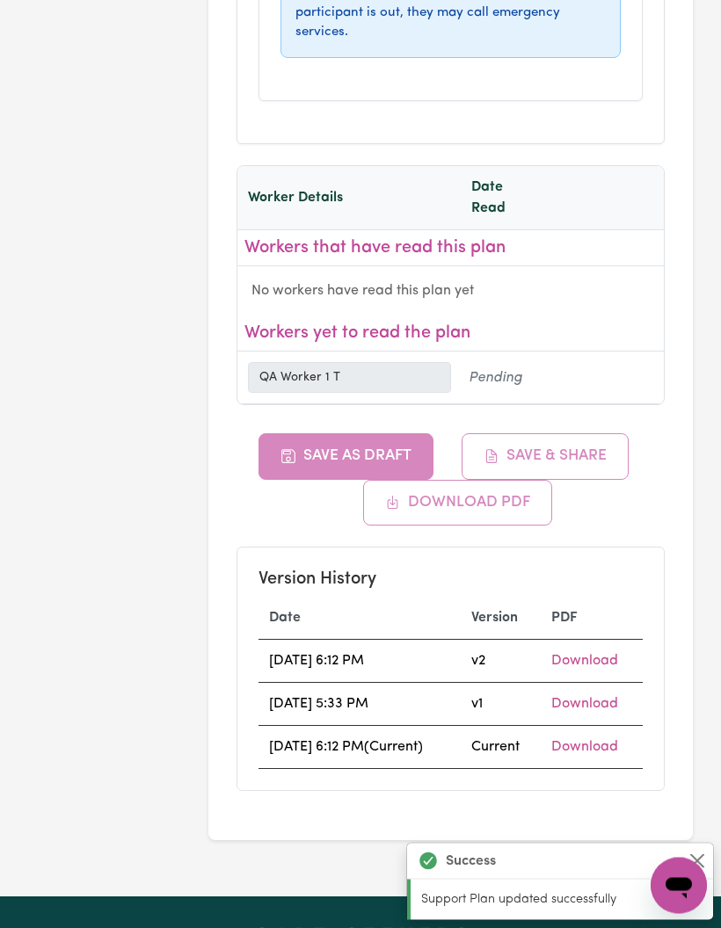
type textarea "Tes iii"
type input "Yehe"
type input "Hehehe"
type input "Hehe"
type input "Hwhe"
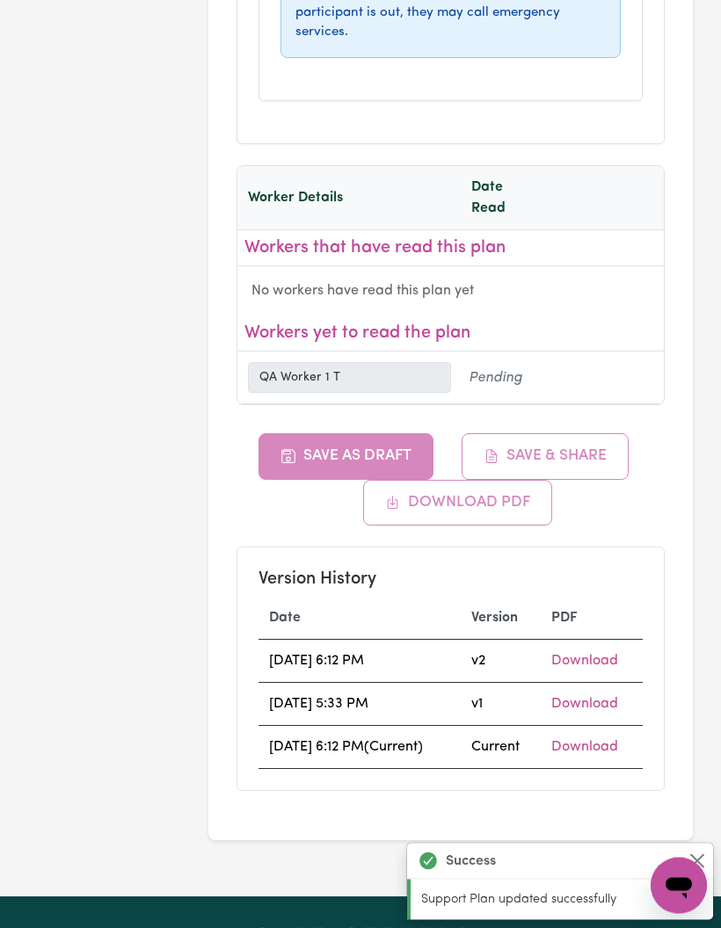
type input "Wheh"
type input "Whee"
type textarea "Gdgd"
type textarea "Hdhe"
type textarea "Ushe"
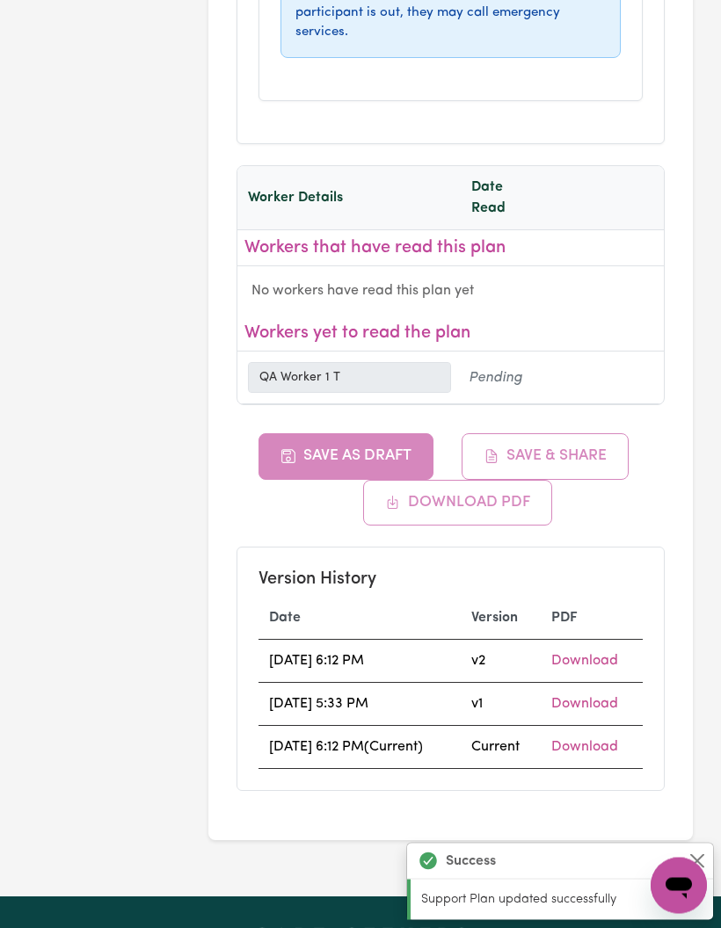
type textarea "Tege"
type textarea "Hehe"
type textarea "Hdye"
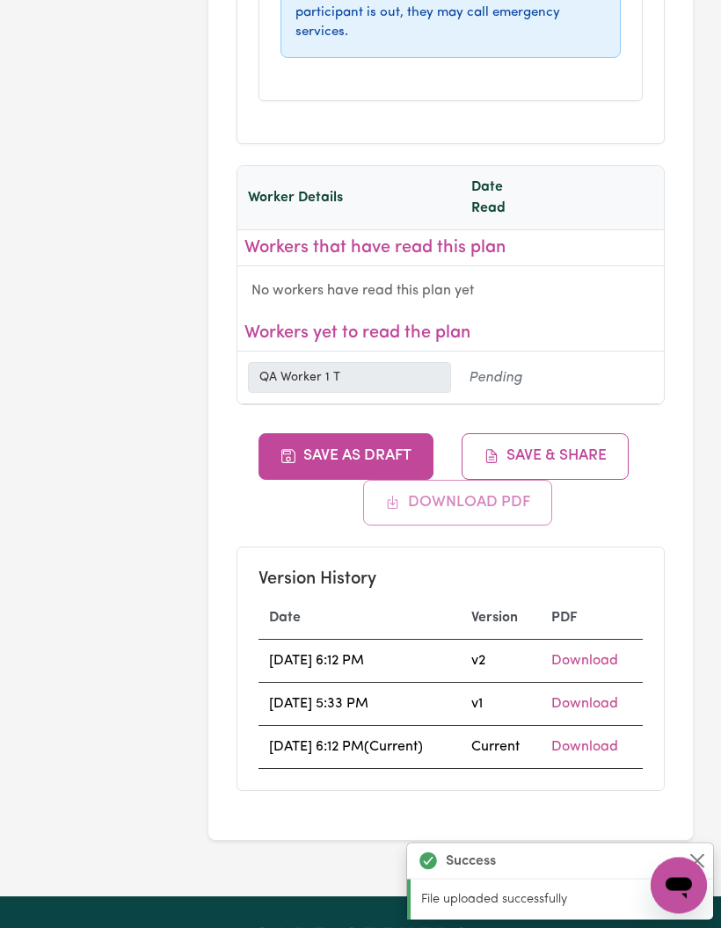
scroll to position [12274, 0]
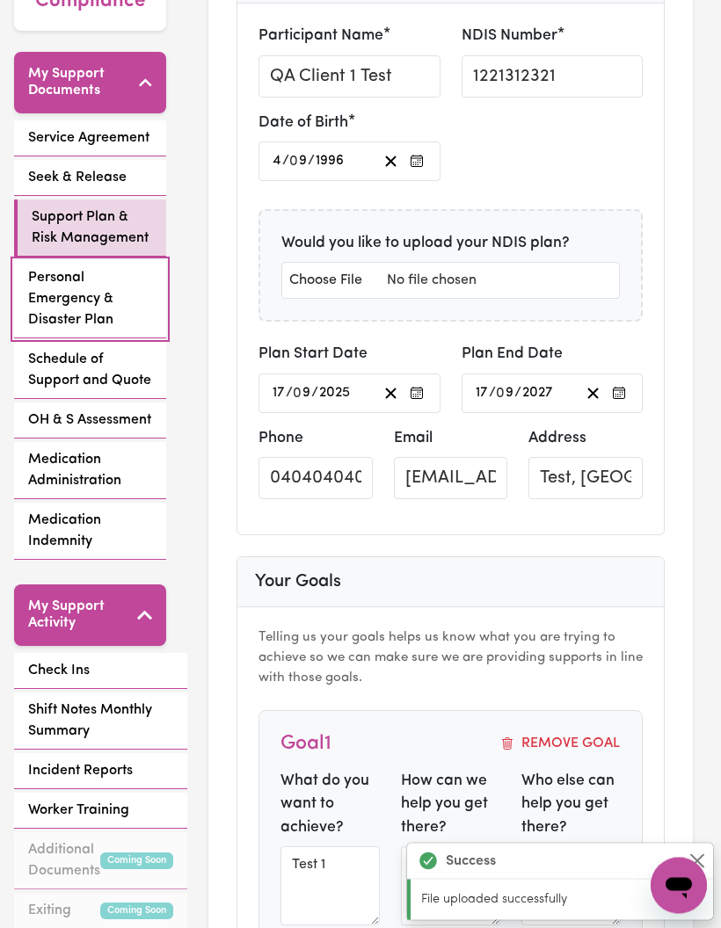
click at [50, 293] on span "Personal Emergency & Disaster Plan" at bounding box center [90, 299] width 124 height 63
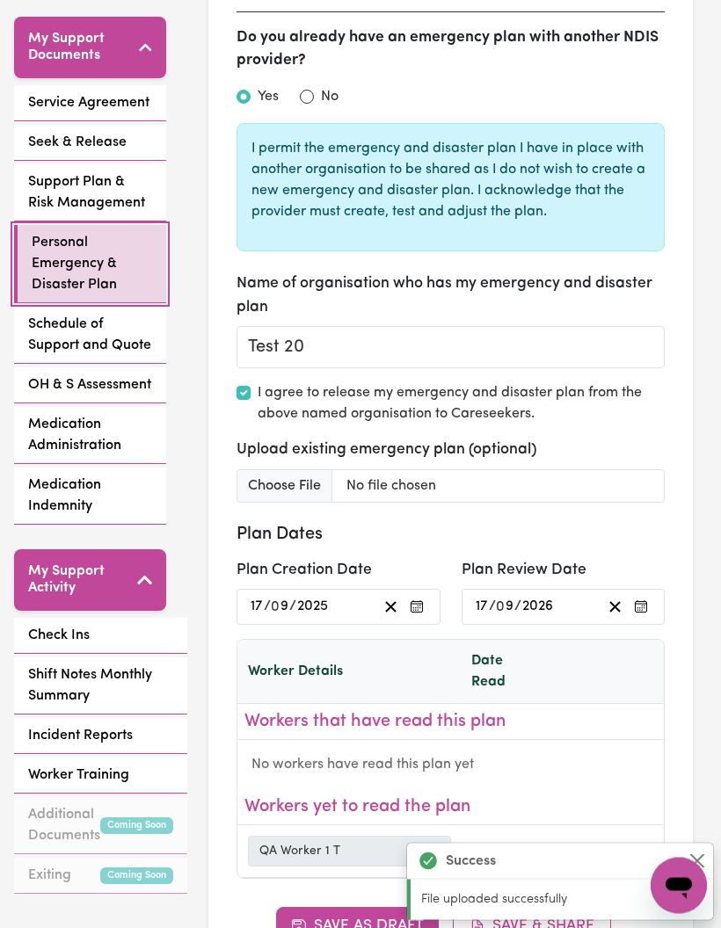
scroll to position [604, 0]
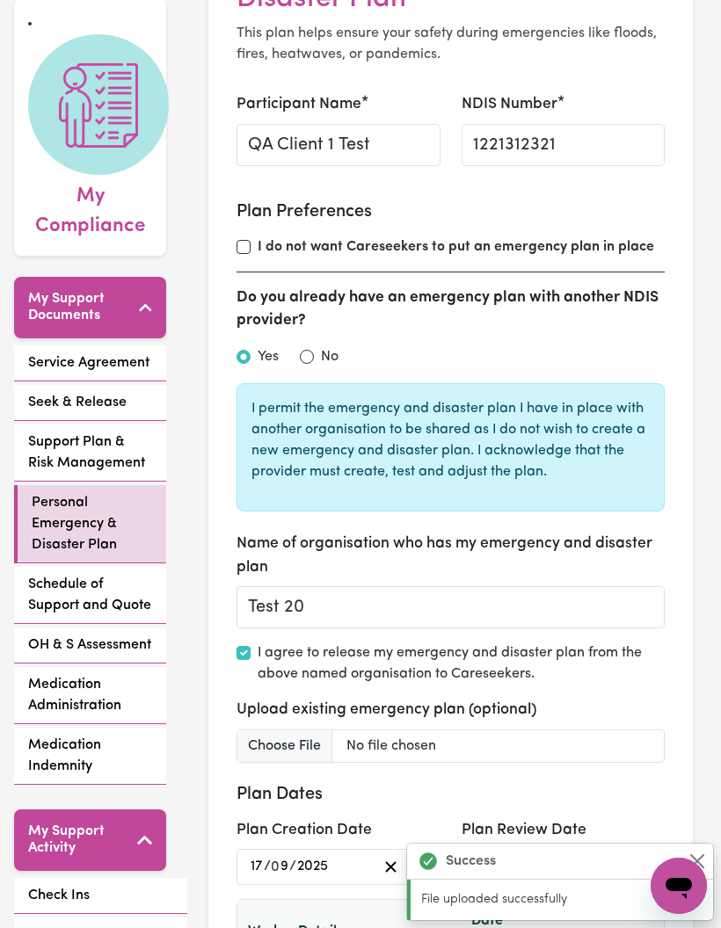
click at [241, 249] on input "I do not want Careseekers to put an emergency plan in place" at bounding box center [243, 247] width 14 height 14
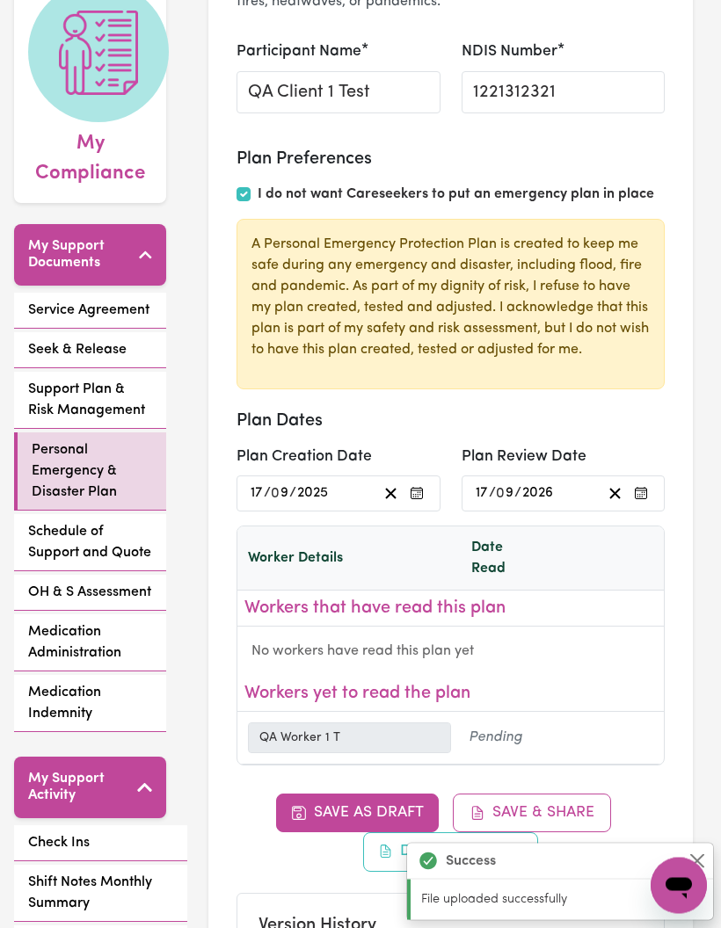
click at [240, 188] on input "I do not want Careseekers to put an emergency plan in place" at bounding box center [243, 195] width 14 height 14
checkbox input "false"
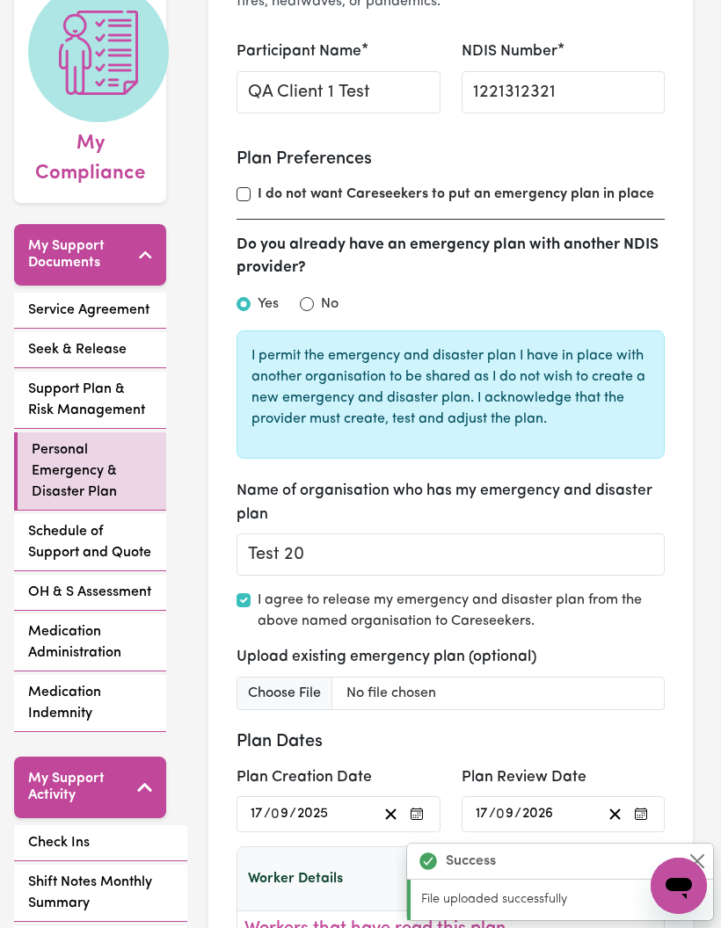
click at [302, 297] on input "No" at bounding box center [307, 304] width 14 height 14
radio input "true"
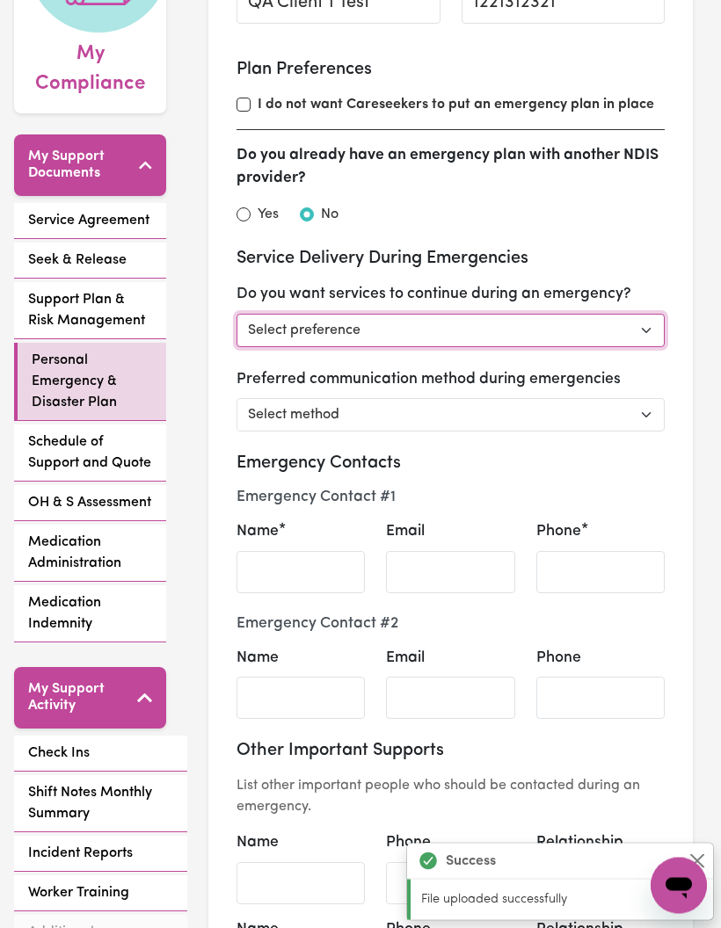
click at [498, 335] on select "Select preference Yes - continue as critical to daily living No - postpone/canc…" at bounding box center [450, 331] width 428 height 33
select select "continue"
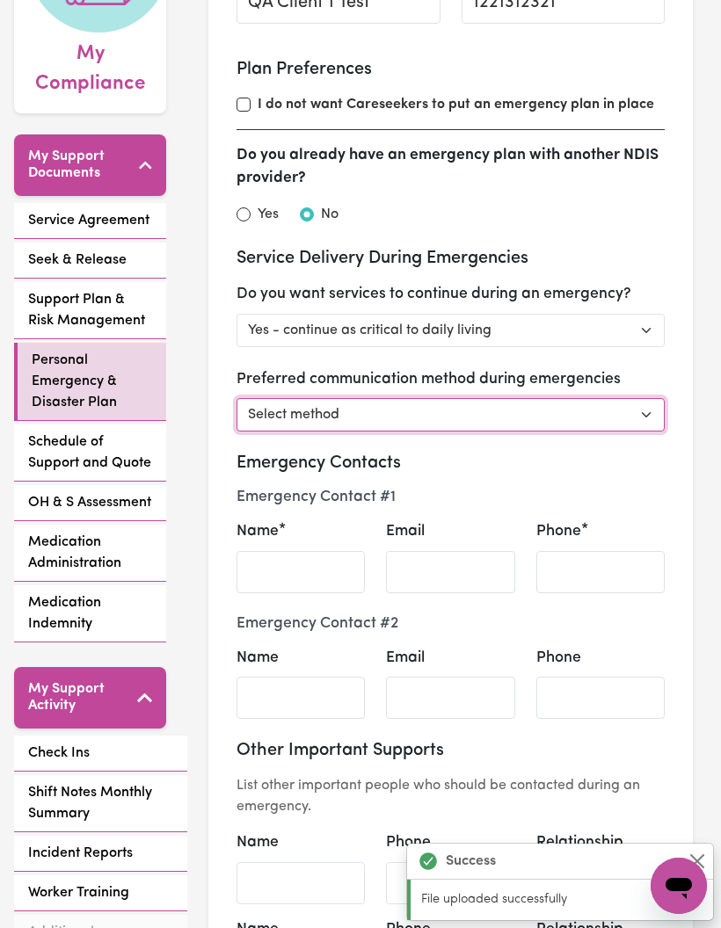
click at [498, 413] on select "Select method Phone Email Other" at bounding box center [450, 414] width 428 height 33
click at [527, 406] on select "Select method Phone Email Other" at bounding box center [450, 414] width 428 height 33
select select "email"
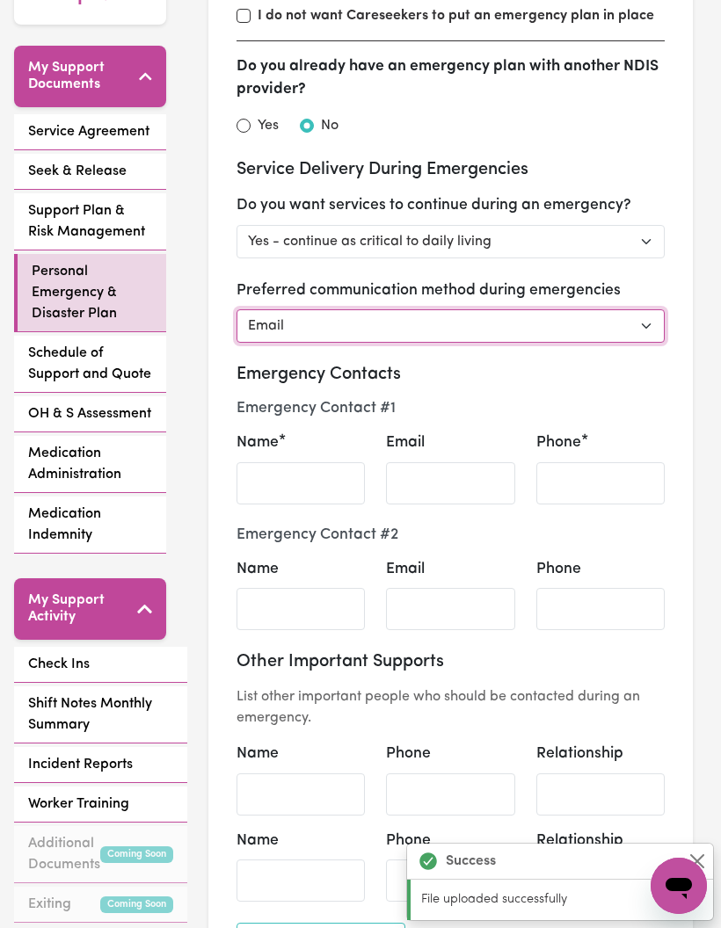
scroll to position [463, 0]
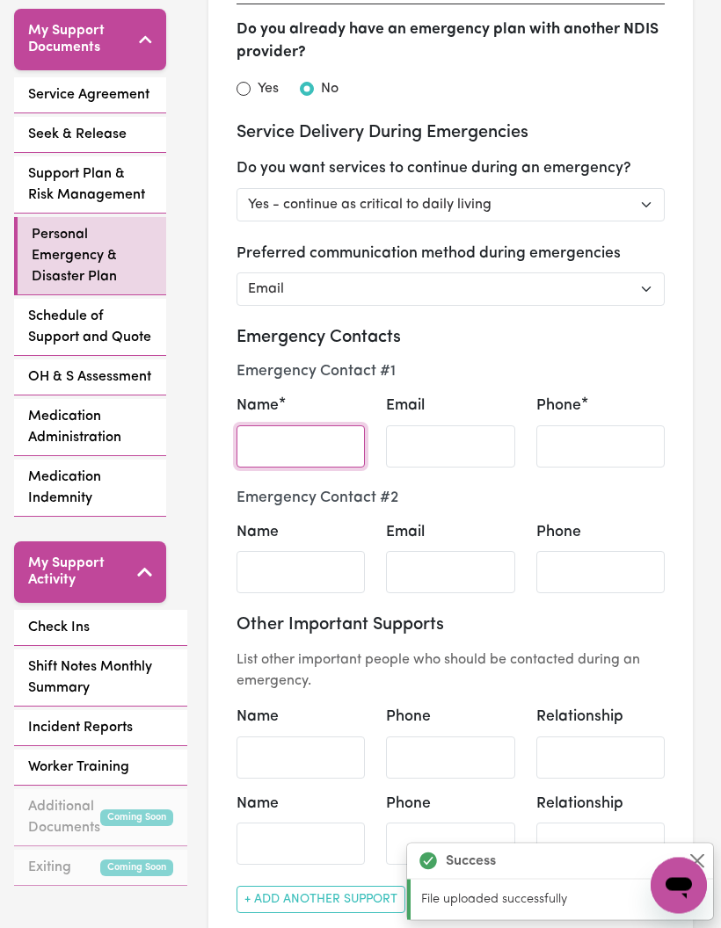
click at [322, 444] on input "Name" at bounding box center [300, 447] width 128 height 42
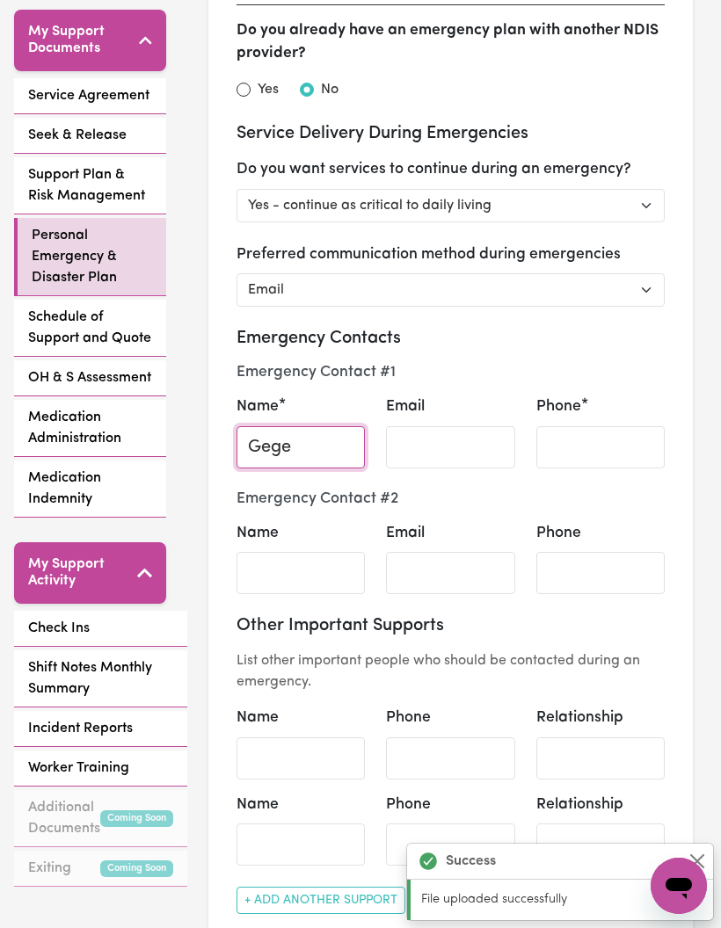
type input "Gege"
click at [470, 431] on input "Email" at bounding box center [450, 447] width 128 height 42
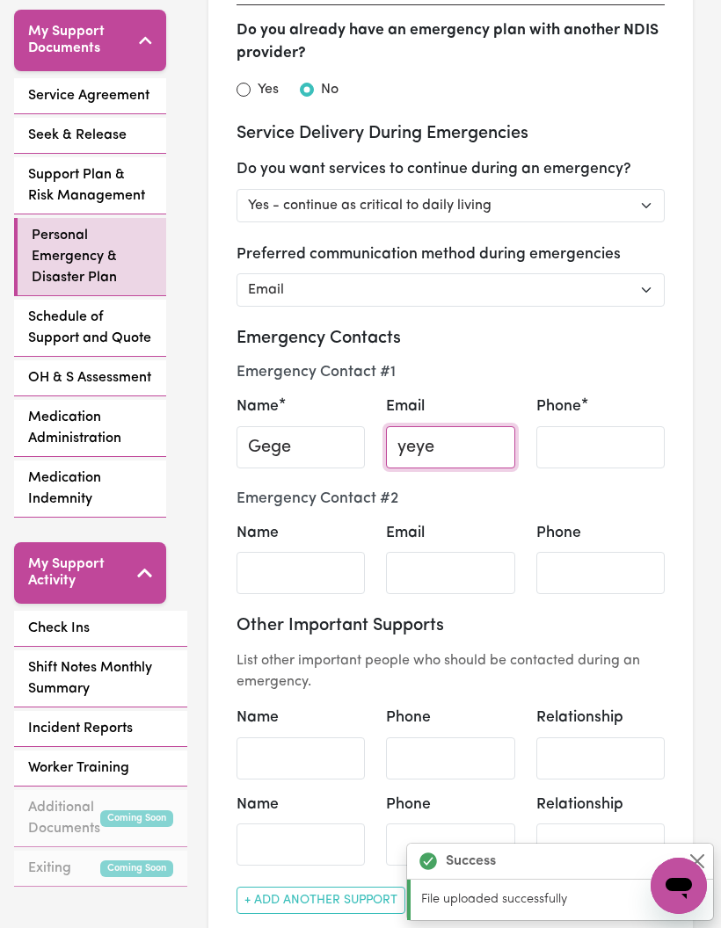
type input "yeye"
click at [568, 441] on input "Phone" at bounding box center [600, 447] width 128 height 42
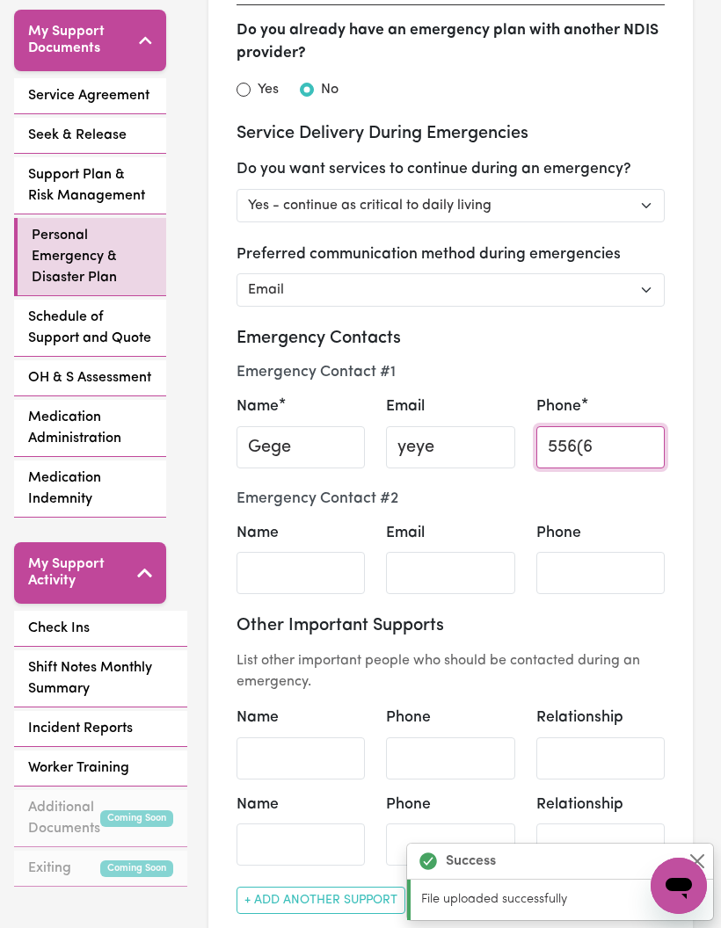
type input "556(6"
click at [343, 570] on input "Name" at bounding box center [300, 573] width 128 height 42
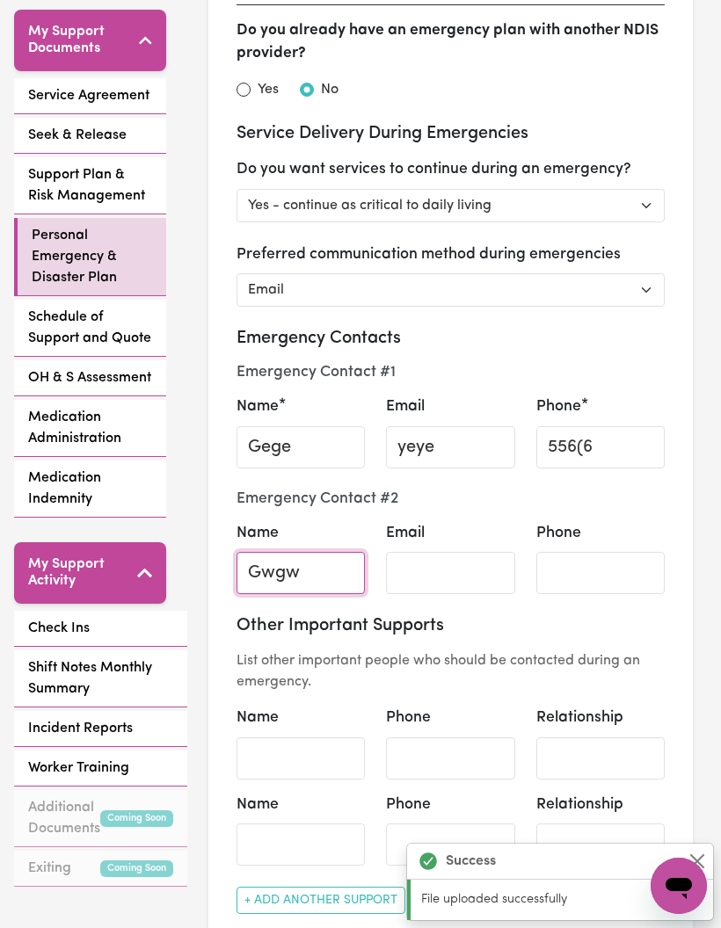
type input "Gwgw"
click at [445, 569] on input "Email" at bounding box center [450, 573] width 128 height 42
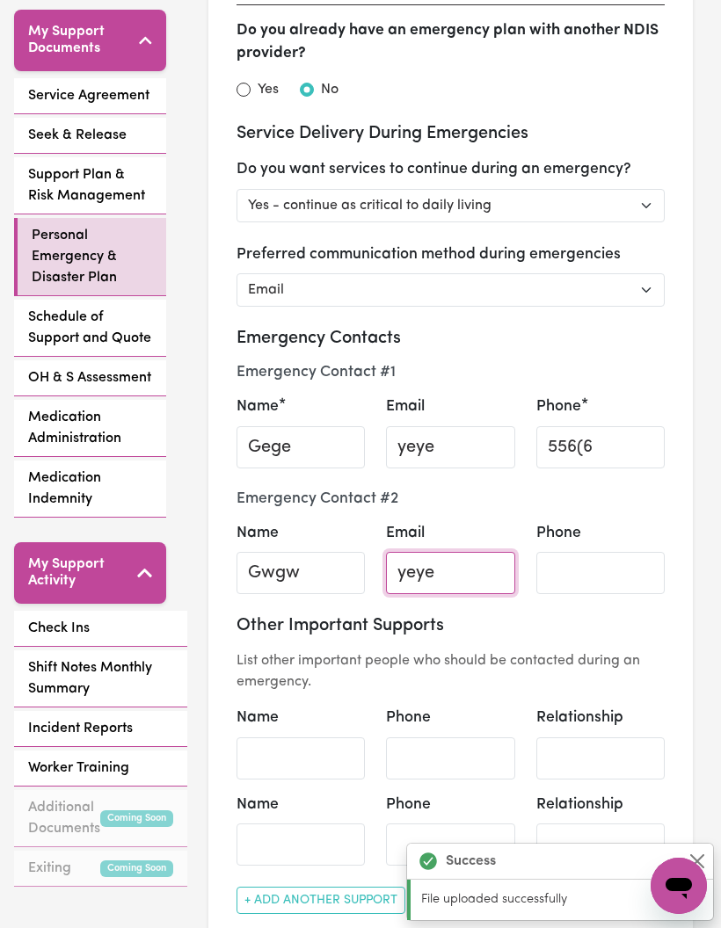
type input "yeye"
click at [555, 577] on input "Phone" at bounding box center [600, 573] width 128 height 42
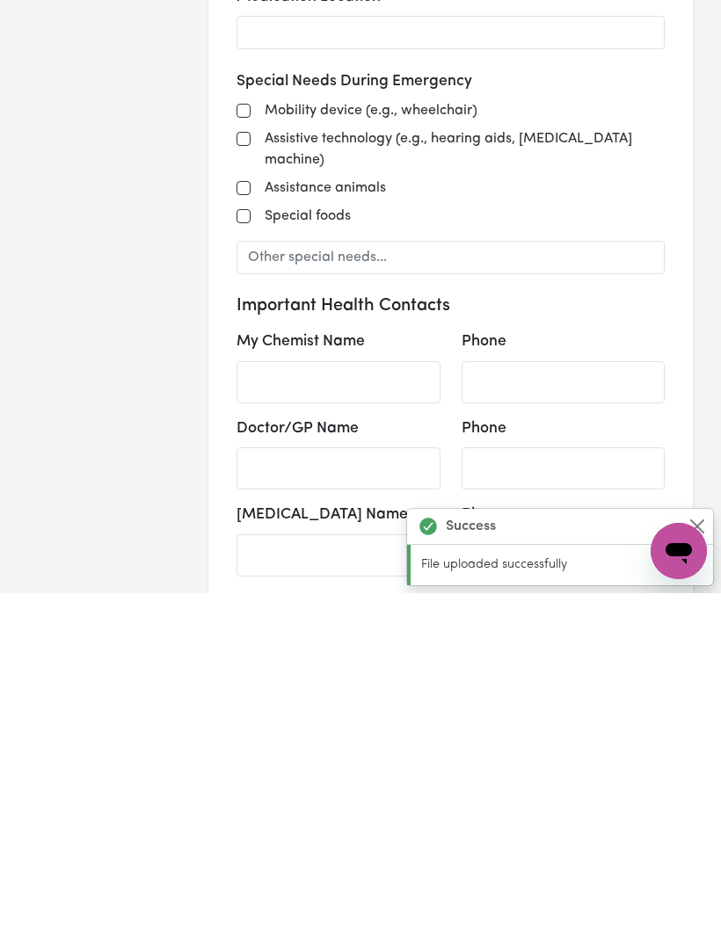
type input "Y66b5"
click at [236, 439] on input "Mobility device (e.g., wheelchair)" at bounding box center [243, 446] width 14 height 14
checkbox input "true"
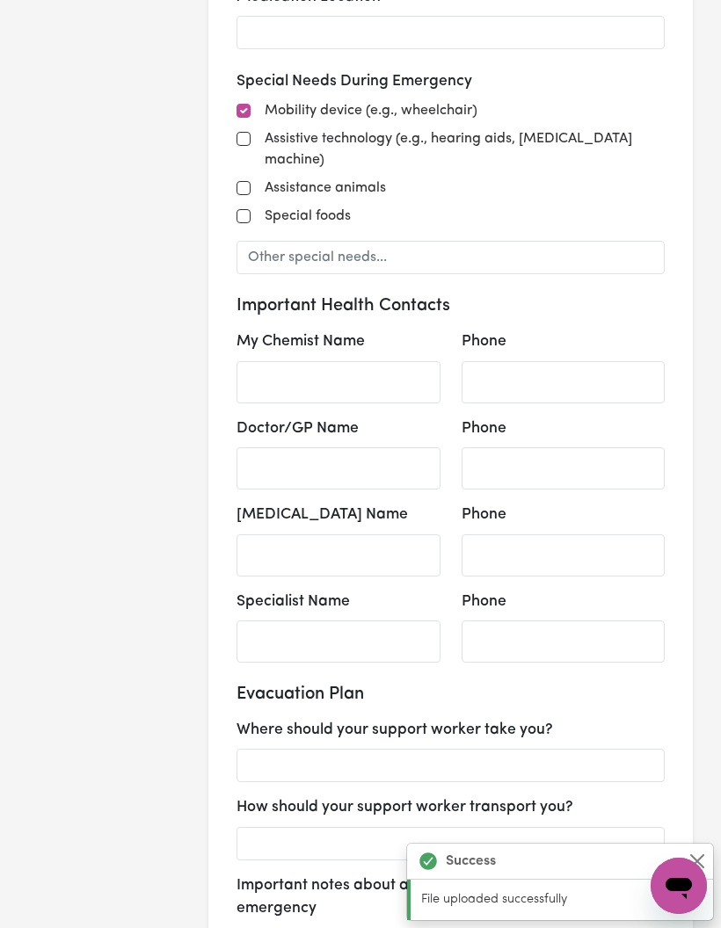
click at [248, 134] on input "Assistive technology (e.g., hearing aids, CPAP machine)" at bounding box center [243, 139] width 14 height 14
checkbox input "true"
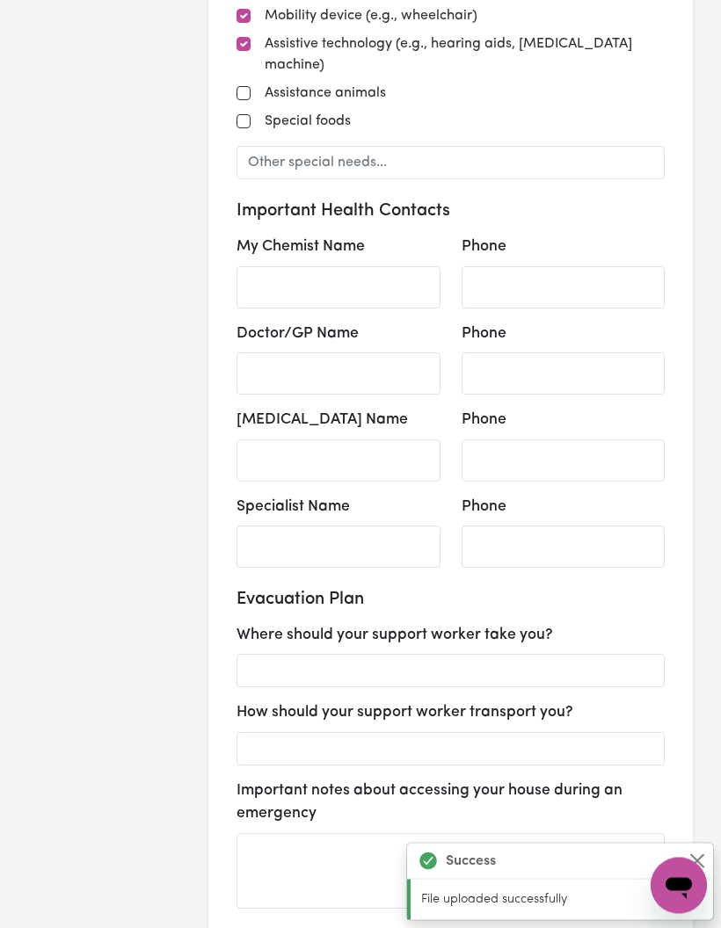
scroll to position [1787, 0]
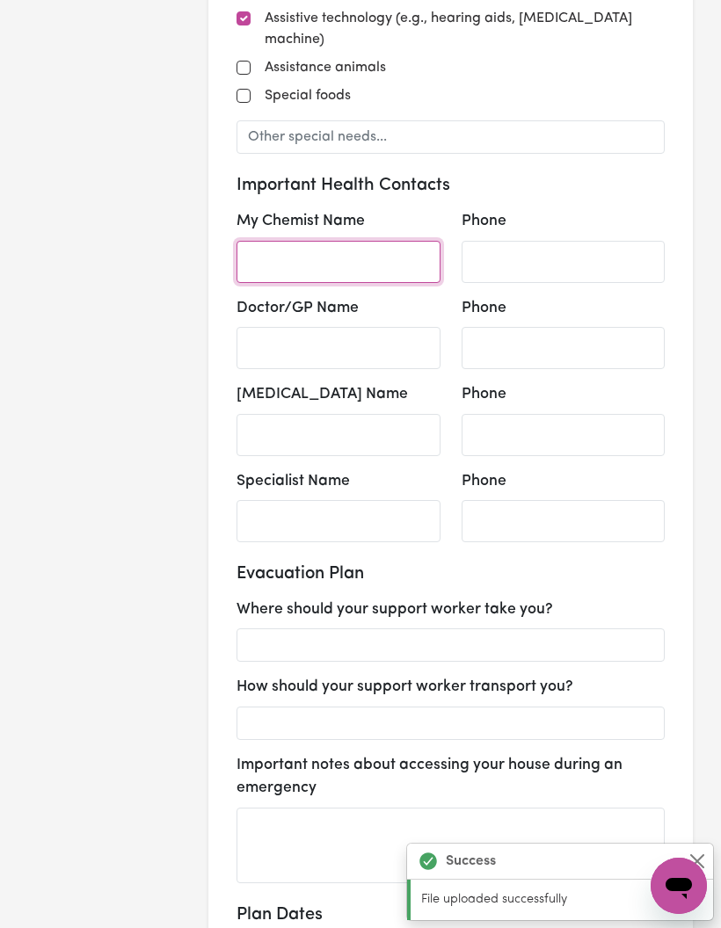
click at [260, 241] on input "My Chemist Name" at bounding box center [338, 262] width 204 height 42
type input "Hehe"
click at [571, 241] on input "Phone" at bounding box center [564, 262] width 204 height 42
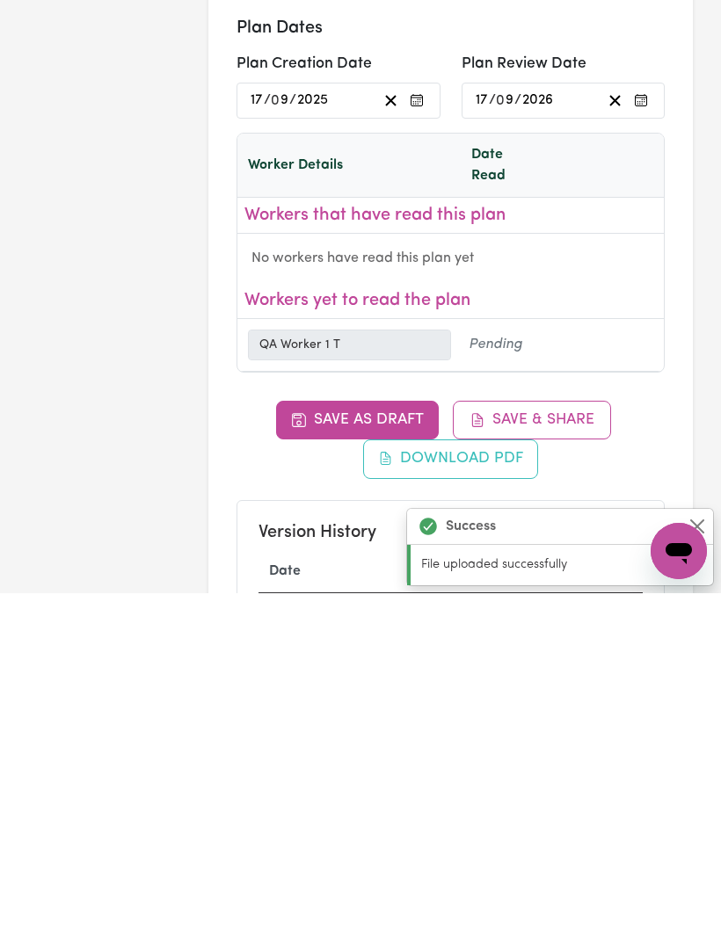
type input "636363"
click at [588, 736] on button "Save & Share" at bounding box center [532, 755] width 158 height 39
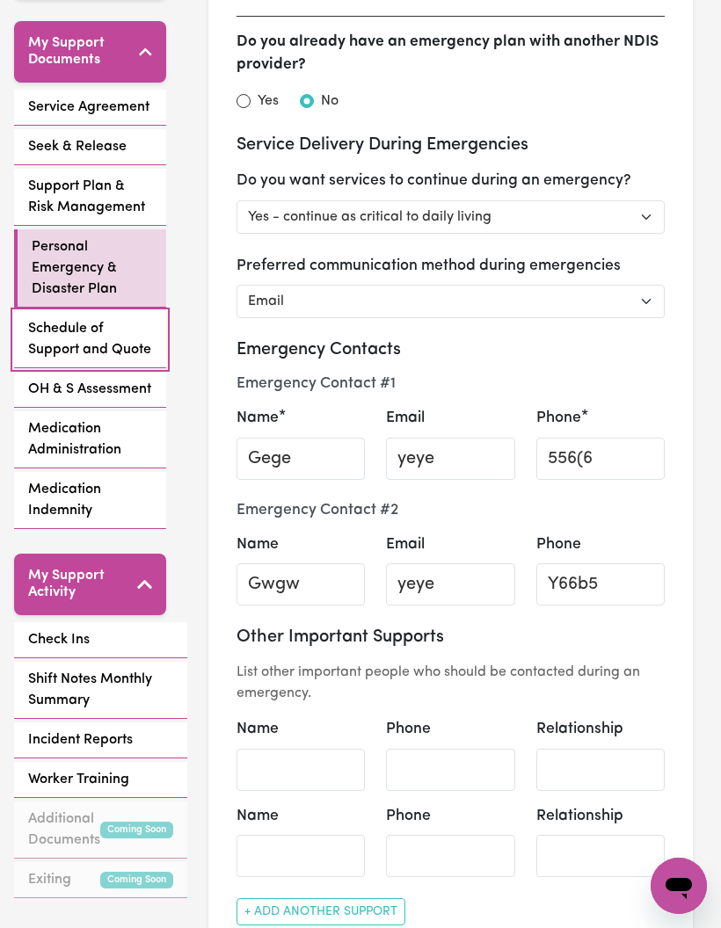
click at [55, 318] on span "Schedule of Support and Quote" at bounding box center [90, 339] width 124 height 42
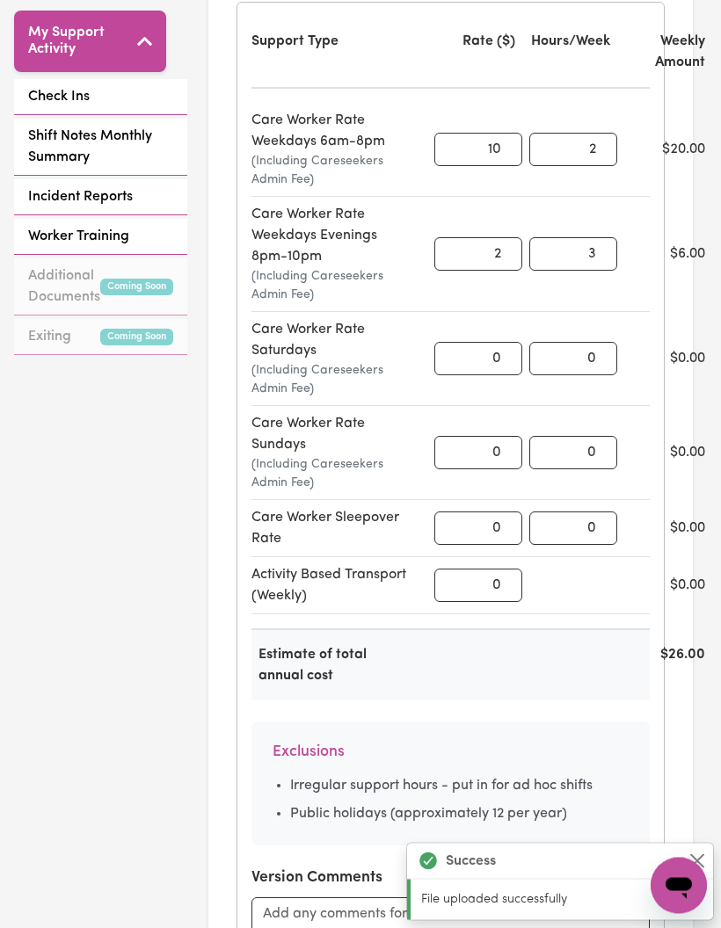
scroll to position [1018, 0]
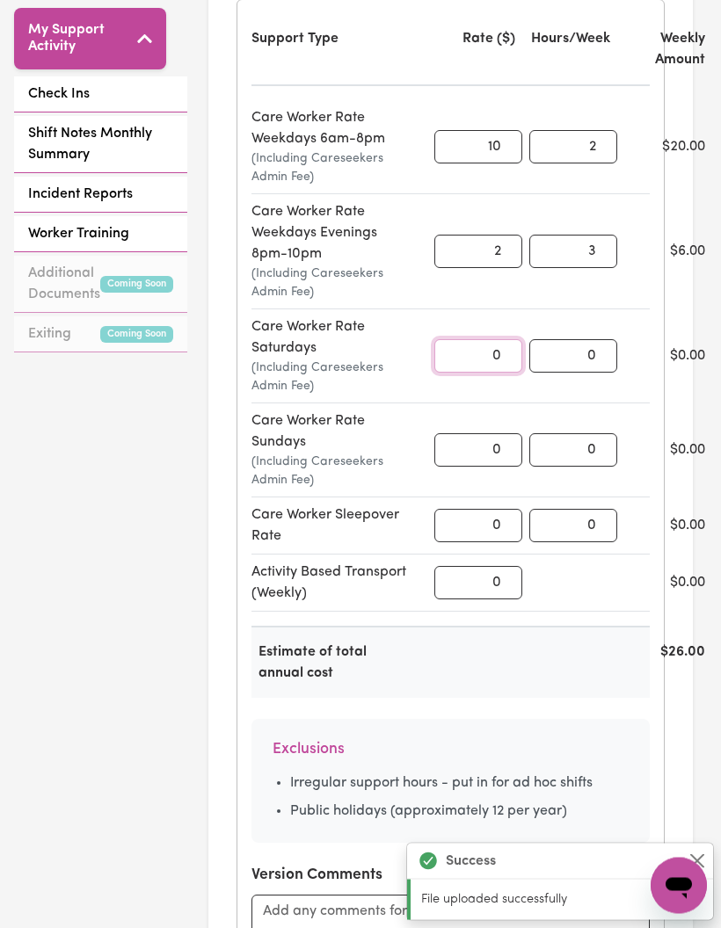
click at [497, 340] on input "0" at bounding box center [478, 356] width 88 height 33
click at [498, 365] on input "0" at bounding box center [478, 356] width 88 height 33
click at [498, 364] on input "0" at bounding box center [478, 356] width 88 height 33
type input "02"
click at [589, 360] on input "0" at bounding box center [573, 356] width 88 height 33
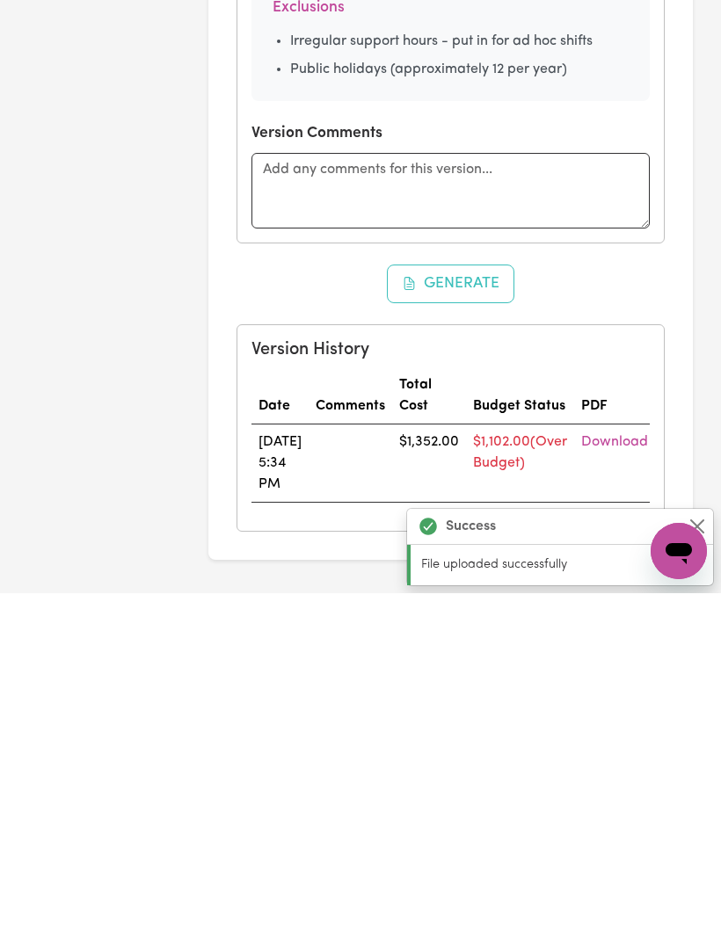
type input "03"
click at [477, 600] on button "Generate" at bounding box center [451, 619] width 128 height 39
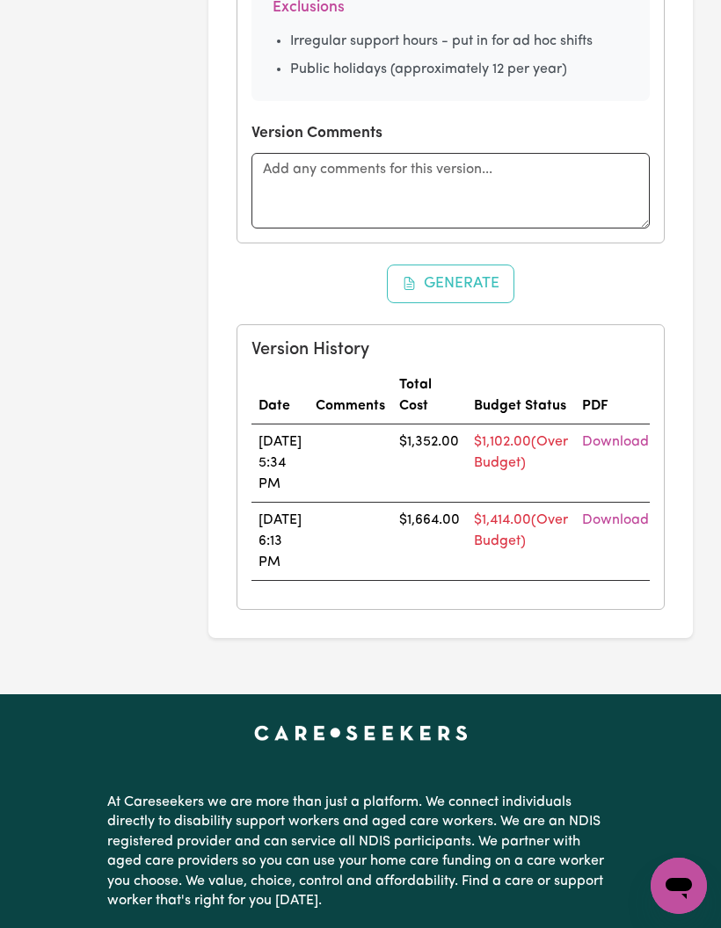
scroll to position [1831, 0]
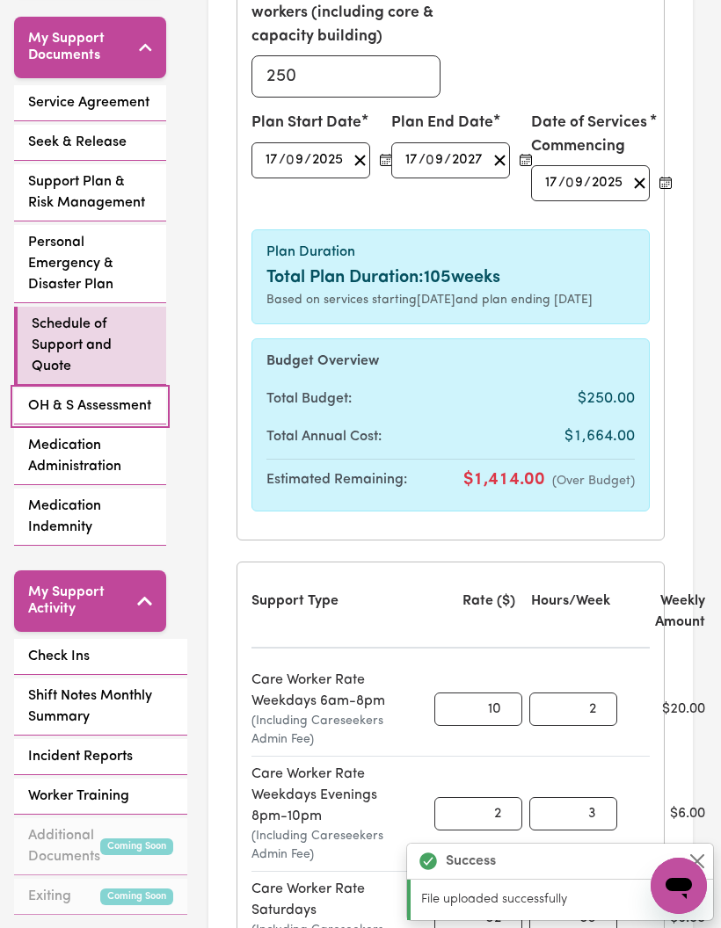
click at [74, 396] on span "OH & S Assessment" at bounding box center [89, 406] width 123 height 21
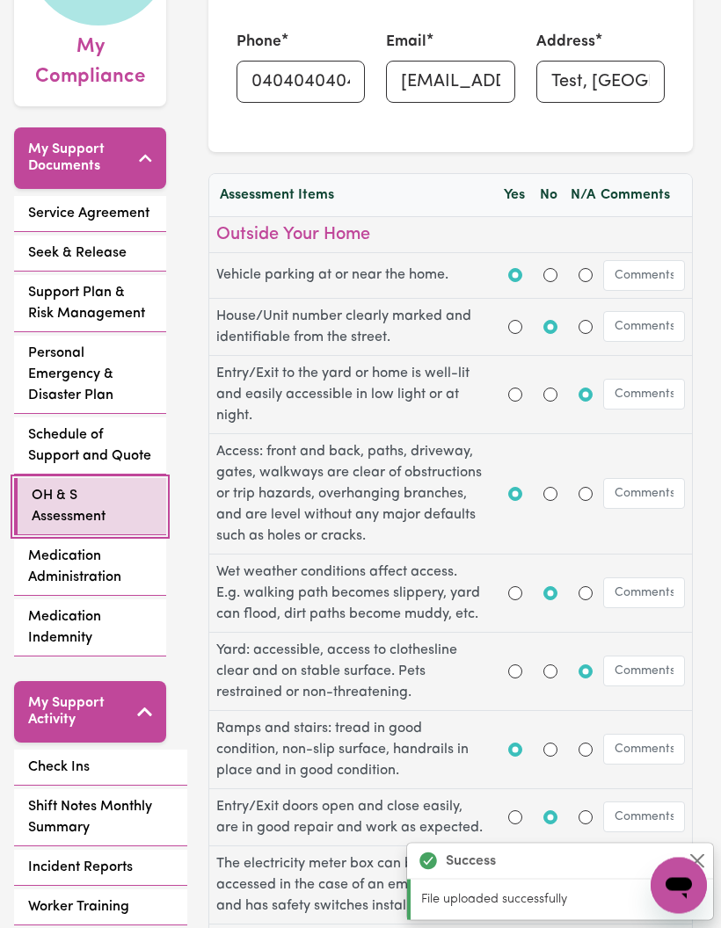
scroll to position [345, 0]
click at [548, 277] on input "No" at bounding box center [550, 275] width 14 height 14
radio input "true"
click at [511, 396] on input "Yes" at bounding box center [515, 395] width 14 height 14
radio input "true"
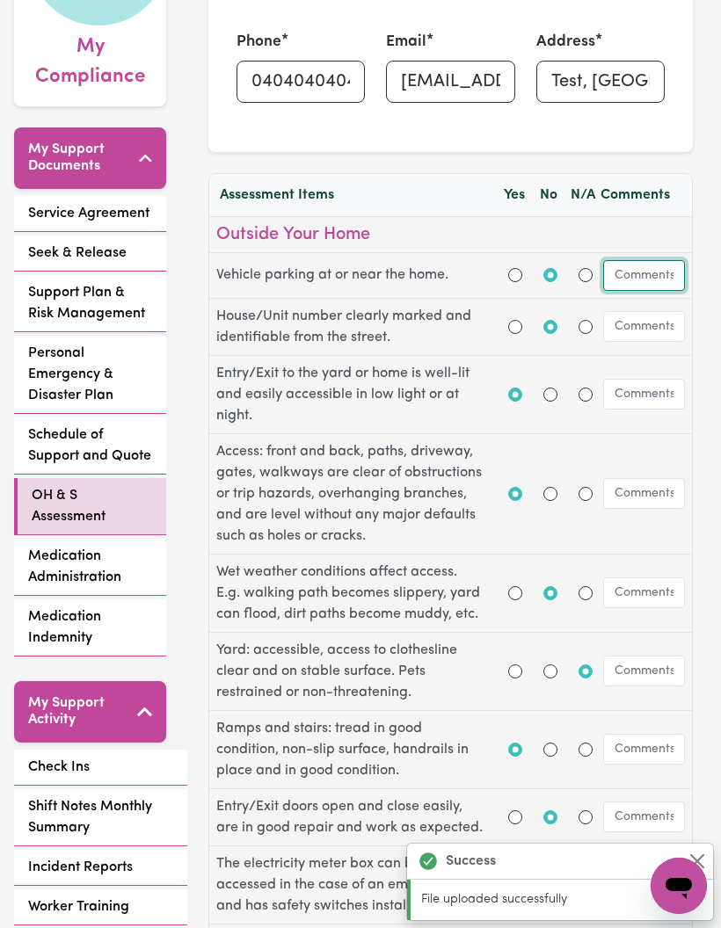
click at [640, 268] on input "text" at bounding box center [644, 275] width 82 height 31
type input "Udueueuehehehe"
click at [642, 328] on input "text" at bounding box center [644, 326] width 82 height 31
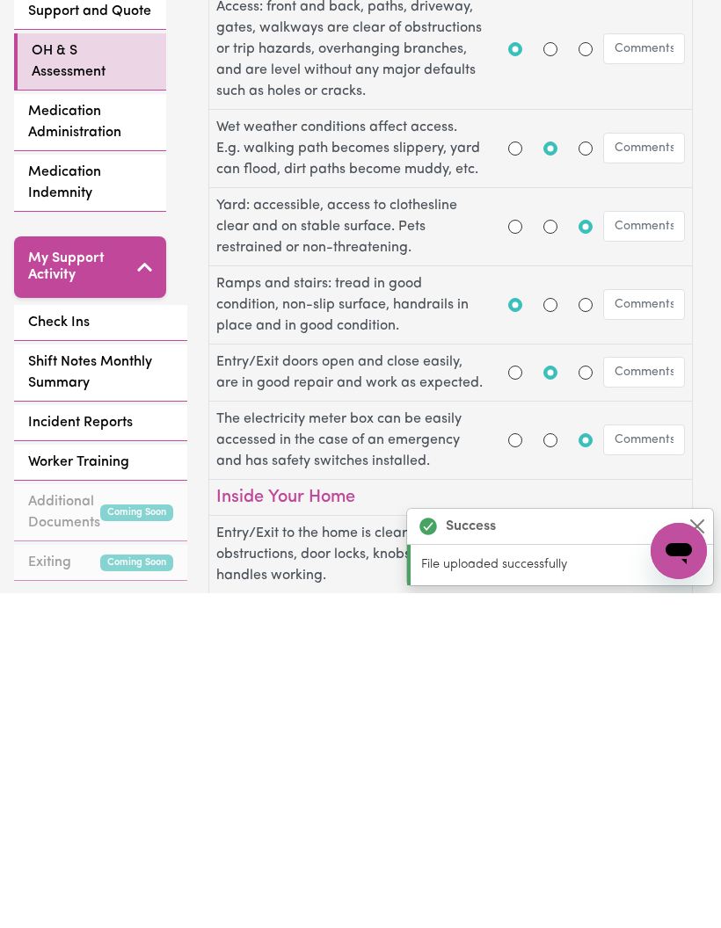
scroll to position [463, 0]
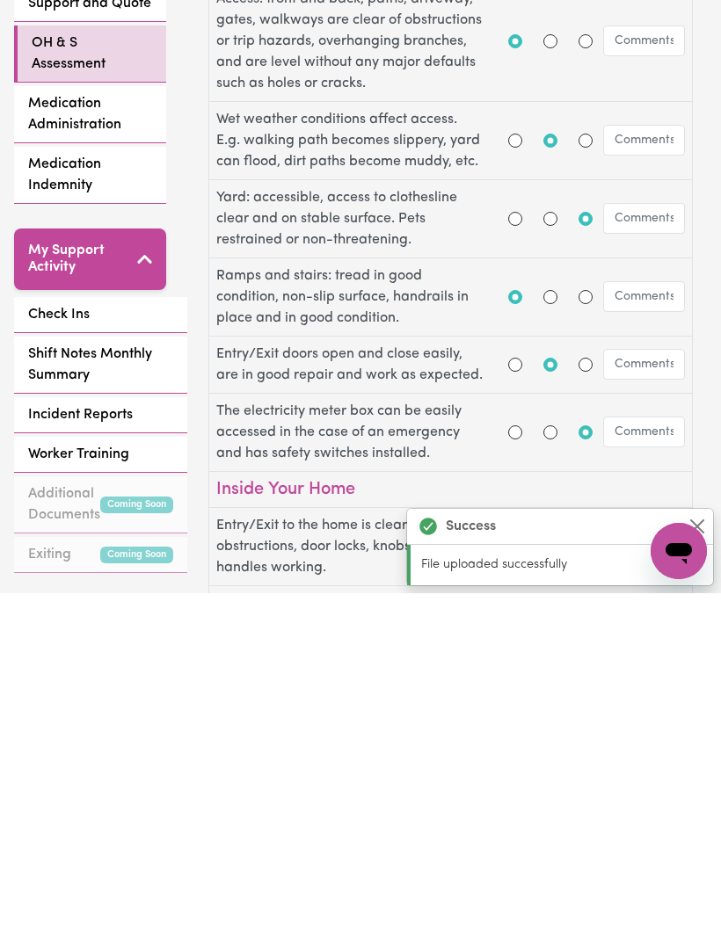
type input "Jeue"
click at [633, 684] on input "text" at bounding box center [644, 699] width 82 height 31
type input "Jejeje"
click at [513, 760] on input "Yes" at bounding box center [515, 767] width 14 height 14
radio input "true"
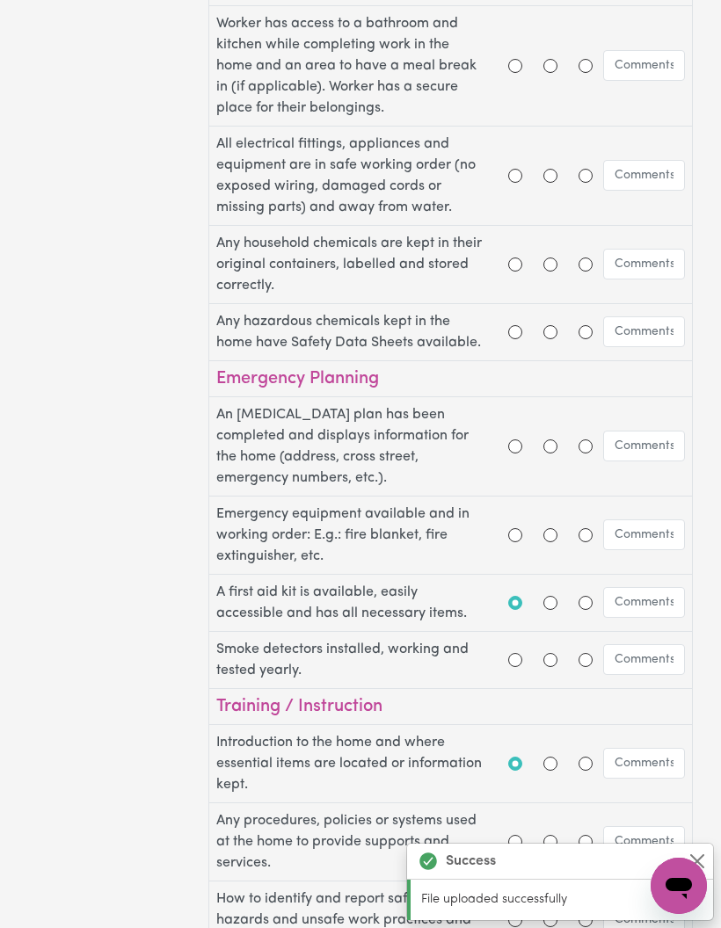
scroll to position [2154, 0]
click at [514, 450] on input "Yes" at bounding box center [515, 447] width 14 height 14
radio input "true"
click at [639, 442] on input "text" at bounding box center [644, 447] width 82 height 31
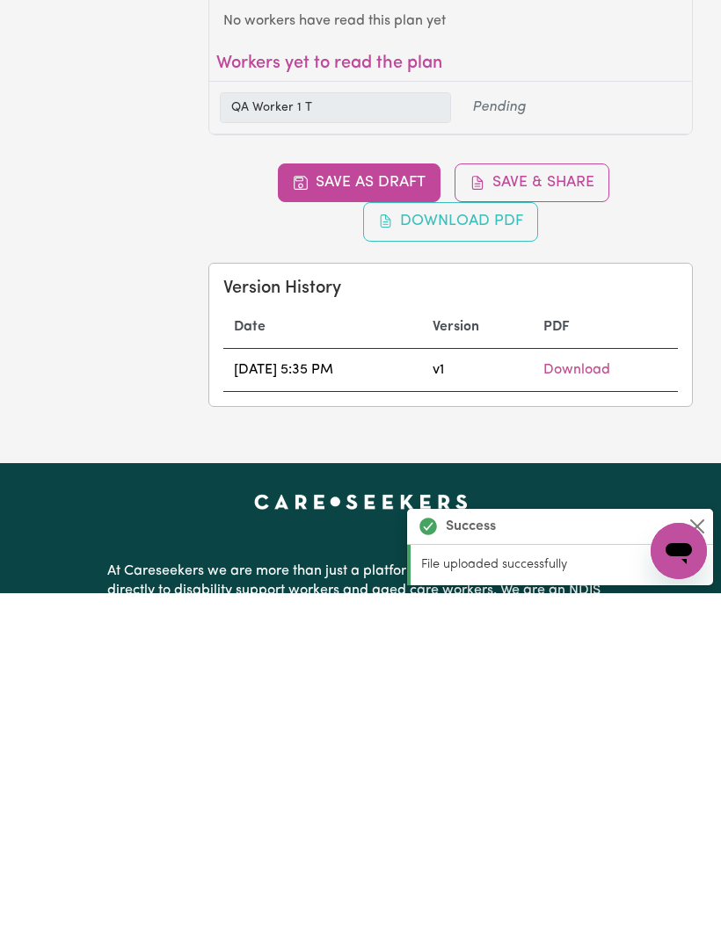
scroll to position [3931, 0]
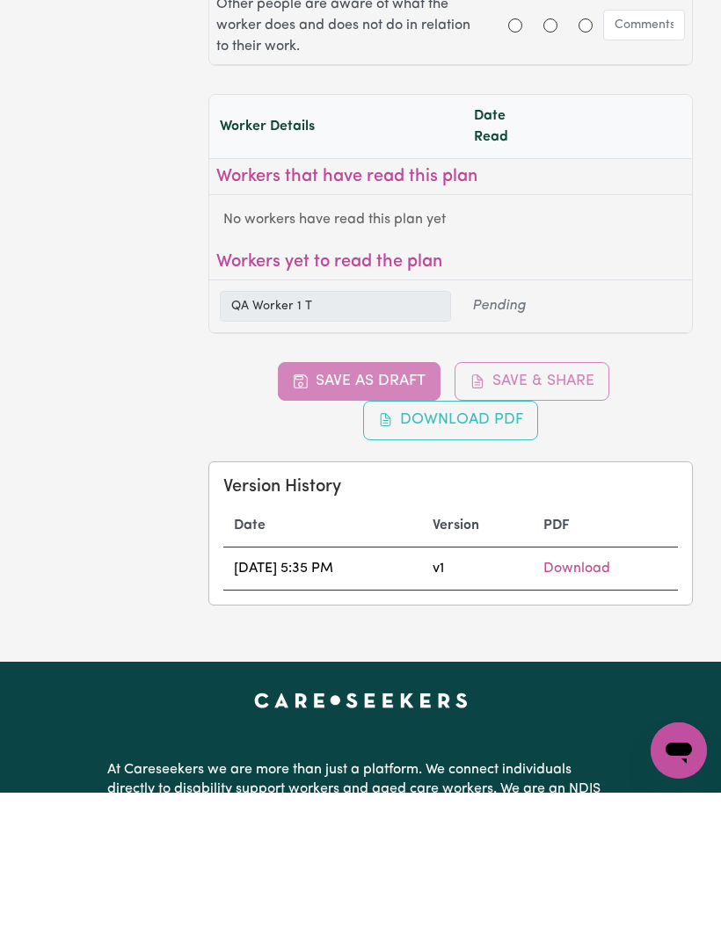
type input "Jejeje"
click at [571, 498] on div "Save as Draft Save & Share Download PDF Version History Date Version PDF 17/09/…" at bounding box center [450, 620] width 484 height 244
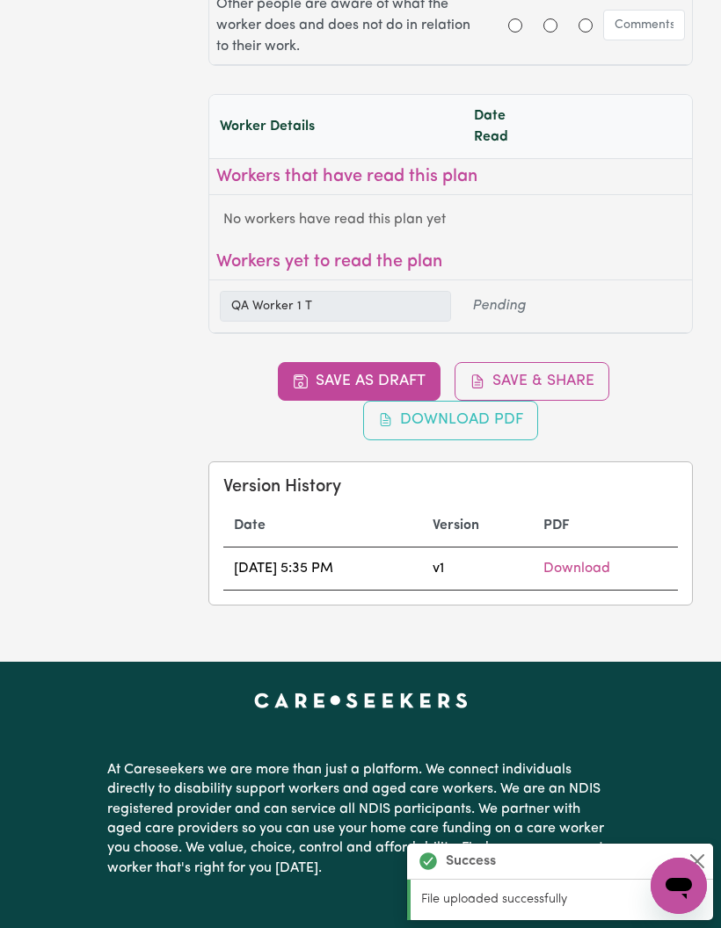
click at [578, 367] on button "Save & Share" at bounding box center [531, 381] width 155 height 39
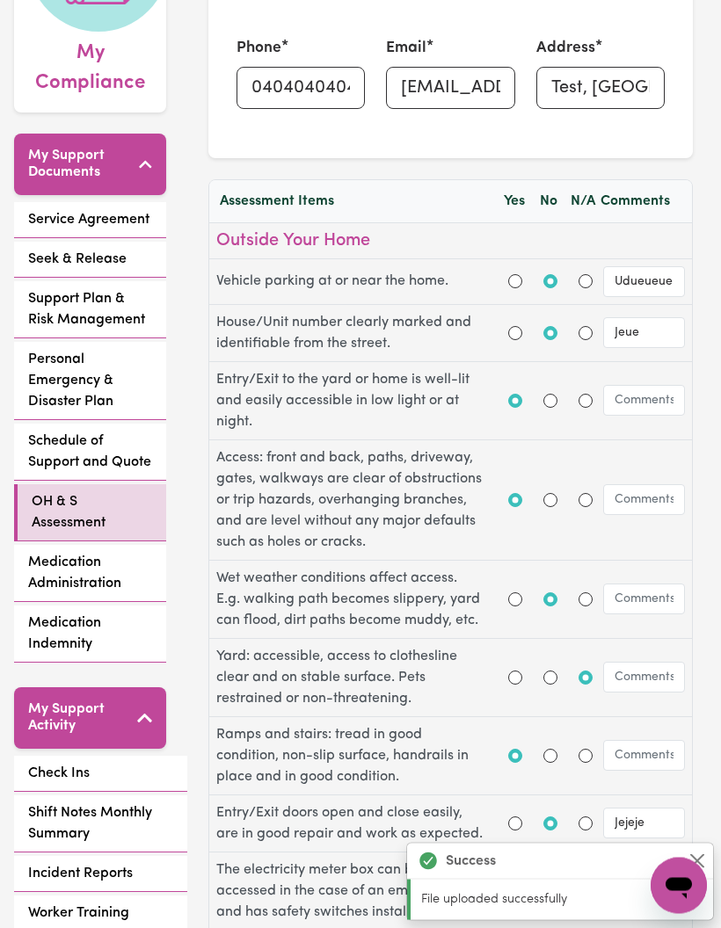
click at [126, 553] on span "Medication Administration" at bounding box center [90, 574] width 124 height 42
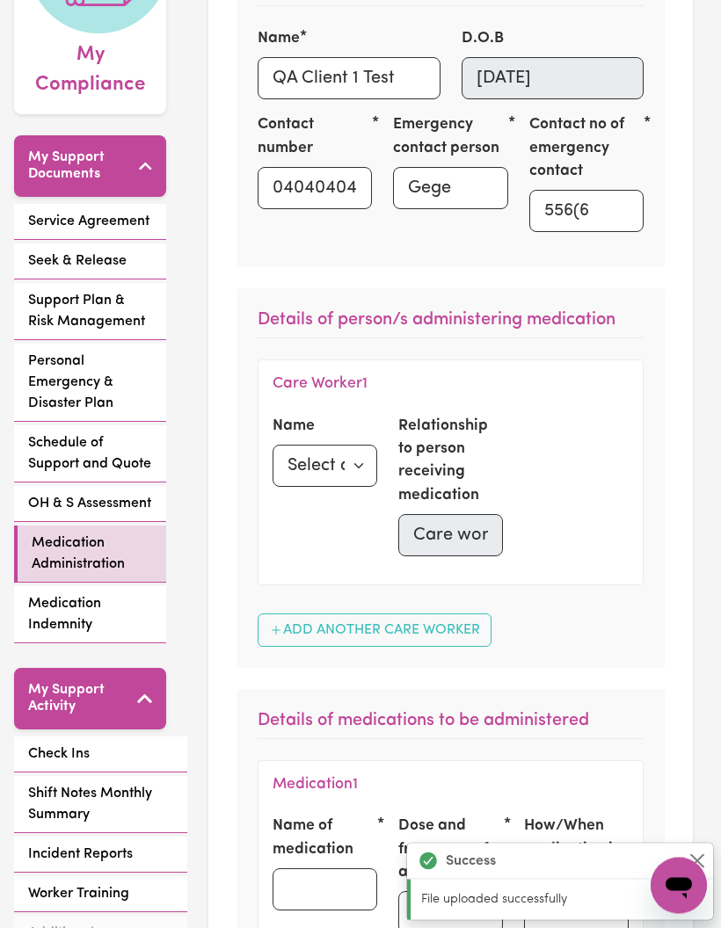
click at [358, 469] on select "Select a care worker QA Worker 1 T" at bounding box center [325, 467] width 105 height 42
select select "56748"
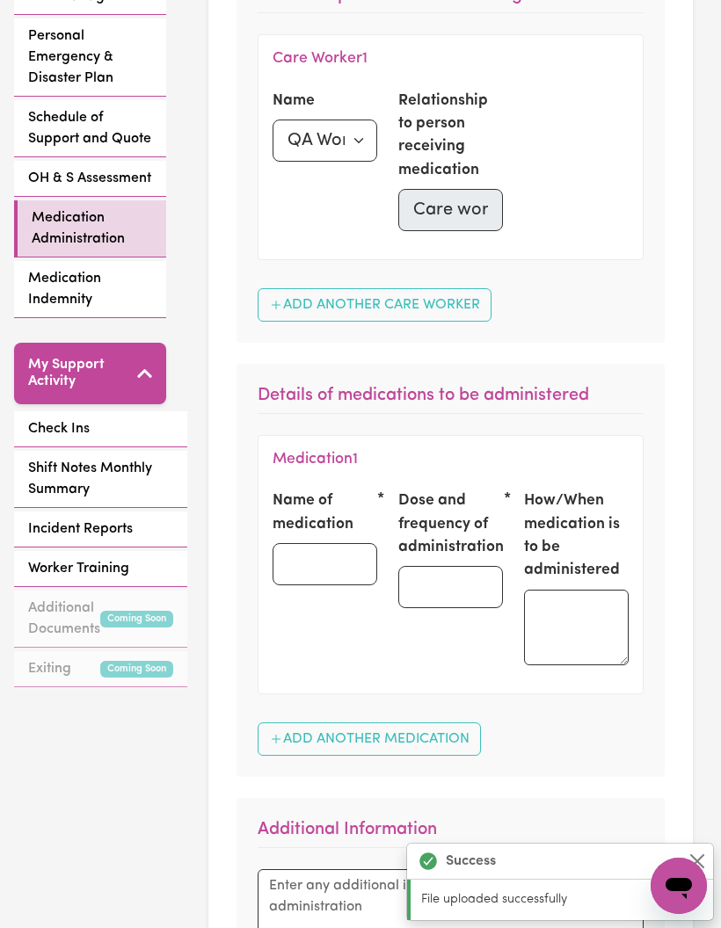
scroll to position [663, 0]
click at [356, 557] on input "Name of medication" at bounding box center [325, 564] width 105 height 42
type input "Hehe"
click at [456, 579] on input "Dose and frequency of administration" at bounding box center [450, 587] width 105 height 42
type input "Hehs"
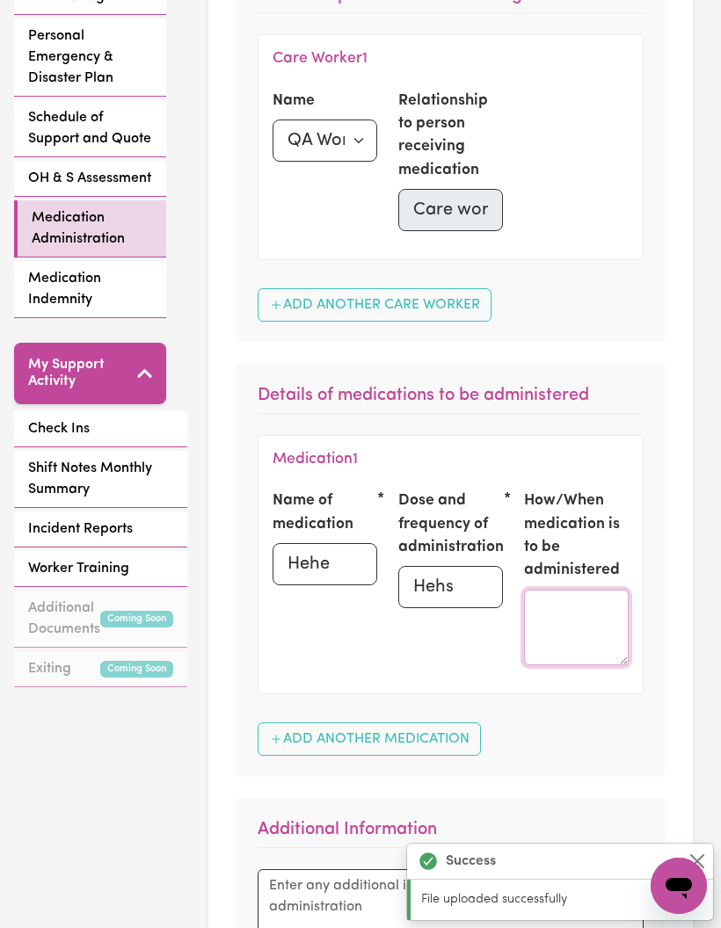
click at [571, 628] on textarea at bounding box center [576, 628] width 105 height 76
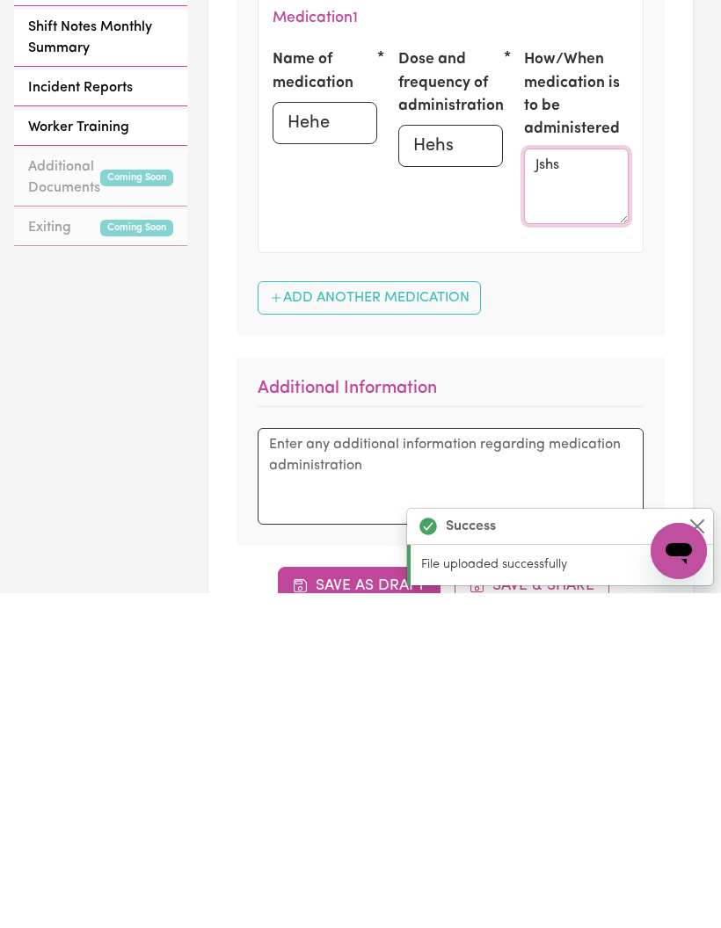
scroll to position [824, 0]
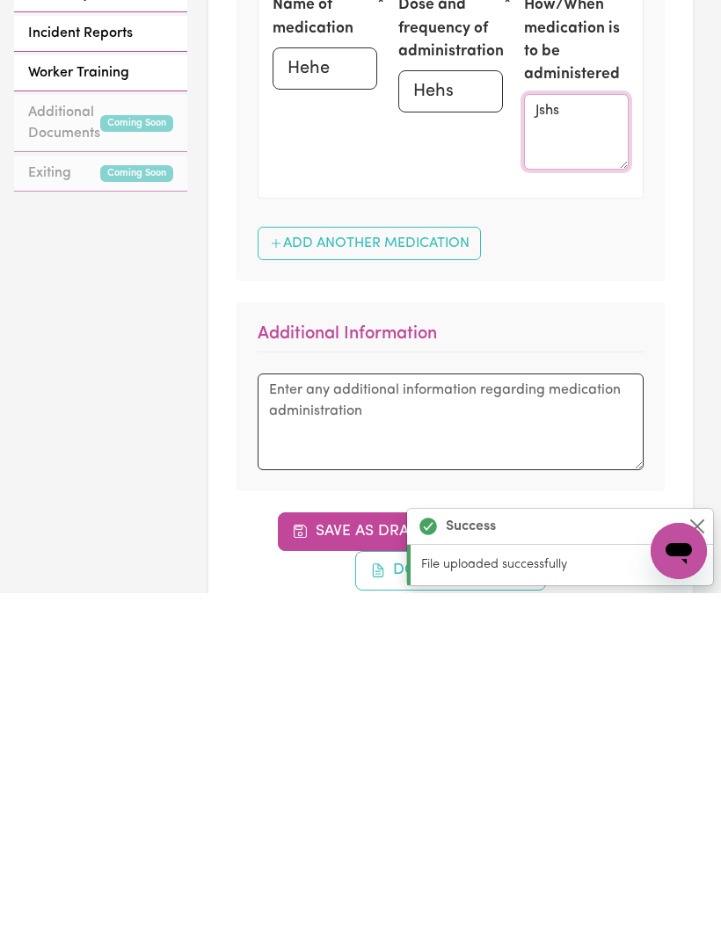
type textarea "Jshs"
click at [473, 562] on button "Add Another Medication" at bounding box center [369, 578] width 223 height 33
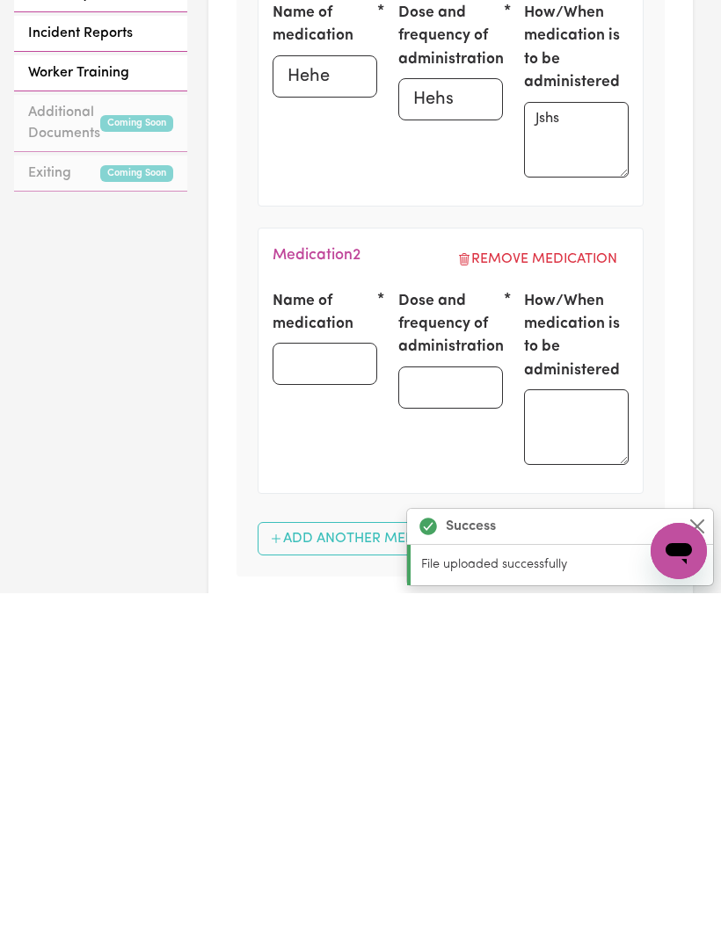
scroll to position [1159, 0]
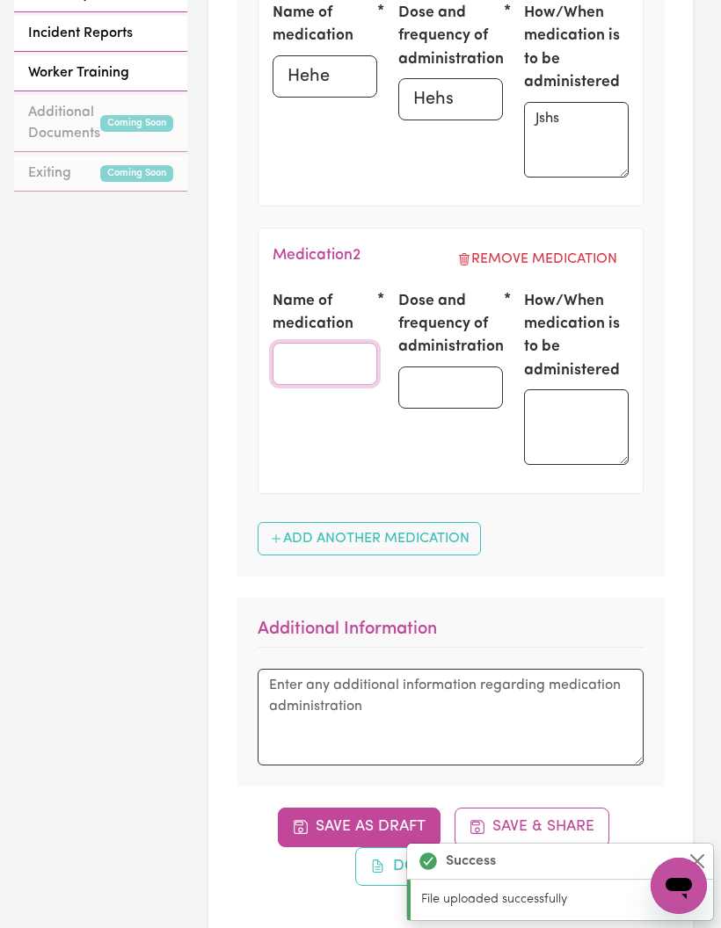
click at [336, 357] on input "Name of medication" at bounding box center [325, 364] width 105 height 42
type input "Gehe"
click at [469, 372] on input "Dose and frequency of administration" at bounding box center [450, 388] width 105 height 42
type input "Yeye"
click at [575, 412] on textarea at bounding box center [576, 427] width 105 height 76
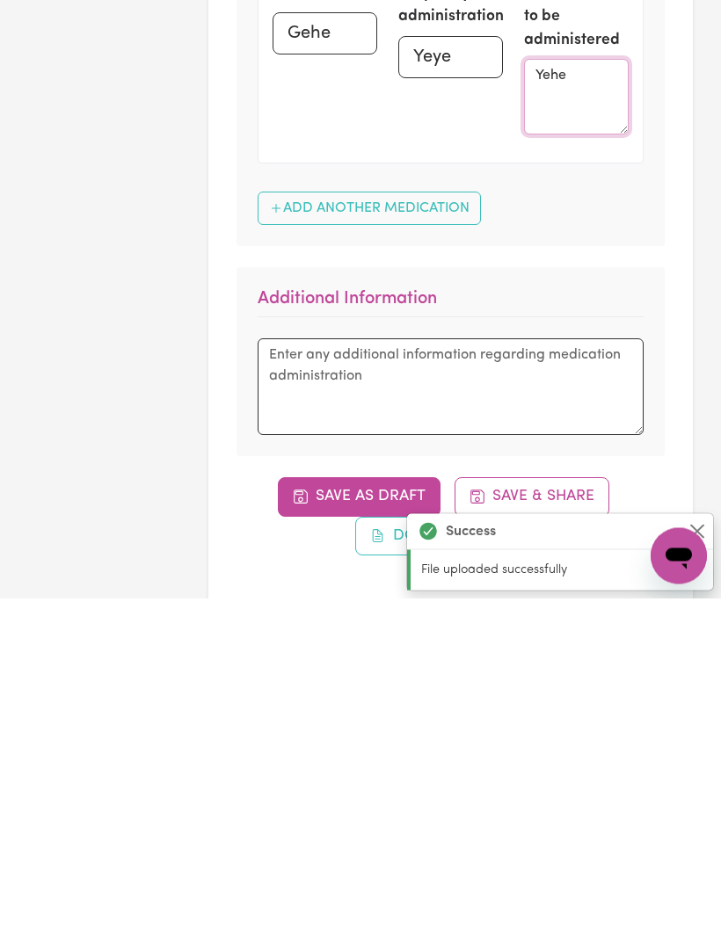
type textarea "Yehe"
click at [531, 669] on textarea at bounding box center [451, 717] width 386 height 97
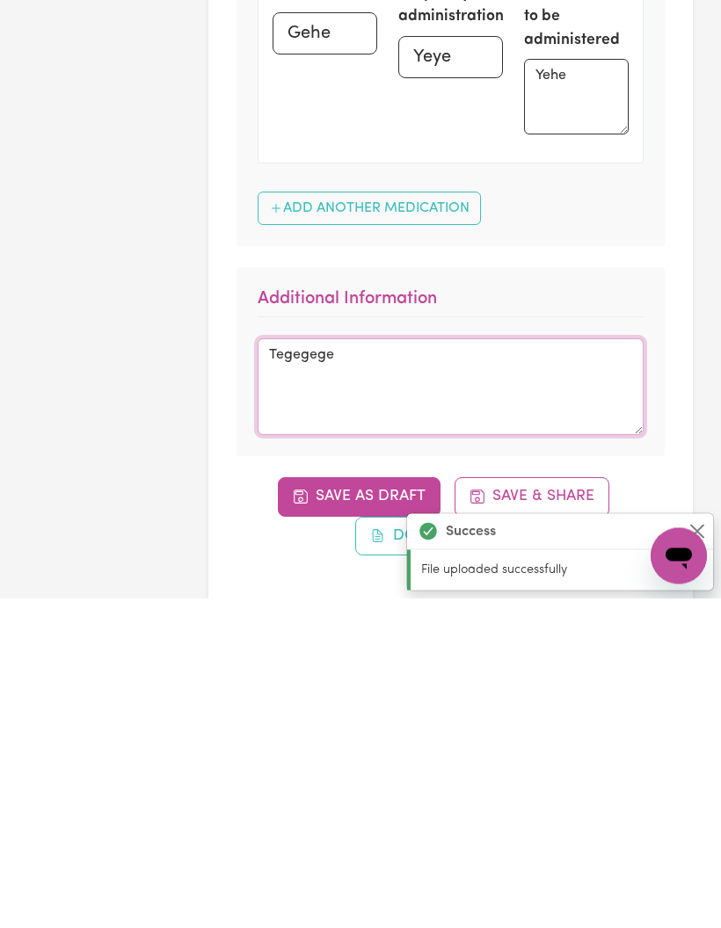
type textarea "Tegegege"
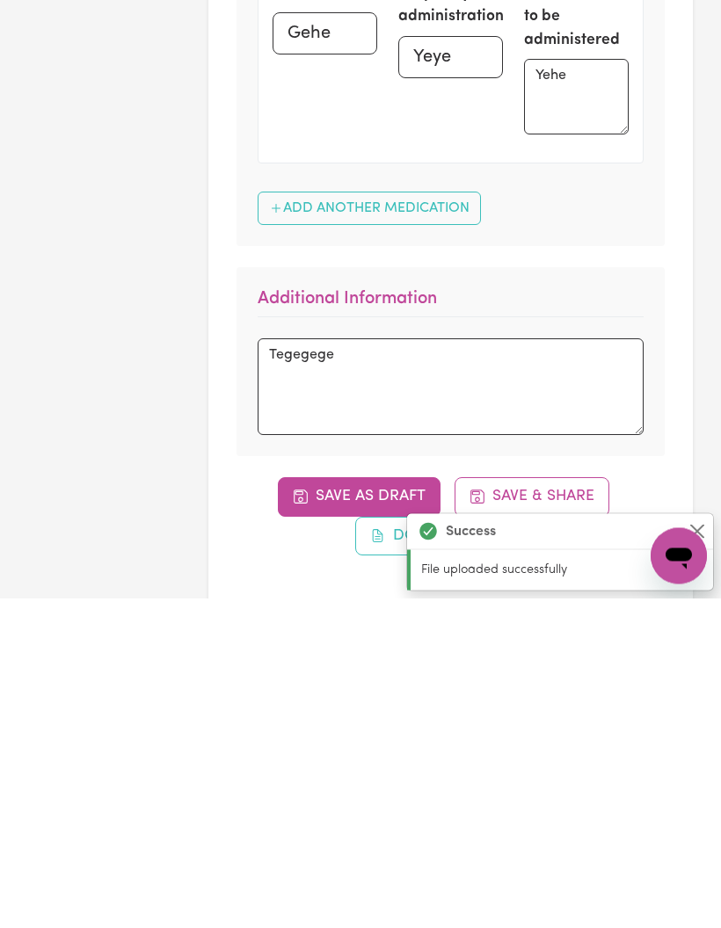
click at [654, 808] on div "Save as Draft Save & Share Download Form" at bounding box center [450, 847] width 428 height 78
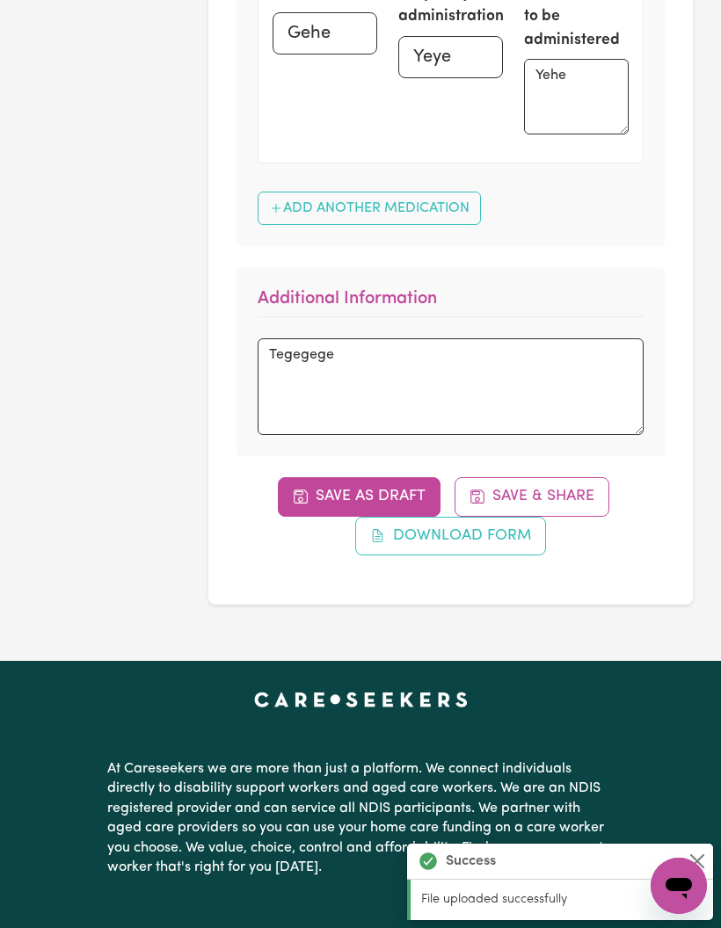
click at [578, 492] on button "Save & Share" at bounding box center [531, 496] width 155 height 39
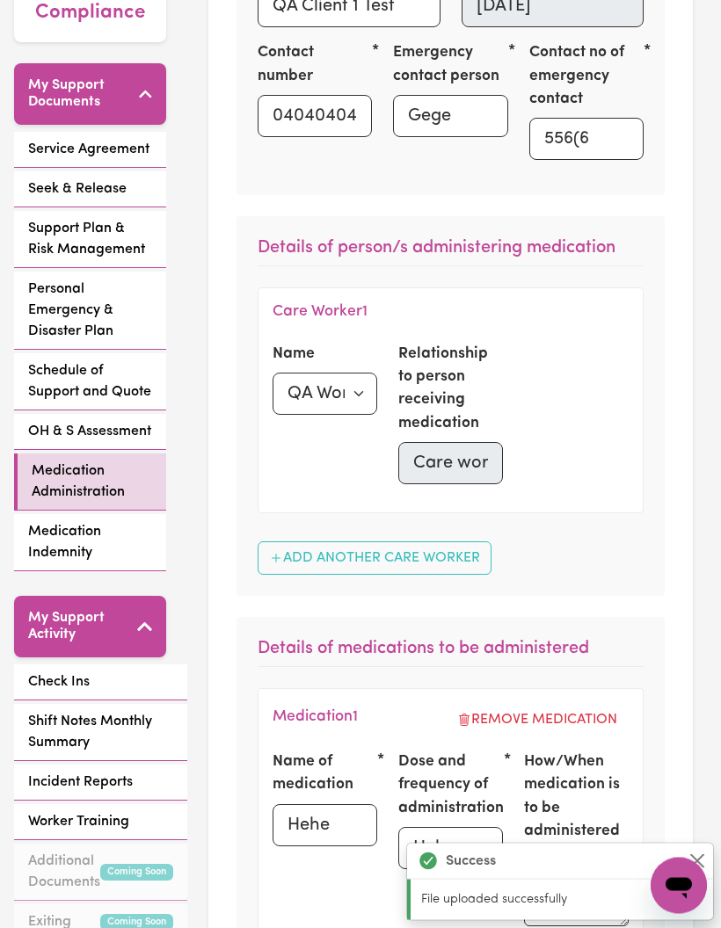
scroll to position [401, 0]
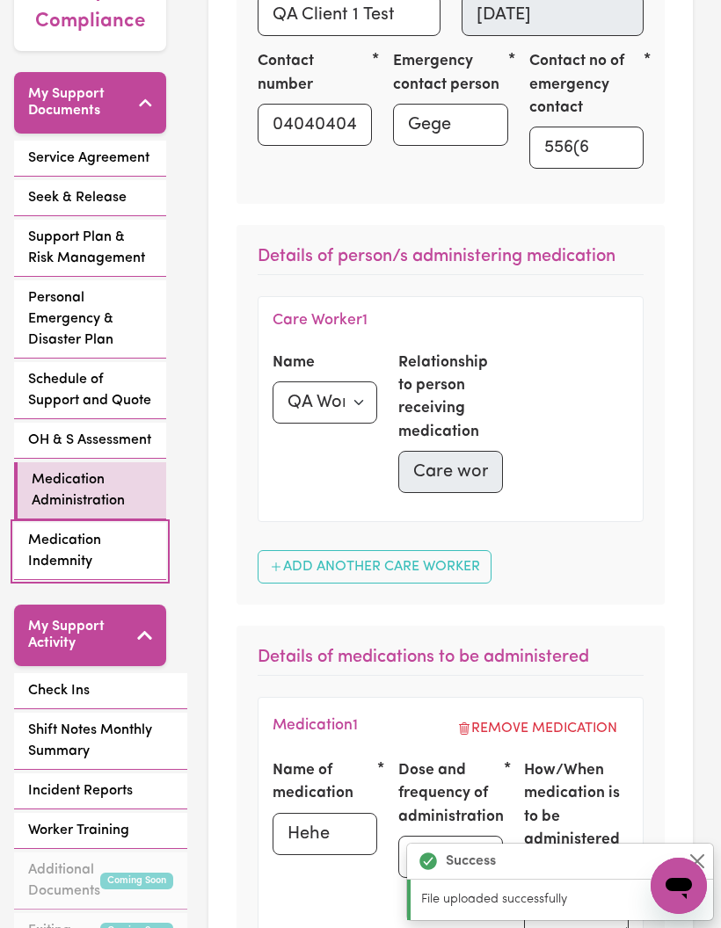
click at [66, 530] on span "Medication Indemnity" at bounding box center [90, 551] width 124 height 42
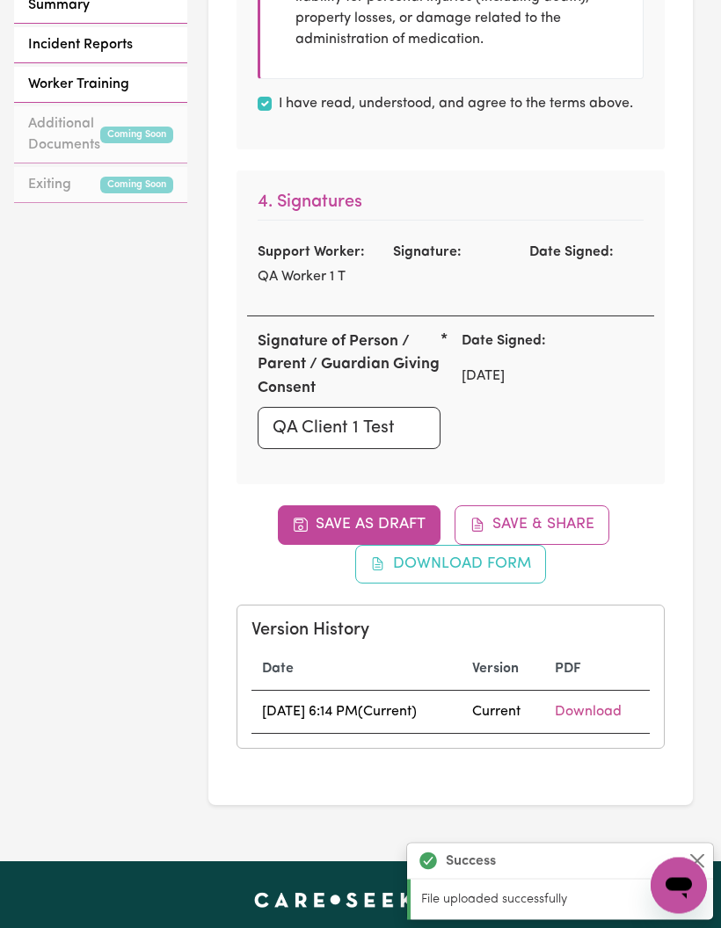
click at [553, 516] on button "Save & Share" at bounding box center [531, 525] width 155 height 39
checkbox input "true"
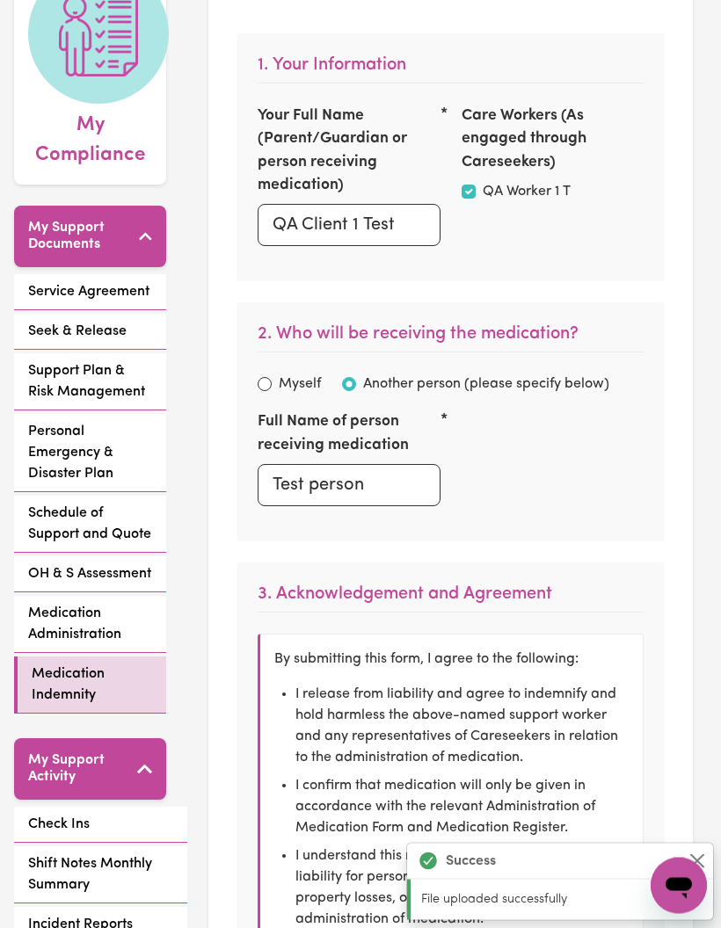
scroll to position [262, 0]
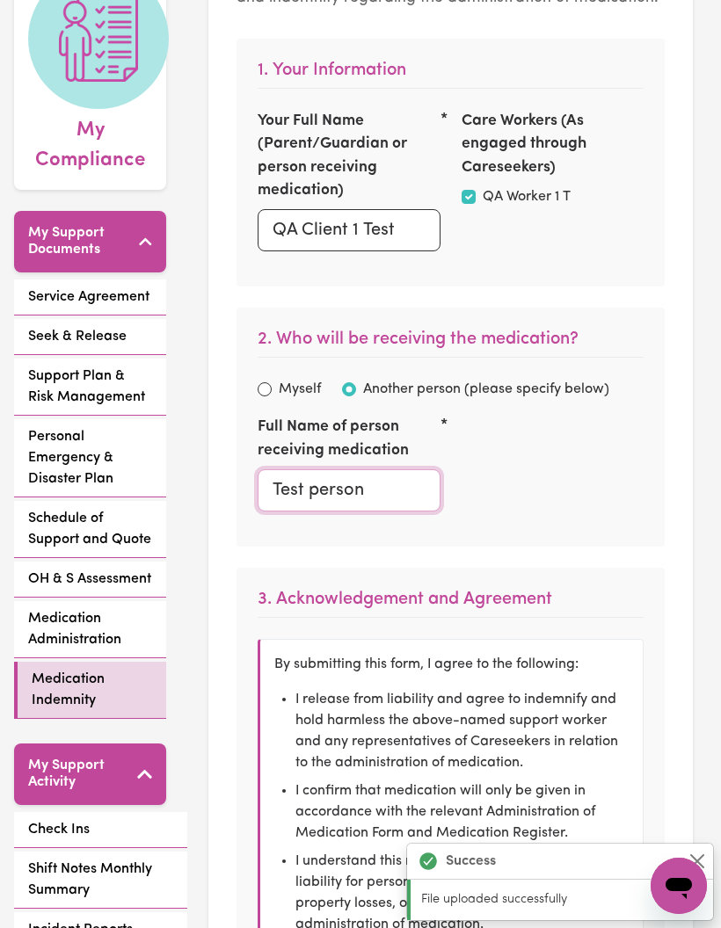
click at [411, 491] on input "Test person" at bounding box center [349, 490] width 183 height 42
type input "Test person"
checkbox input "true"
type input "Test person h"
checkbox input "true"
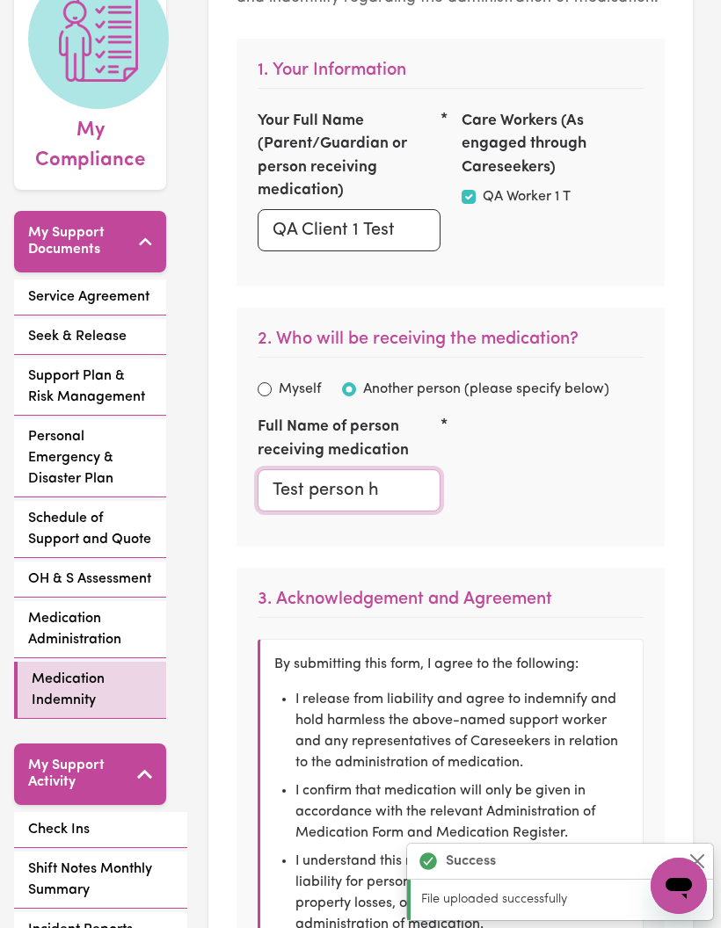
type input "Test person he"
checkbox input "true"
type input "Test person heh"
checkbox input "true"
type input "Test person hehe"
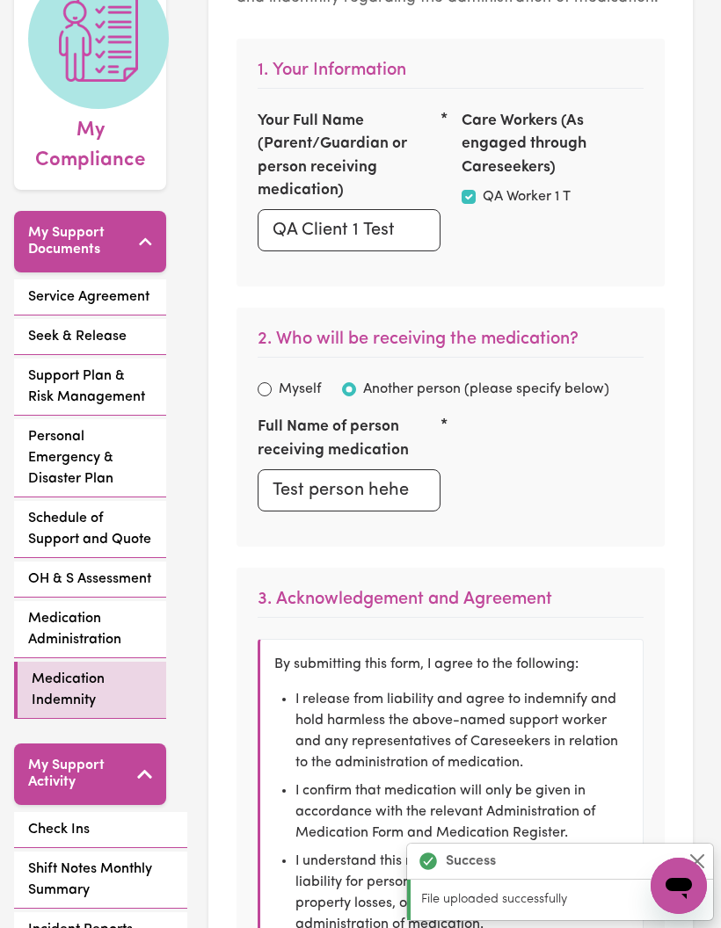
click at [586, 451] on div "Full Name of person receiving medication Test person hehe" at bounding box center [450, 471] width 407 height 110
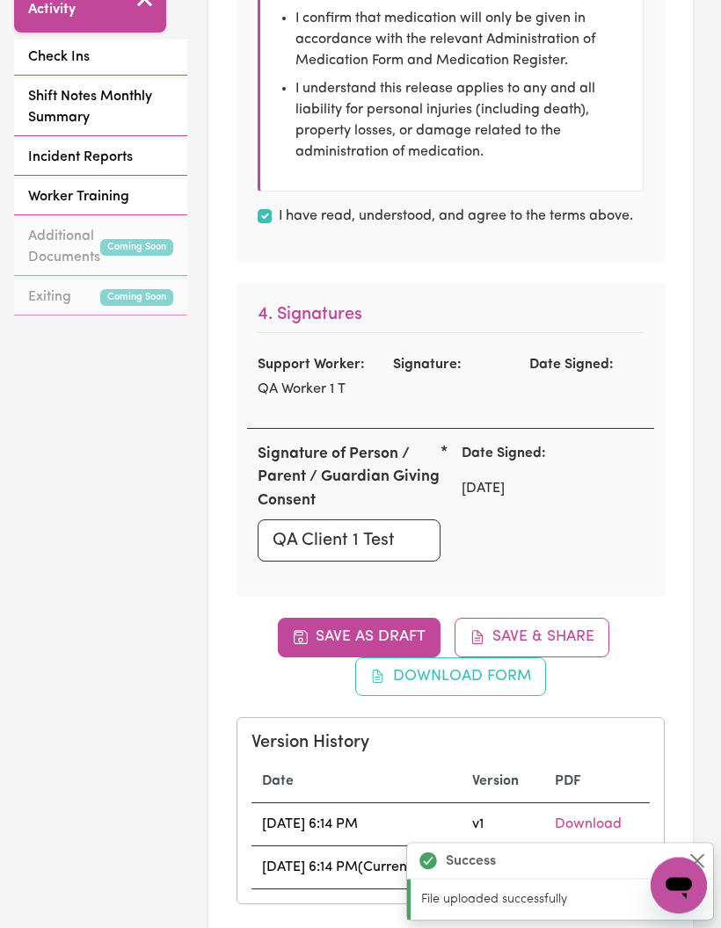
scroll to position [1035, 0]
click at [270, 209] on input "I have read, understood, and agree to the terms above." at bounding box center [265, 216] width 14 height 14
checkbox input "false"
checkbox input "true"
click at [265, 211] on input "I have read, understood, and agree to the terms above." at bounding box center [265, 216] width 14 height 14
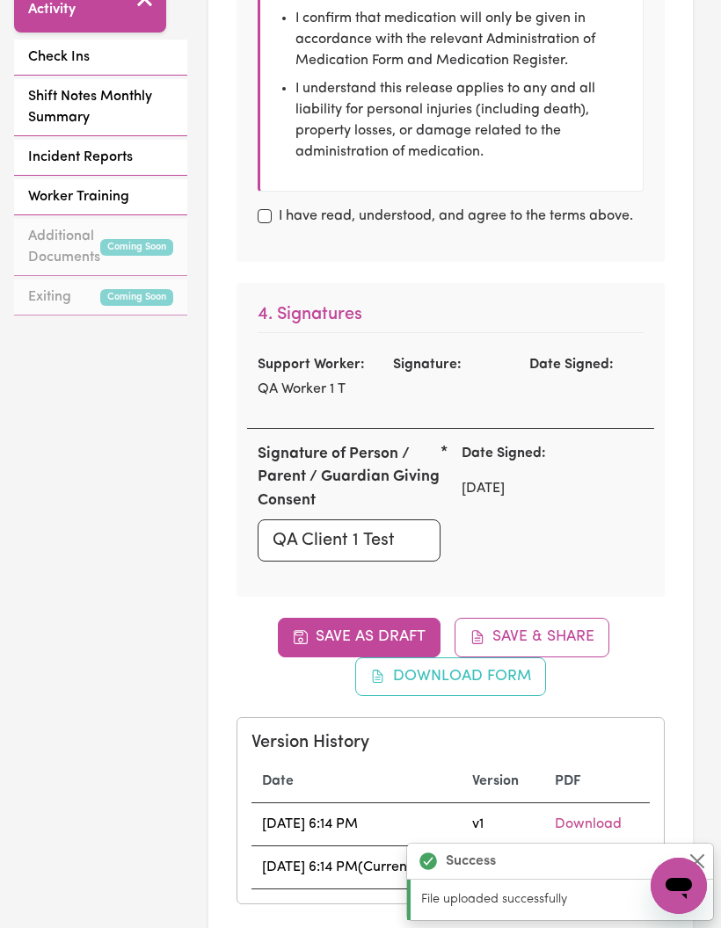
checkbox input "true"
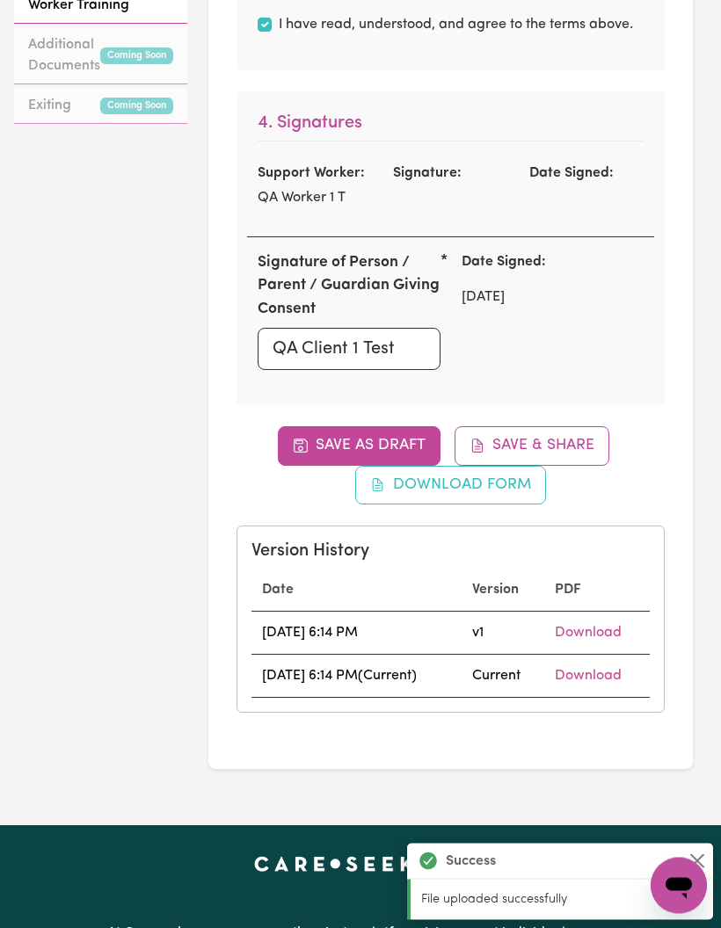
scroll to position [1225, 0]
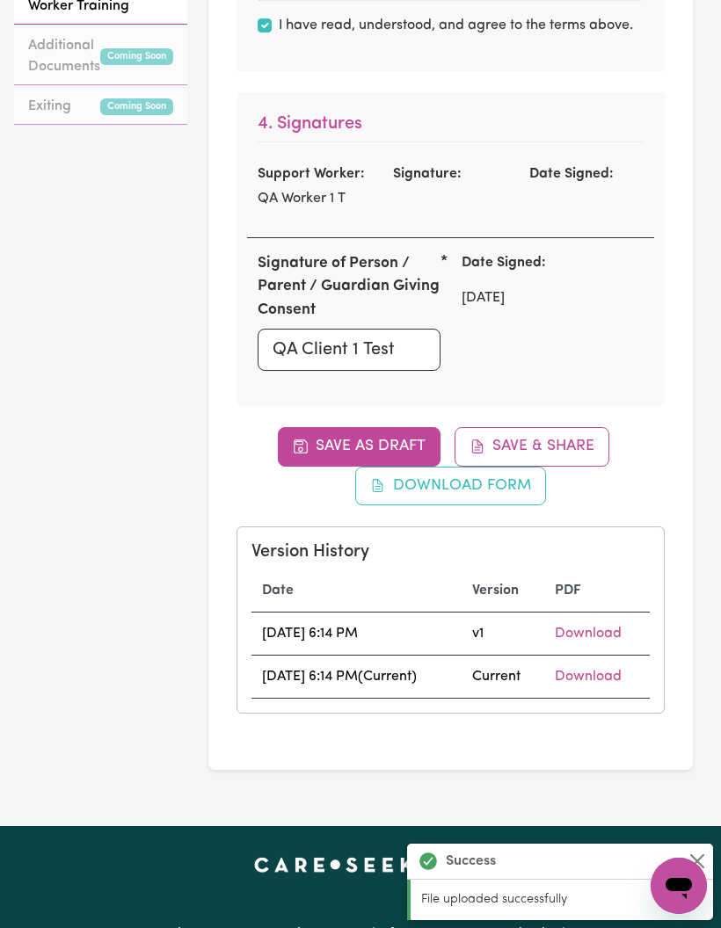
click at [570, 447] on button "Save & Share" at bounding box center [531, 446] width 155 height 39
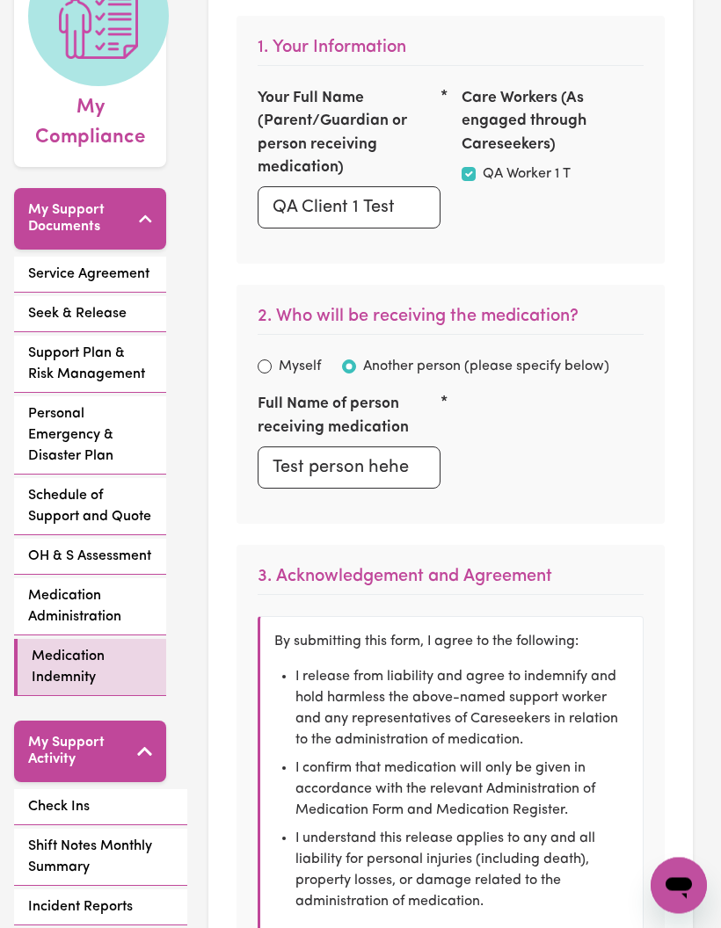
checkbox input "true"
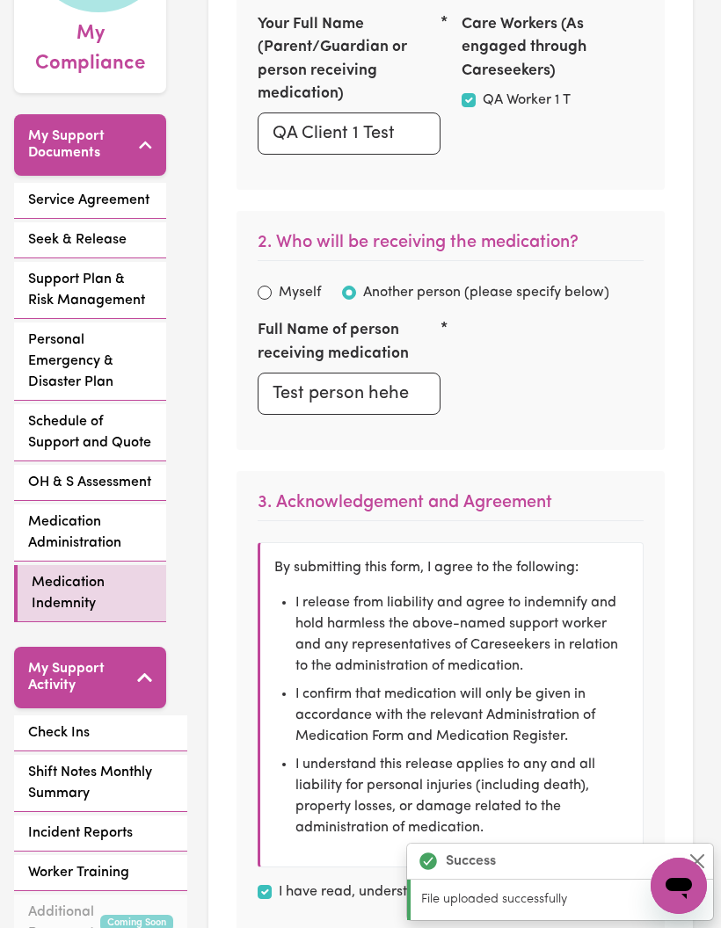
scroll to position [0, 0]
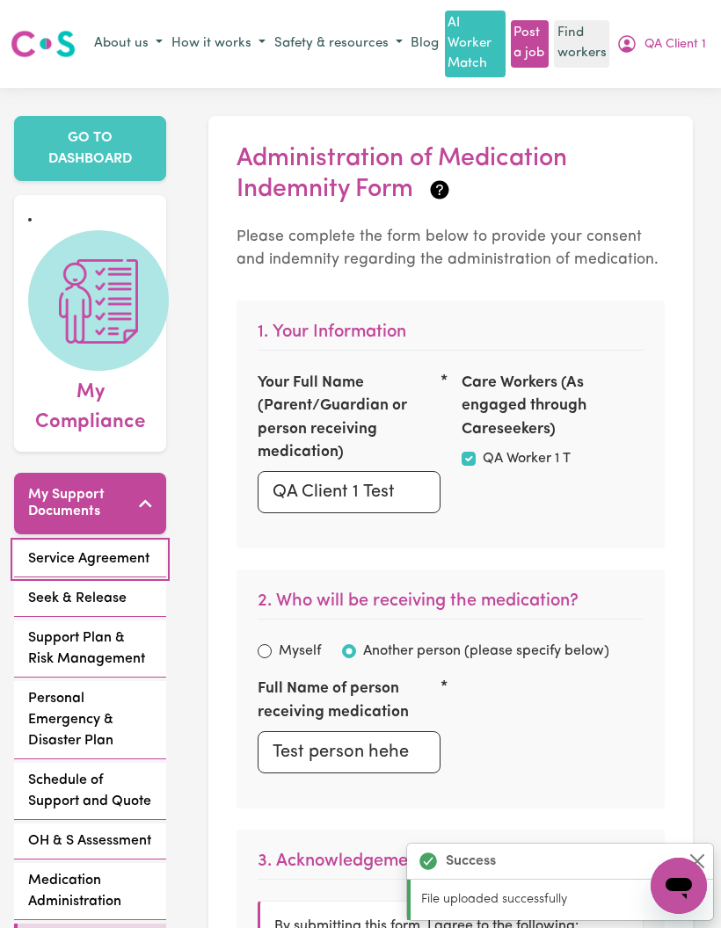
click at [127, 549] on span "Service Agreement" at bounding box center [88, 559] width 121 height 21
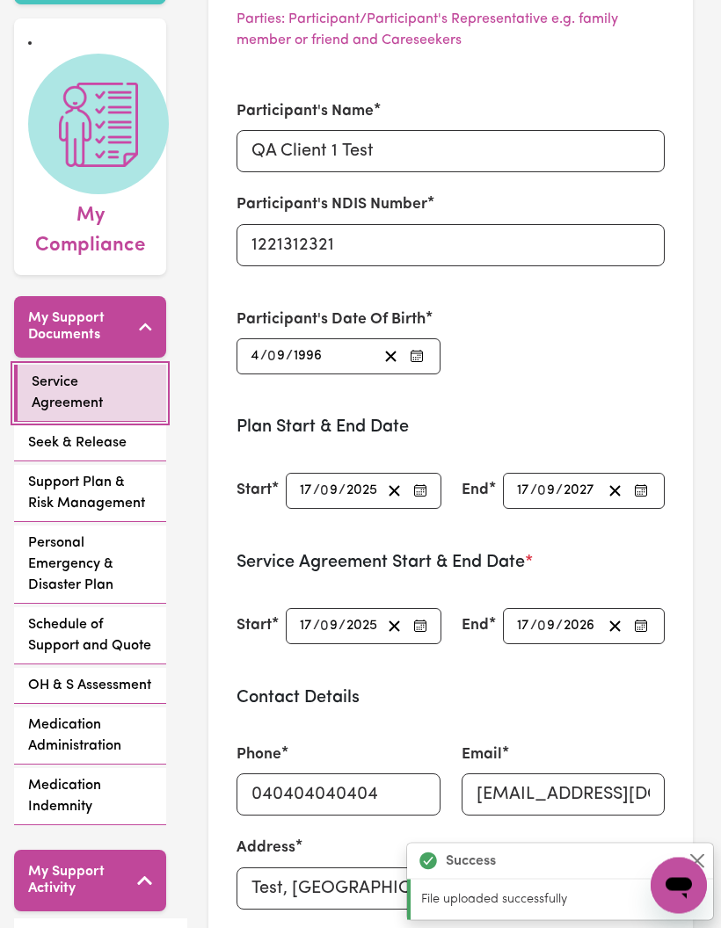
scroll to position [177, 0]
click at [104, 433] on span "Seek & Release" at bounding box center [77, 443] width 98 height 21
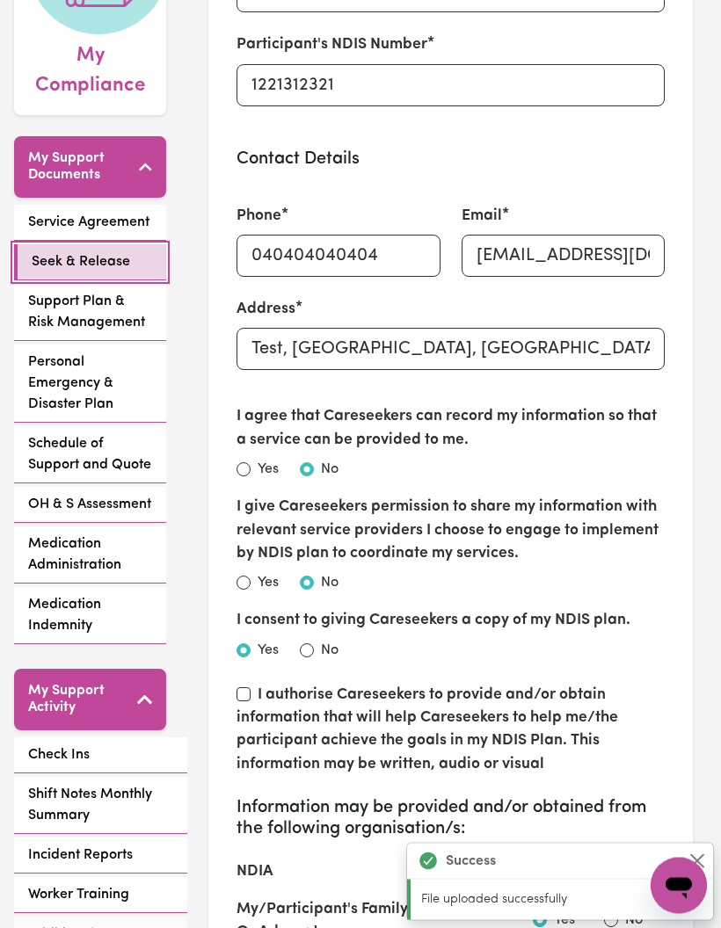
scroll to position [334, 0]
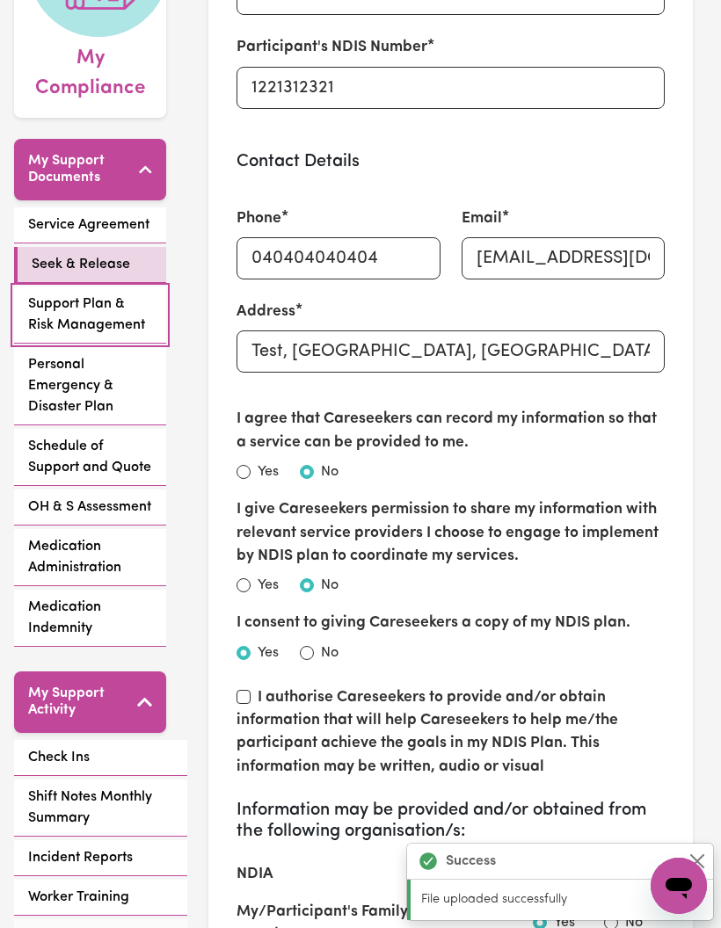
click at [111, 294] on span "Support Plan & Risk Management" at bounding box center [90, 315] width 124 height 42
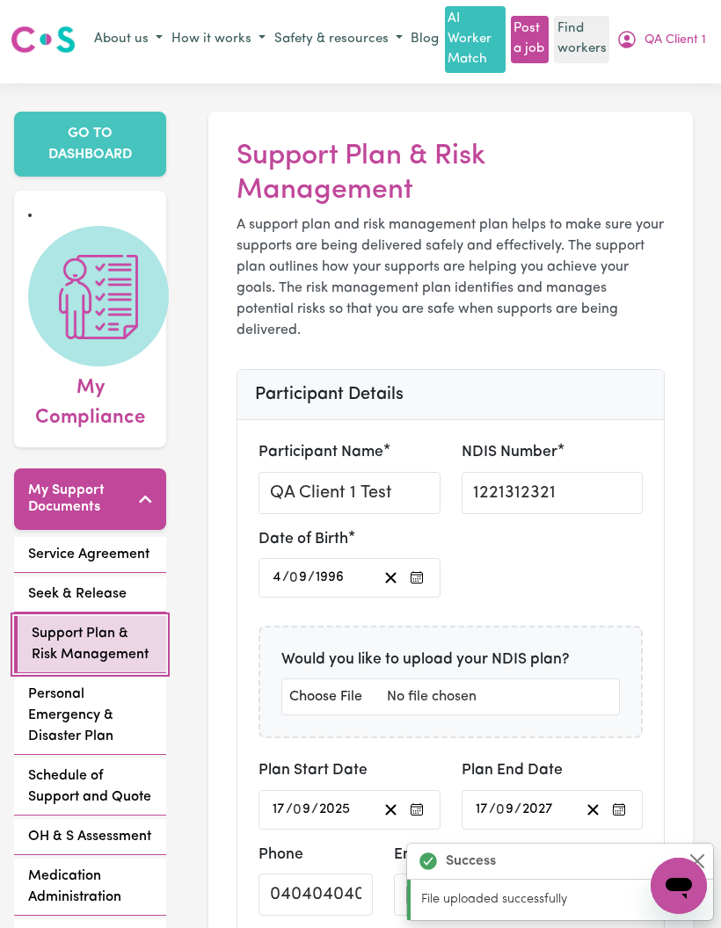
scroll to position [196, 0]
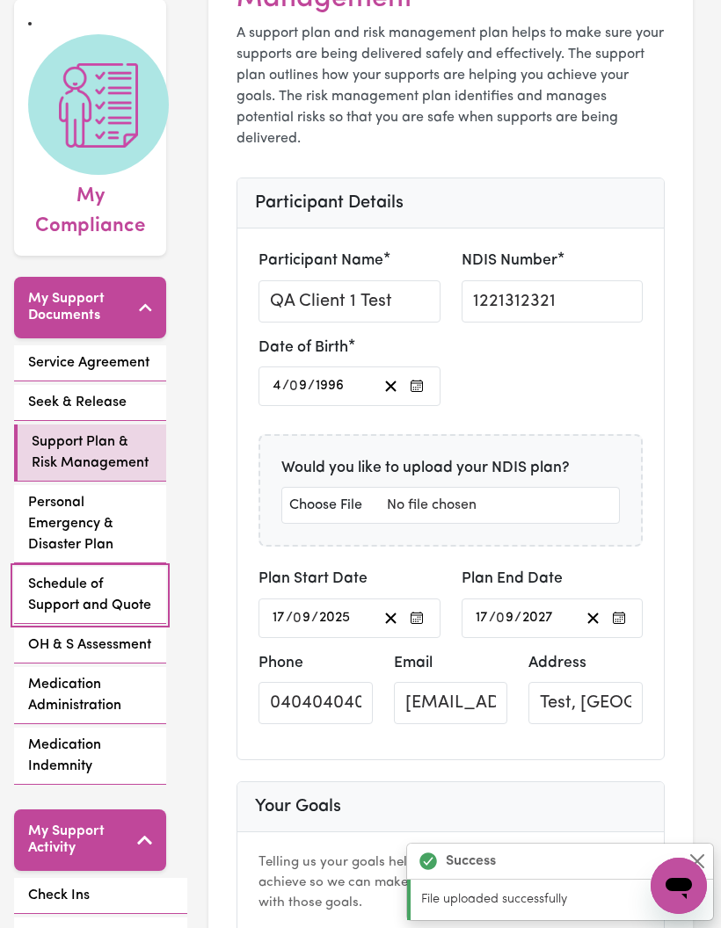
click at [119, 577] on span "Schedule of Support and Quote" at bounding box center [90, 595] width 124 height 42
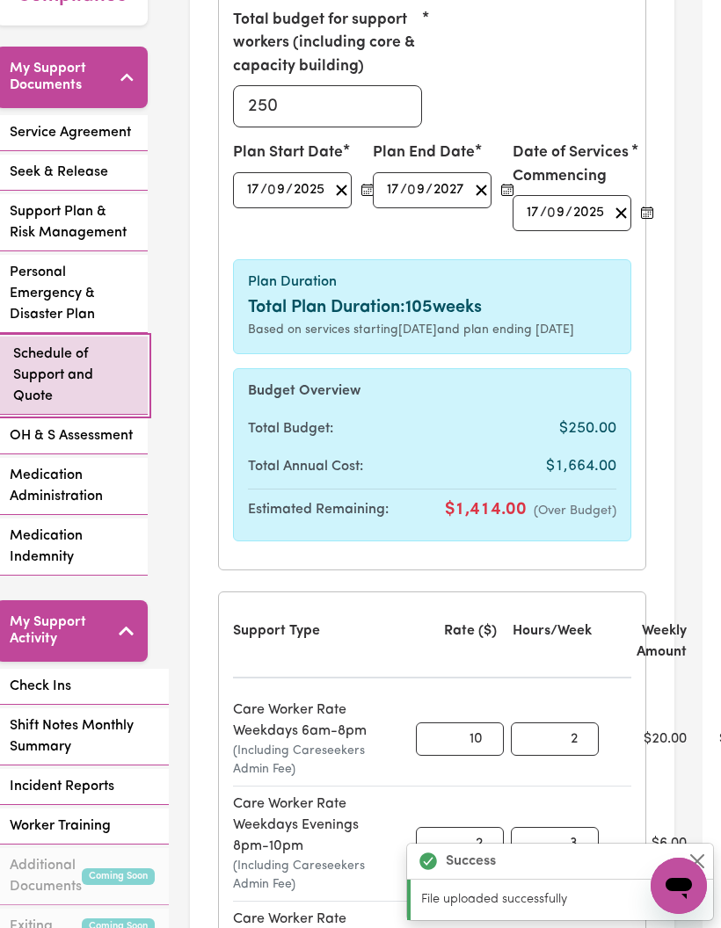
scroll to position [416, 18]
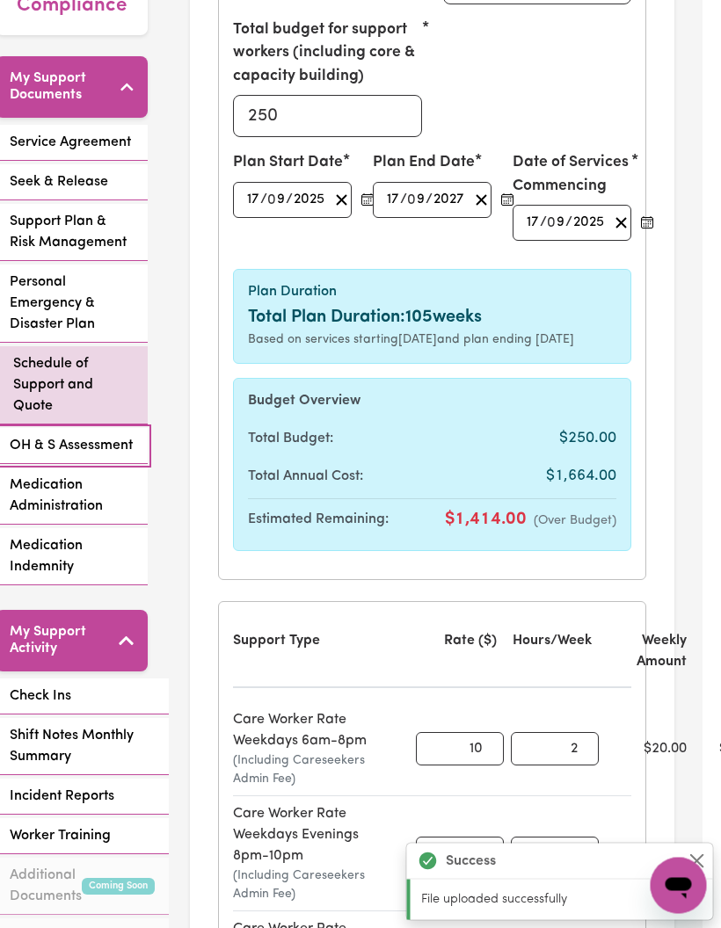
click at [99, 436] on span "OH & S Assessment" at bounding box center [72, 446] width 123 height 21
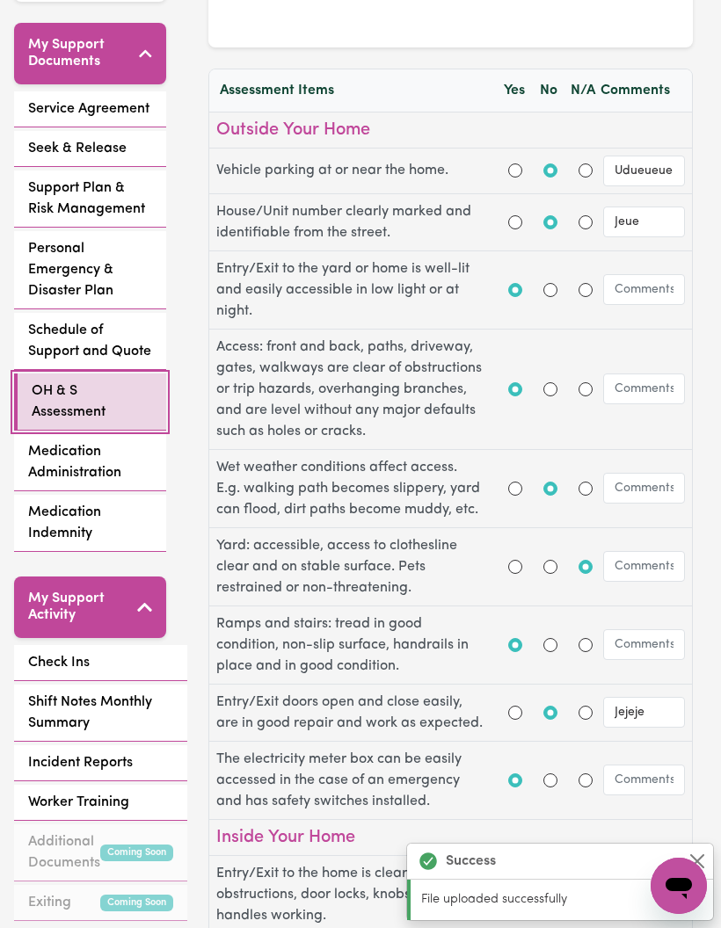
scroll to position [432, 0]
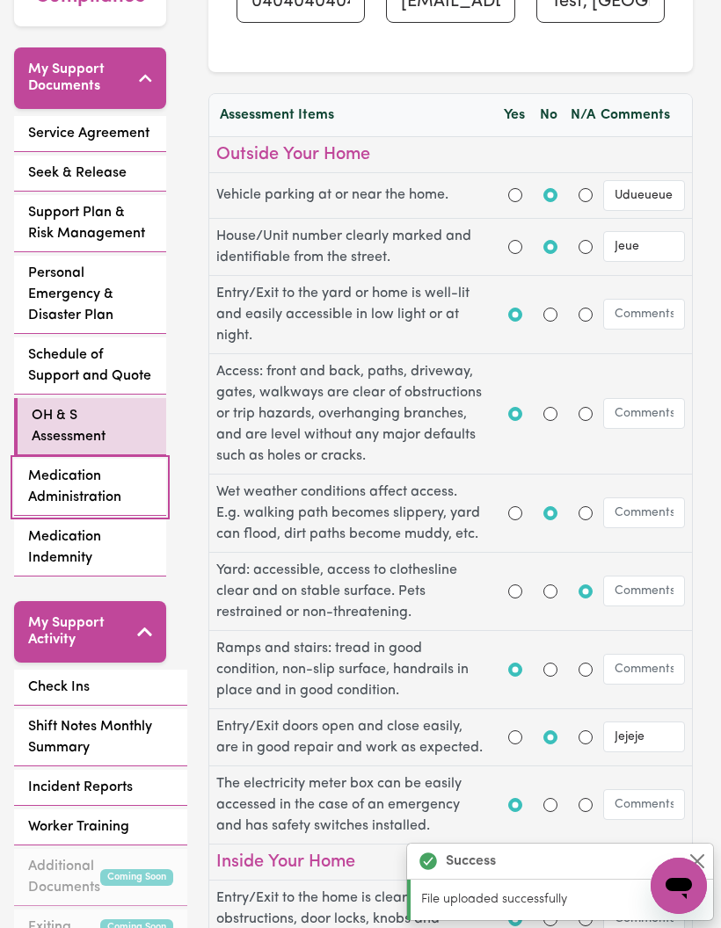
click at [124, 466] on span "Medication Administration" at bounding box center [90, 487] width 124 height 42
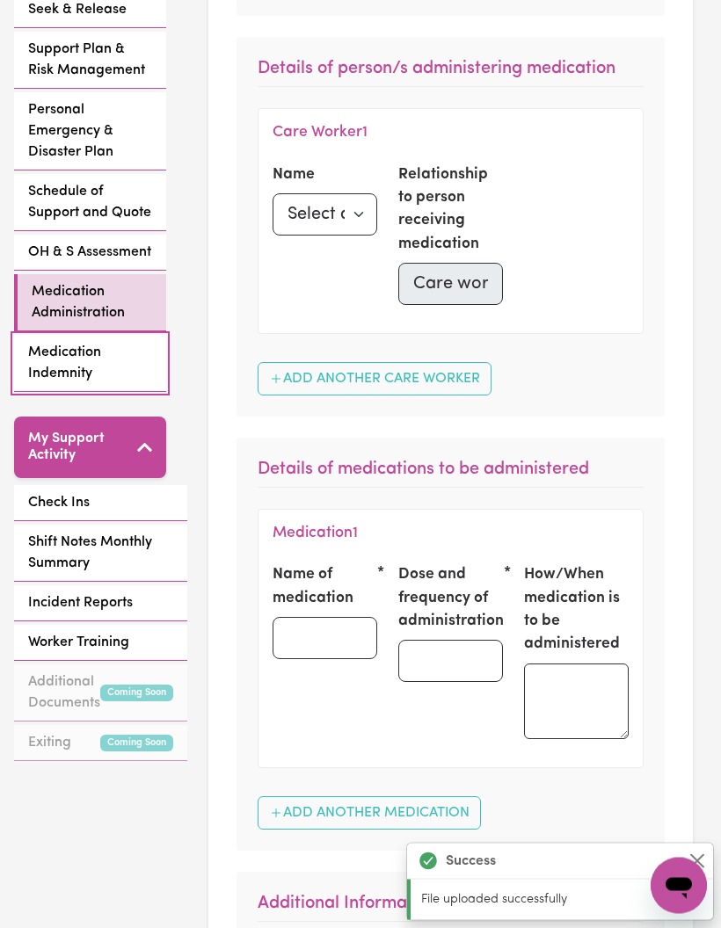
click at [129, 343] on span "Medication Indemnity" at bounding box center [90, 364] width 124 height 42
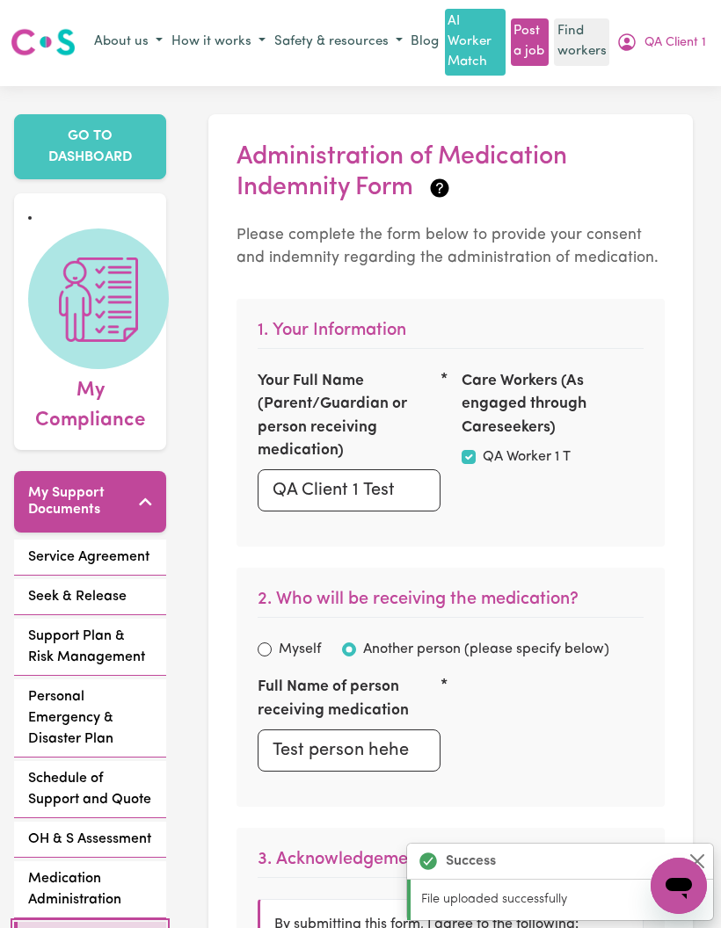
checkbox input "true"
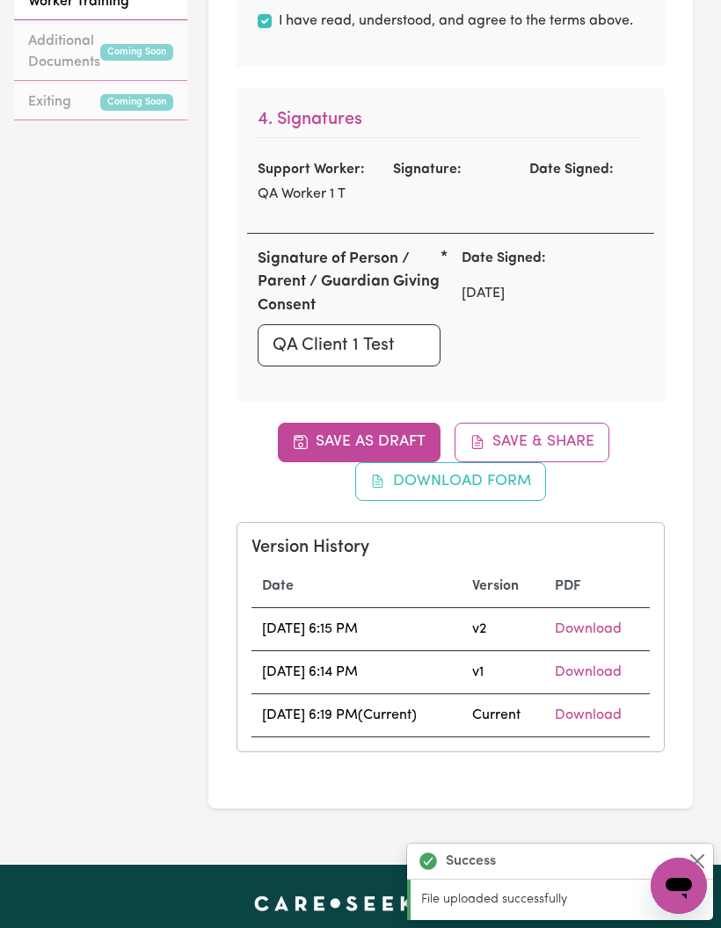
scroll to position [1189, 0]
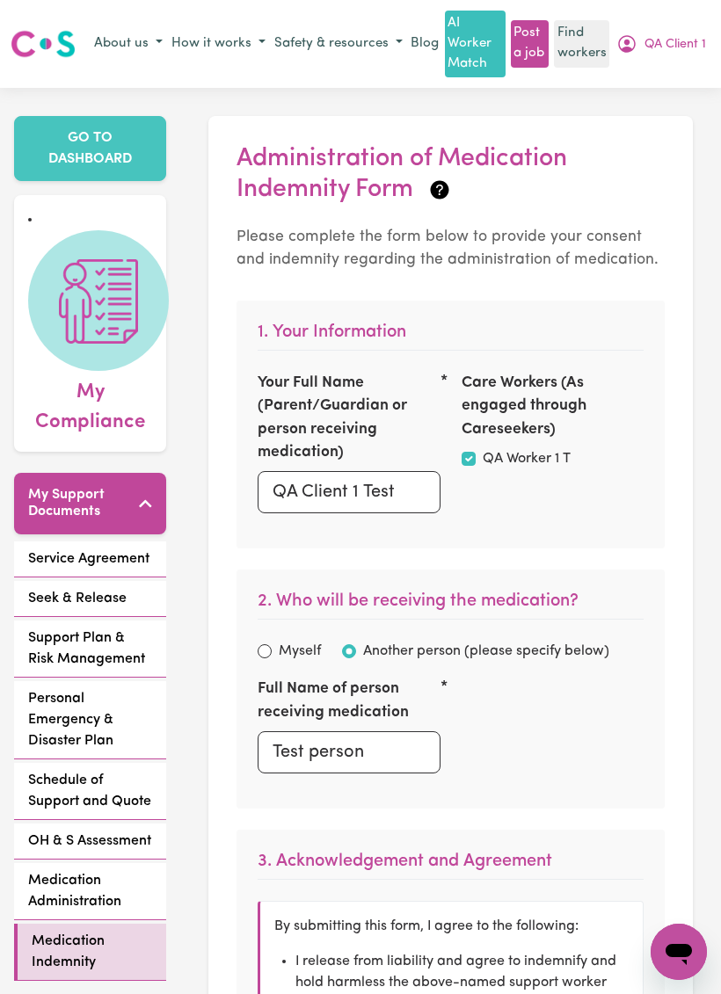
checkbox input "true"
